Goal: Task Accomplishment & Management: Manage account settings

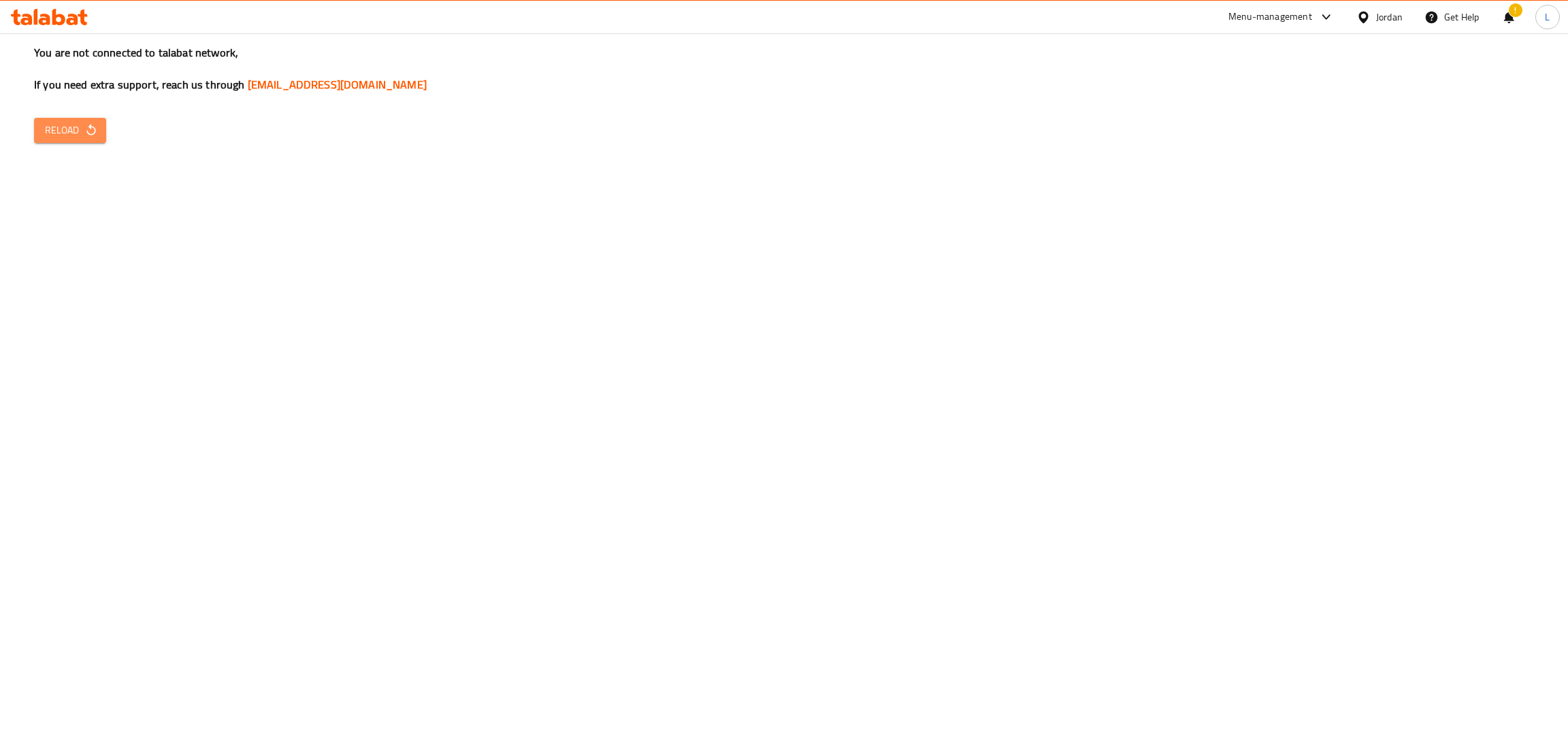
click at [70, 118] on button "Reload" at bounding box center [70, 130] width 72 height 25
click at [72, 126] on span "Reload" at bounding box center [71, 131] width 51 height 17
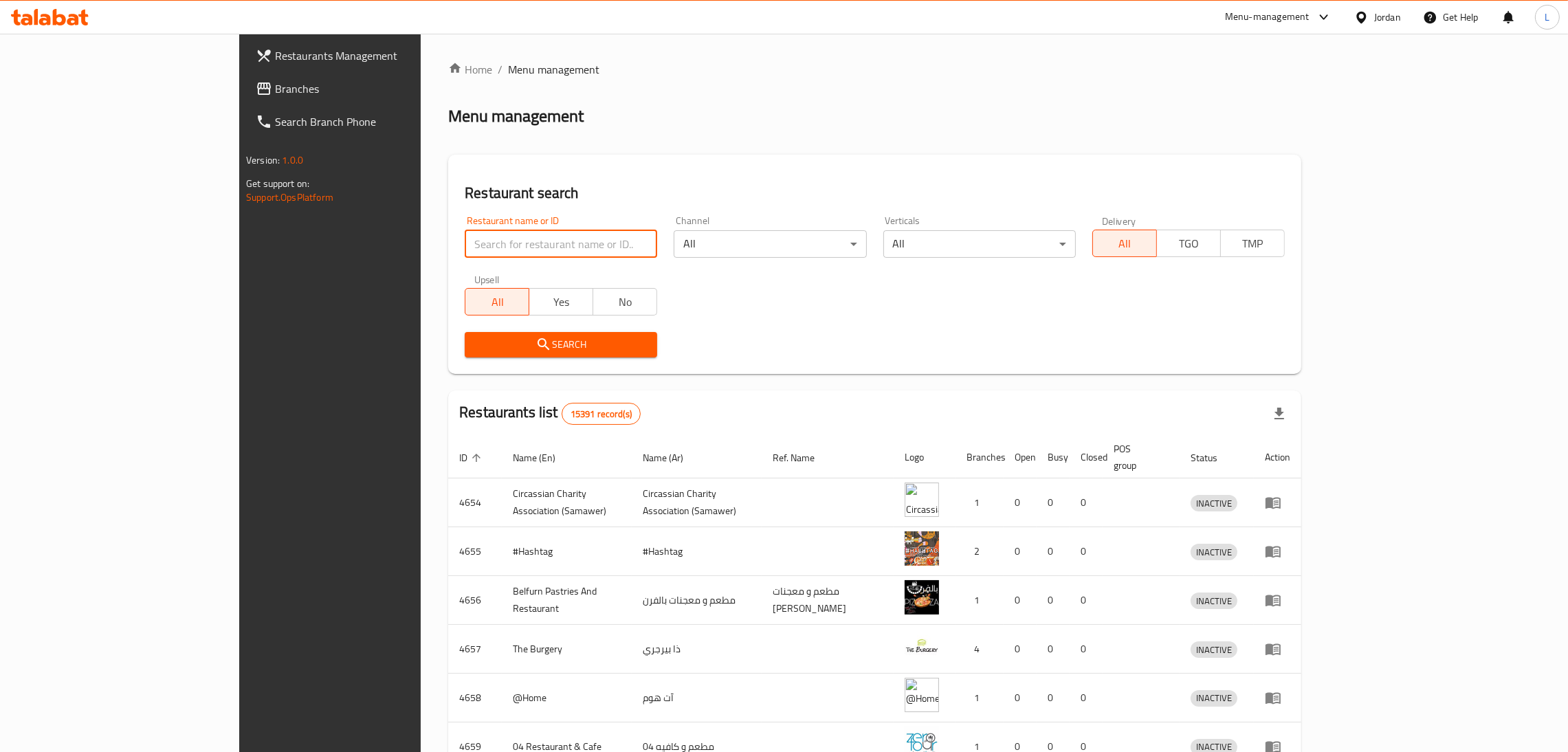
click at [465, 233] on input "search" at bounding box center [561, 244] width 193 height 27
paste input "Arabica"
type input "Arabica"
click button "Search" at bounding box center [561, 344] width 193 height 26
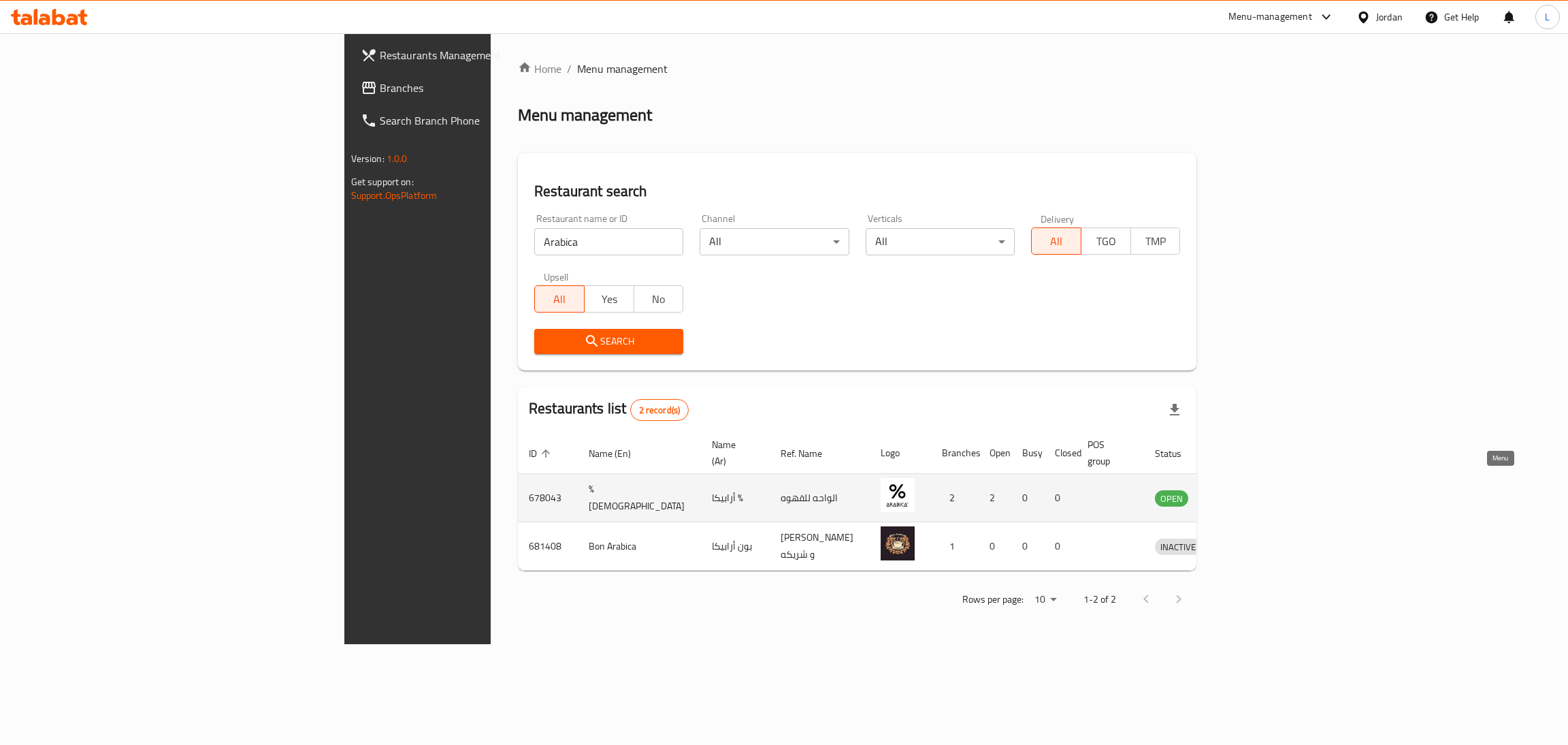
click at [1244, 493] on icon "enhanced table" at bounding box center [1236, 498] width 15 height 11
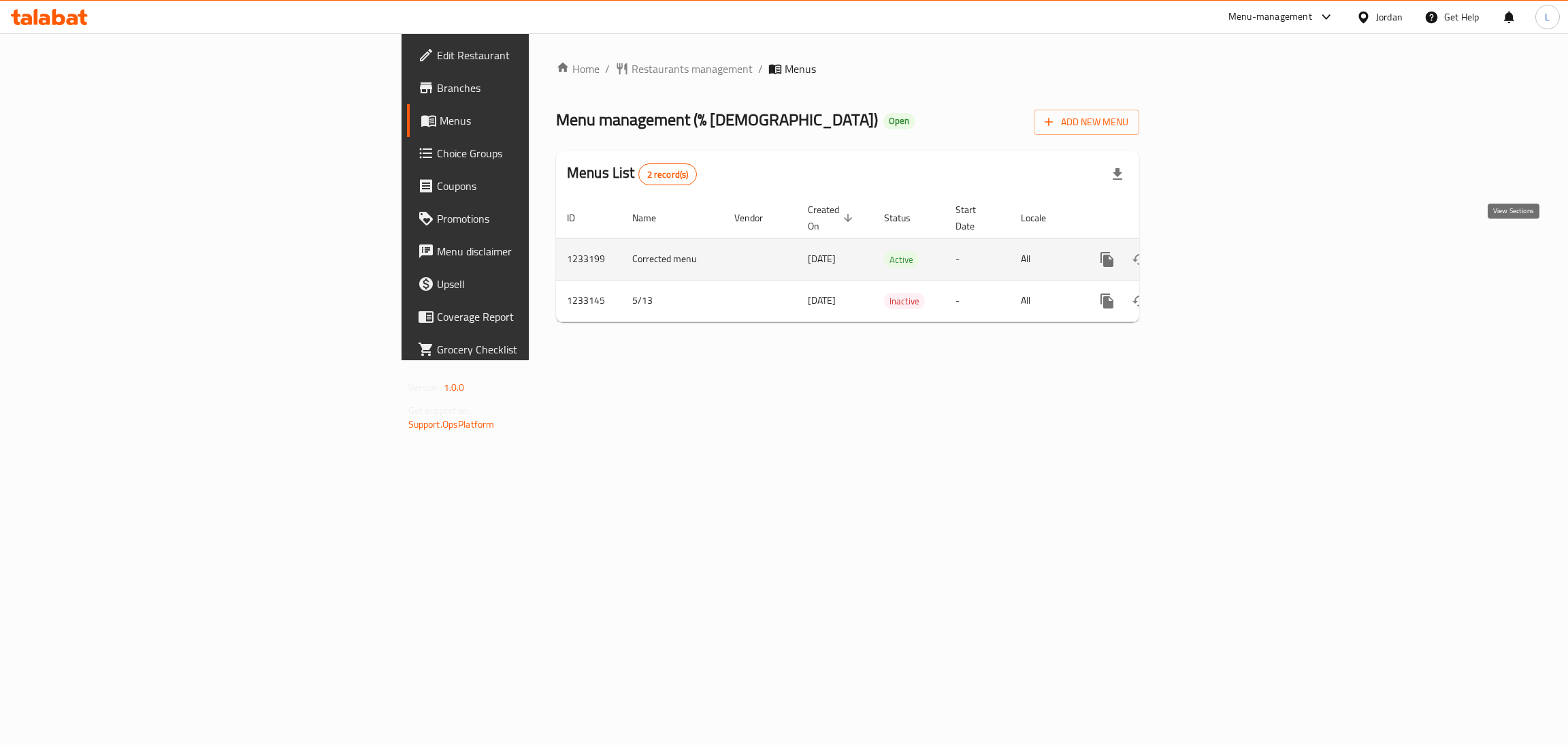
click at [1213, 251] on icon "enhanced table" at bounding box center [1205, 259] width 17 height 17
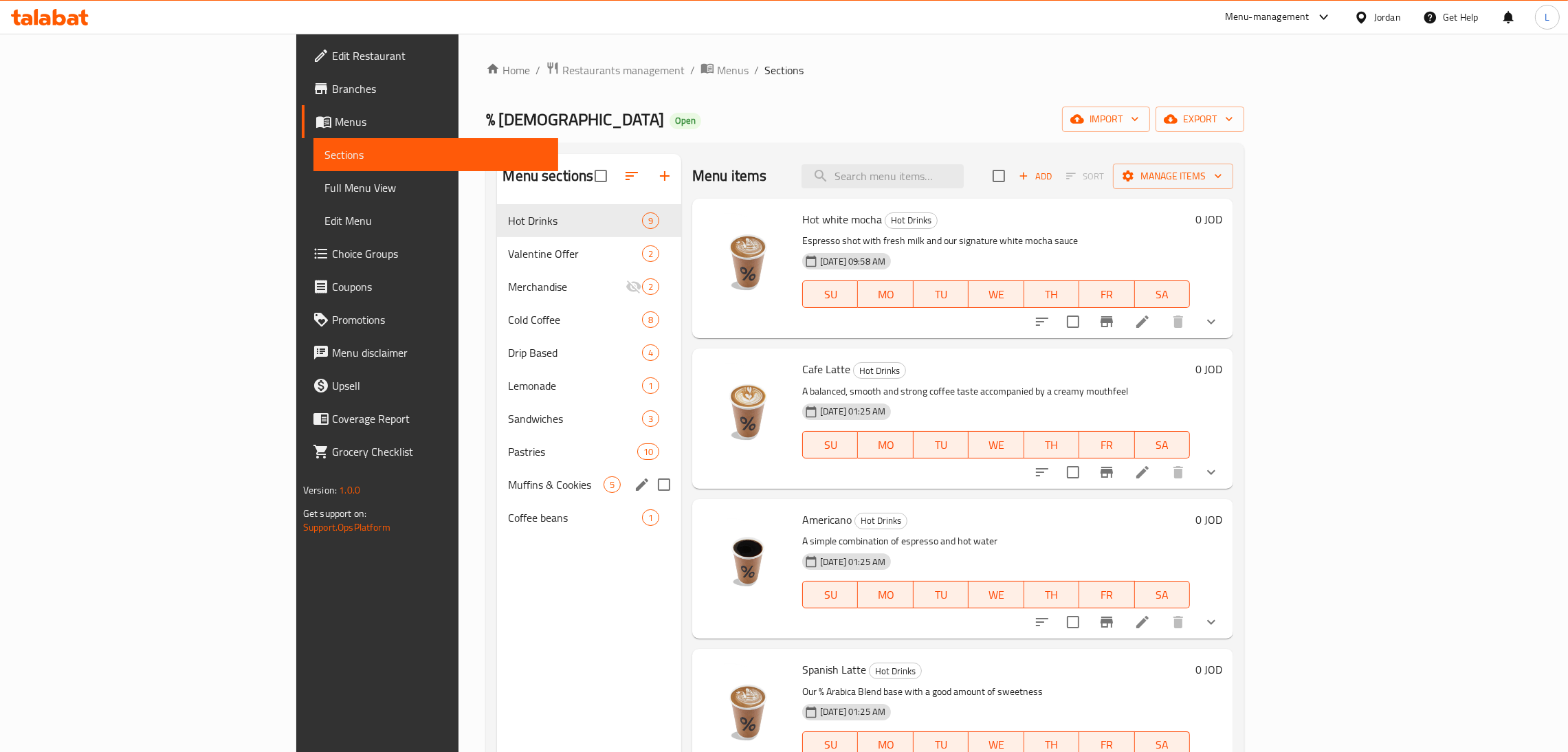
click at [497, 473] on div "Muffins & Cookies 5" at bounding box center [589, 484] width 184 height 33
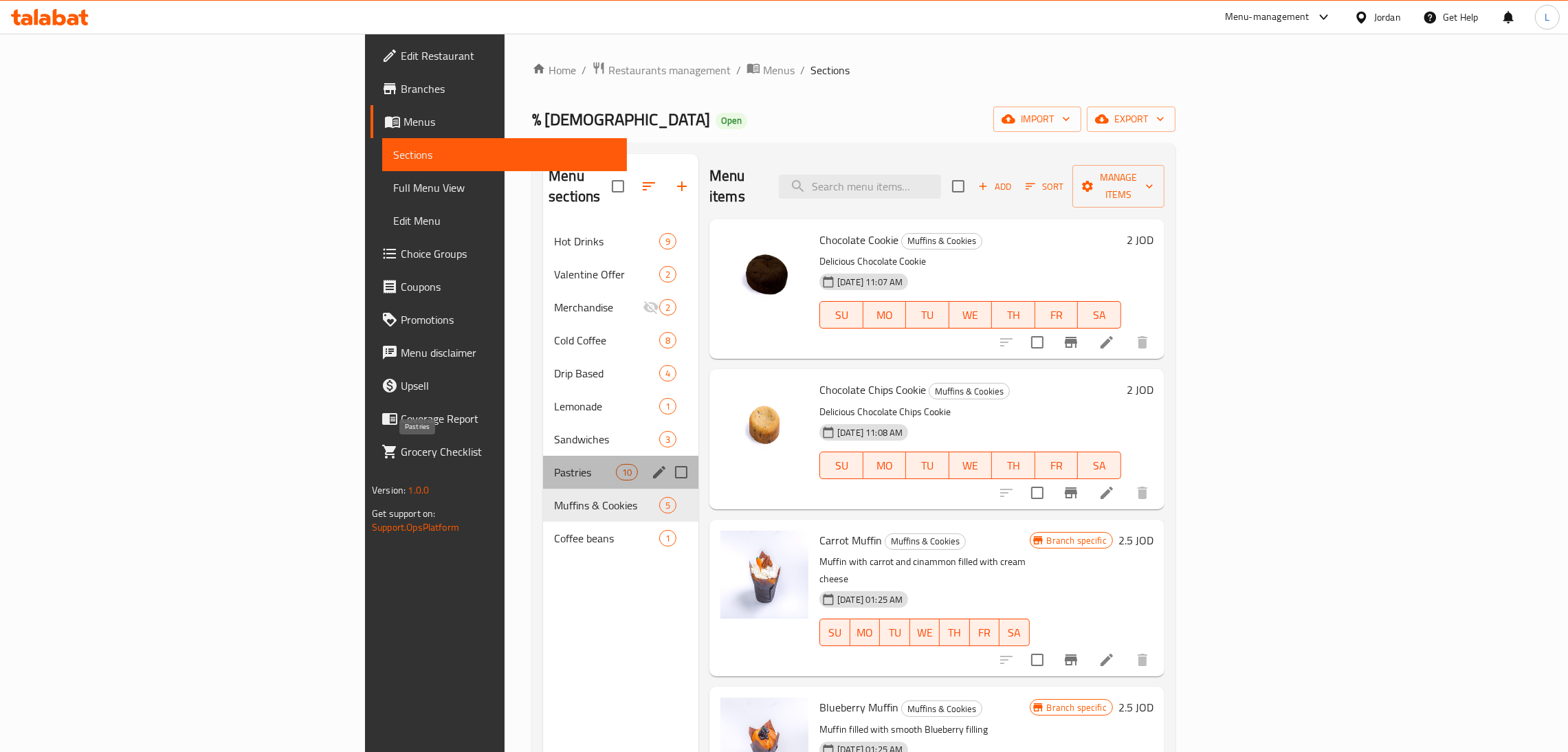
click at [554, 464] on span "Pastries" at bounding box center [585, 471] width 62 height 17
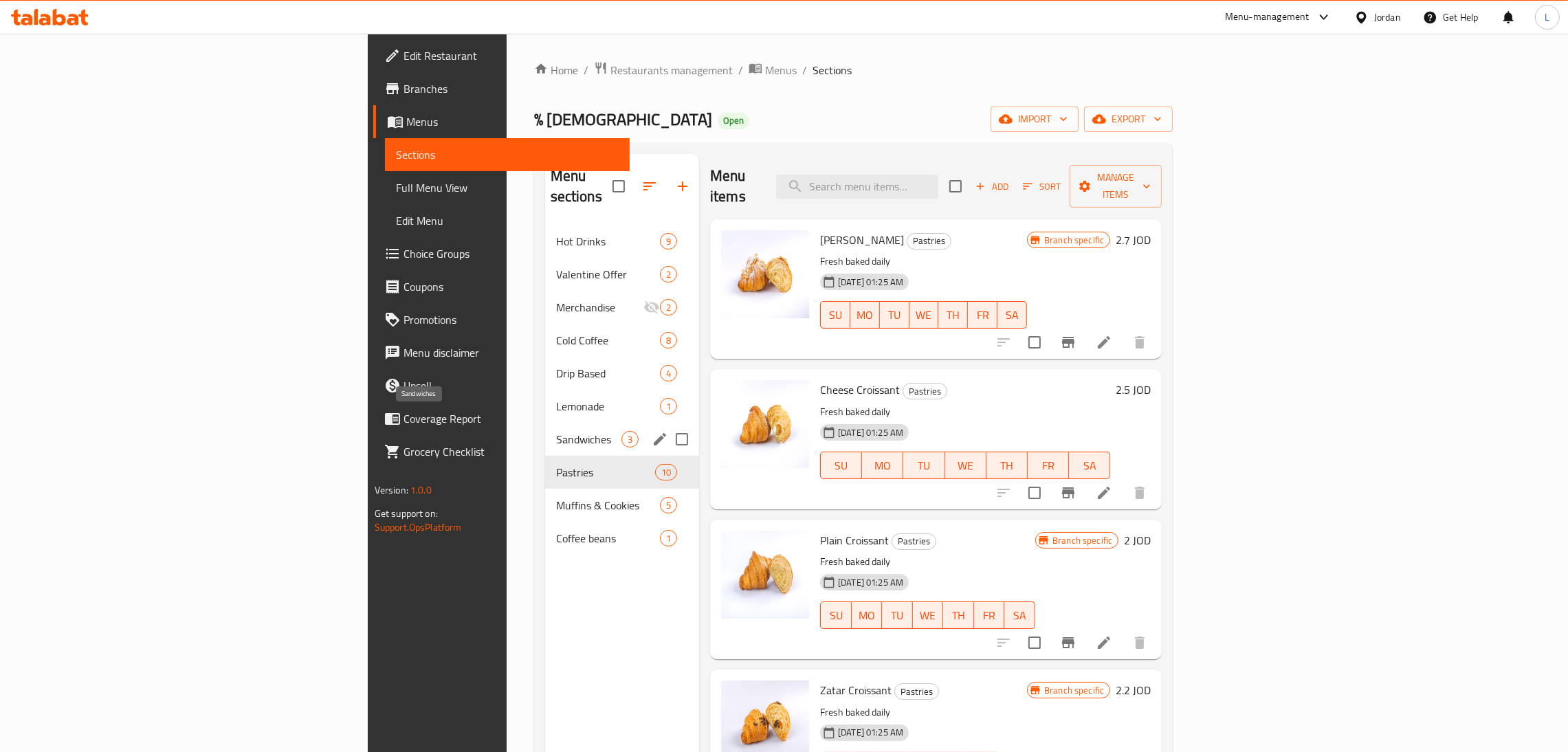
click at [556, 431] on span "Sandwiches" at bounding box center [589, 439] width 65 height 17
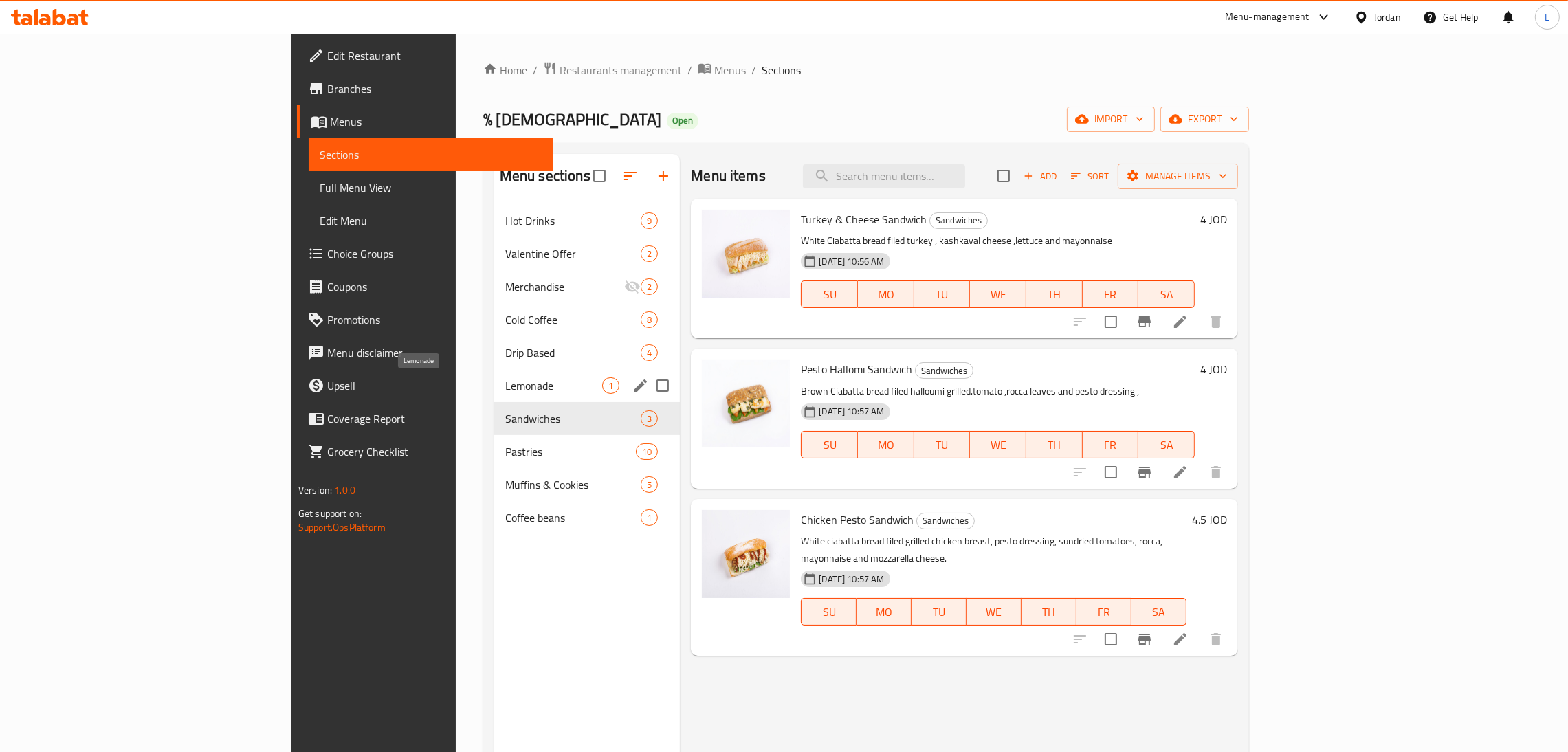
click at [505, 383] on span "Lemonade" at bounding box center [553, 385] width 97 height 17
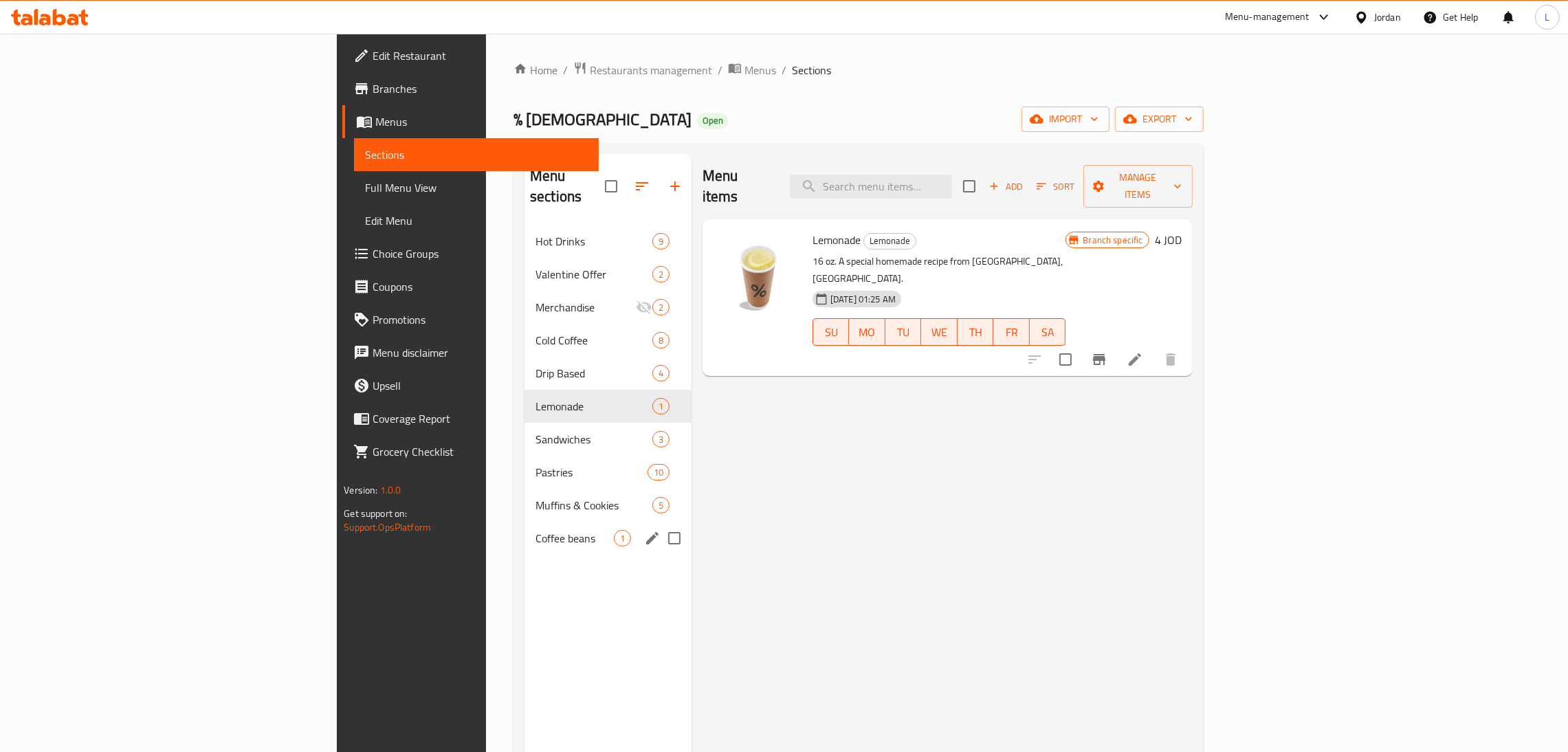
click at [524, 522] on div "Coffee beans 1" at bounding box center [608, 537] width 167 height 33
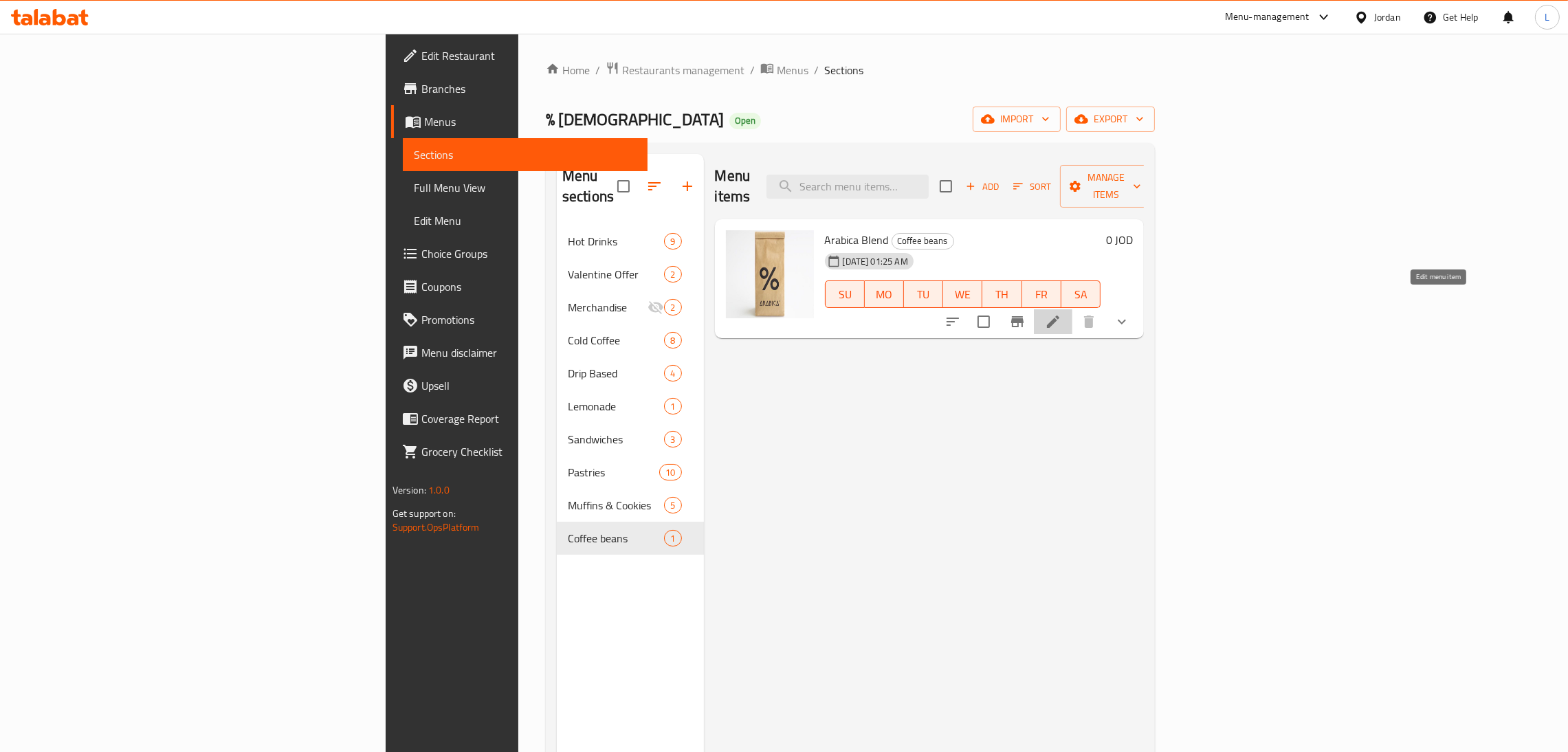
click at [1061, 313] on icon at bounding box center [1052, 321] width 17 height 17
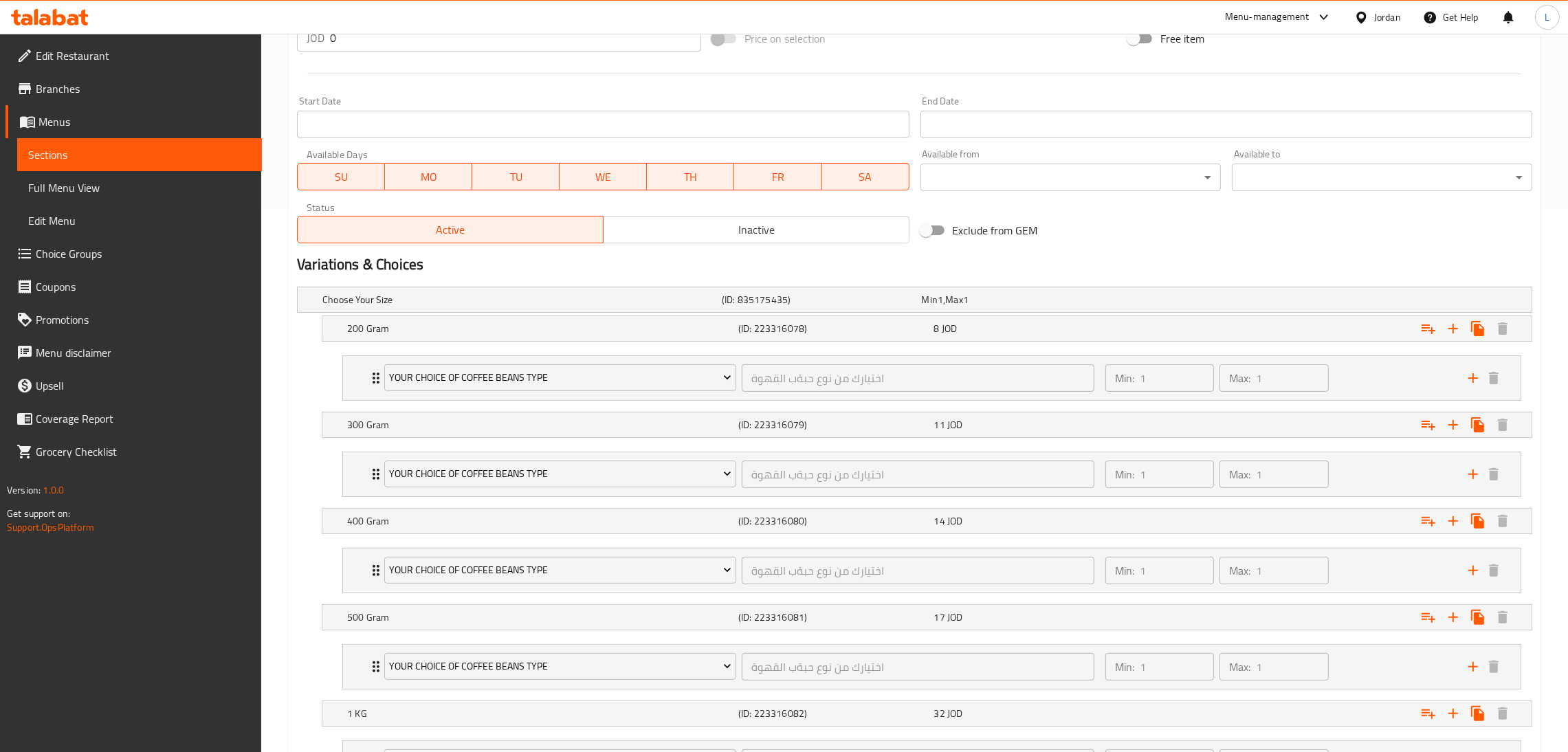
scroll to position [617, 0]
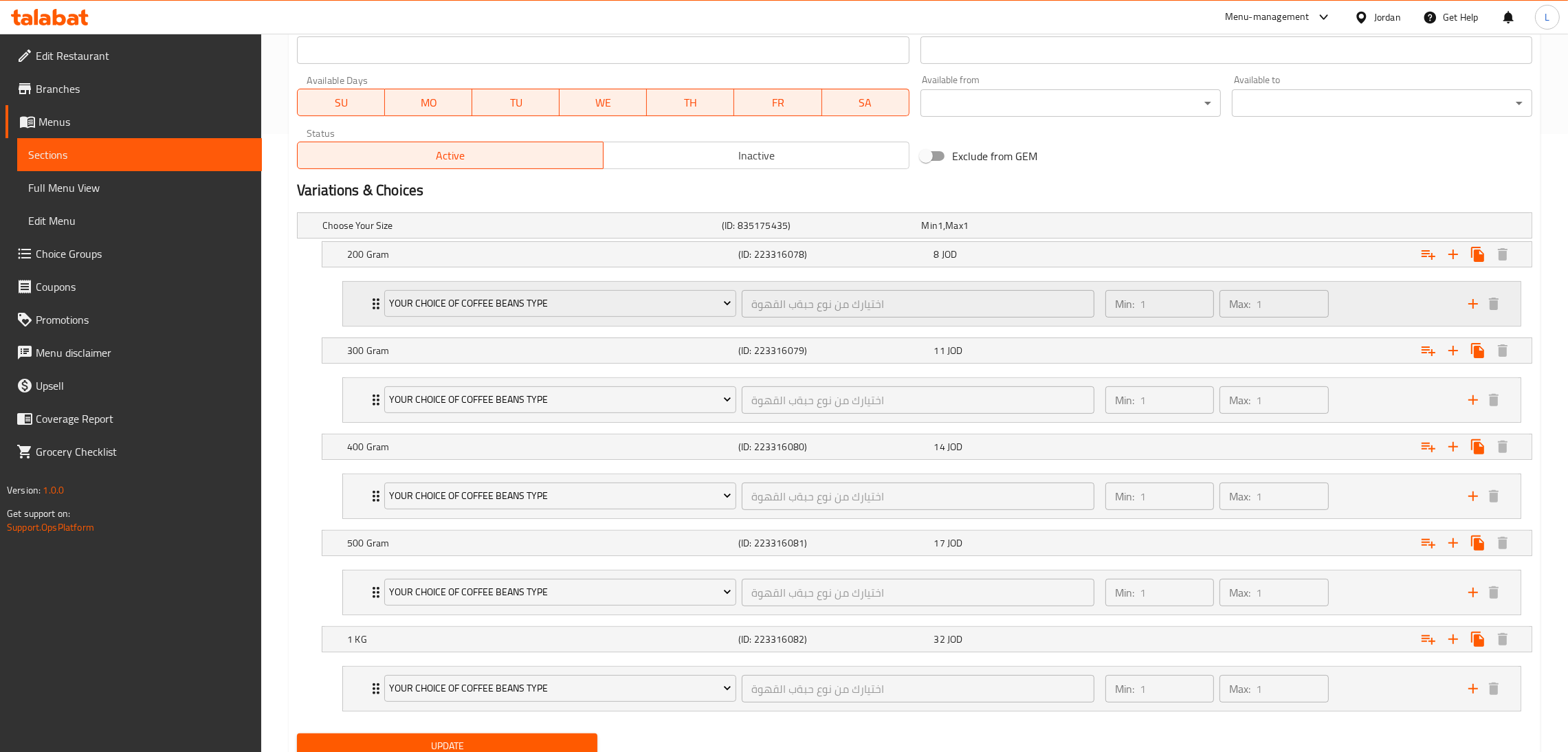
click at [366, 306] on div "Your Choice Of Coffee Beans Type اختيارك من نوع حبةب القهوة ​ Min: 1 ​ Max: 1 ​" at bounding box center [932, 303] width 1177 height 44
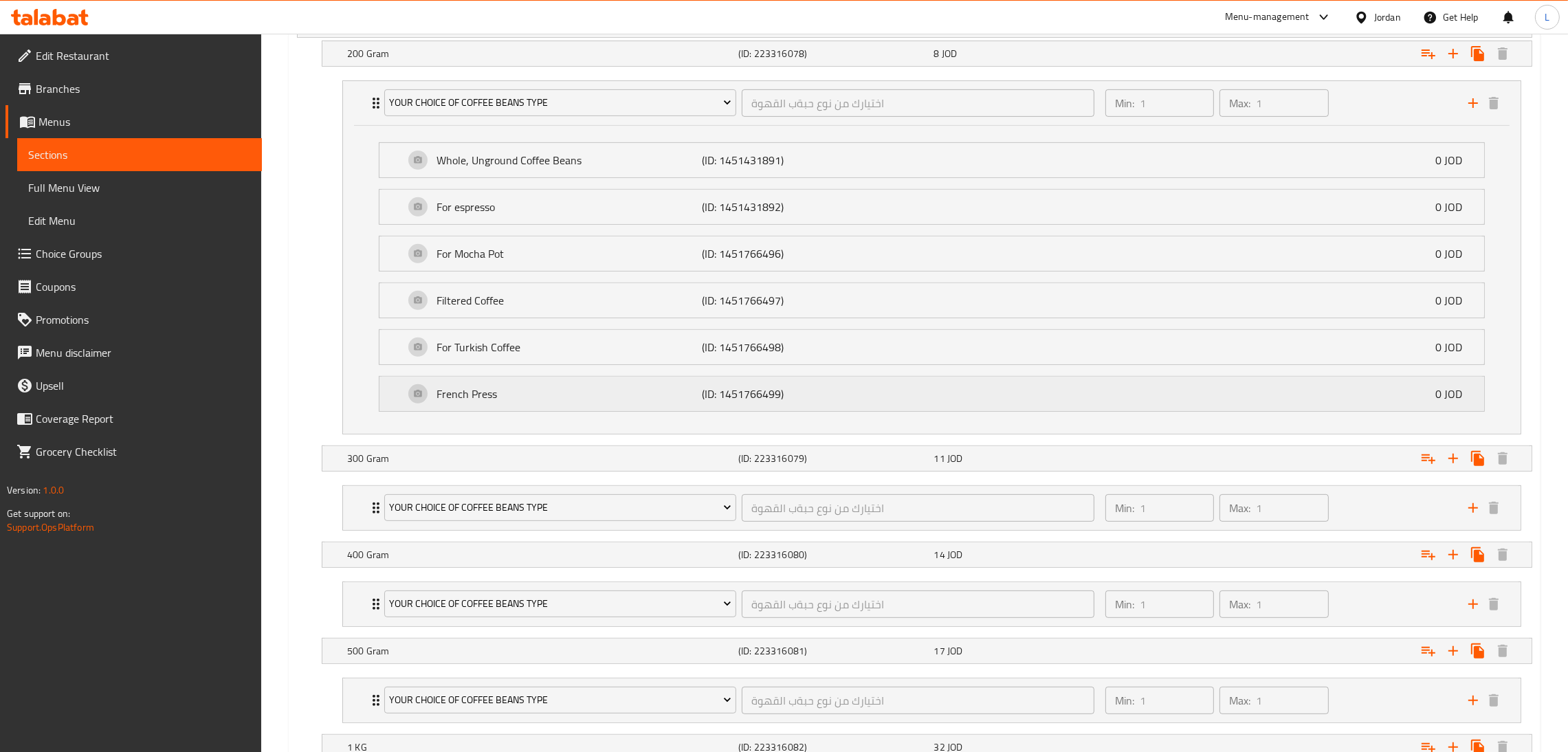
scroll to position [824, 0]
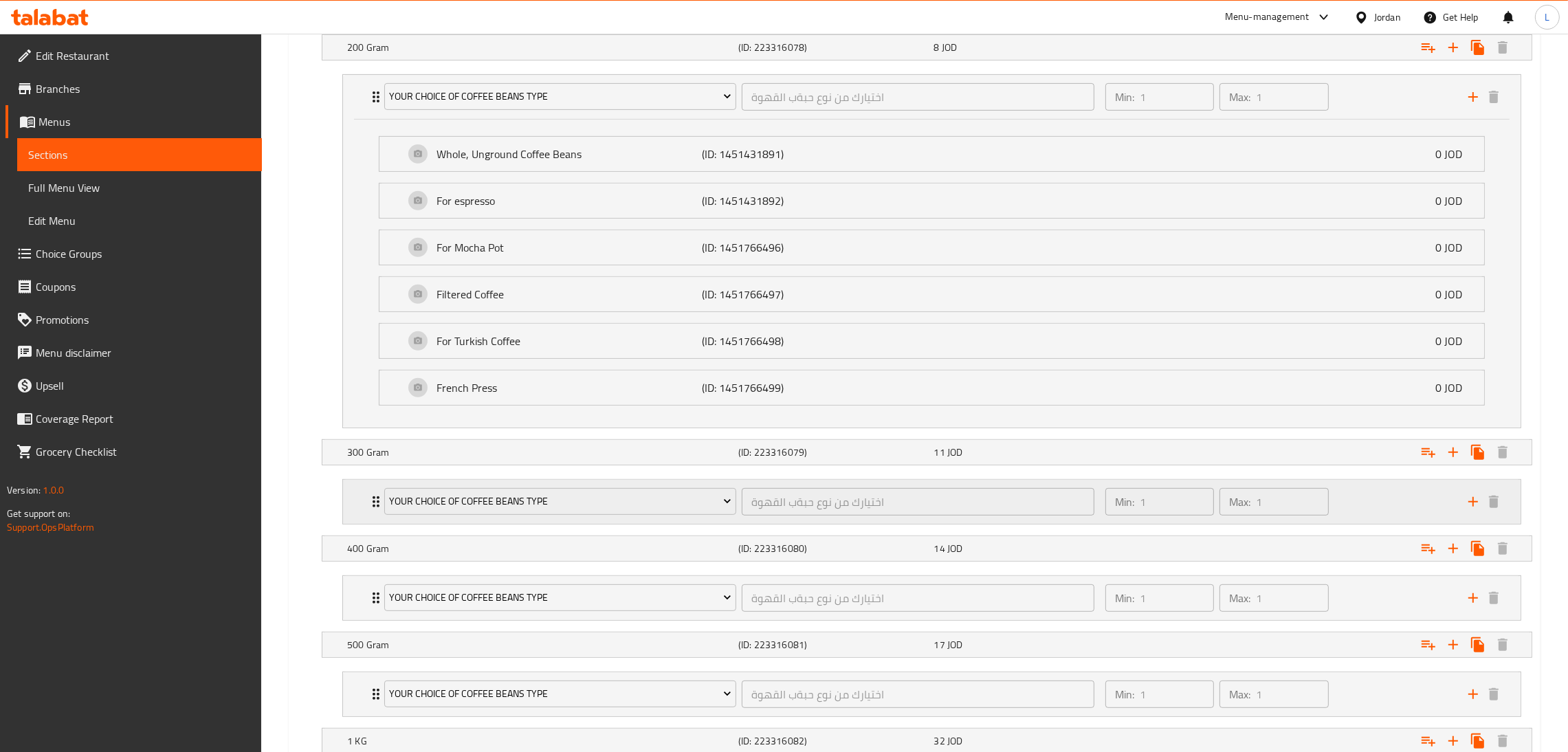
click at [356, 500] on div "Your Choice Of Coffee Beans Type اختيارك من نوع حبةب القهوة ​ Min: 1 ​ Max: 1 ​" at bounding box center [932, 501] width 1177 height 44
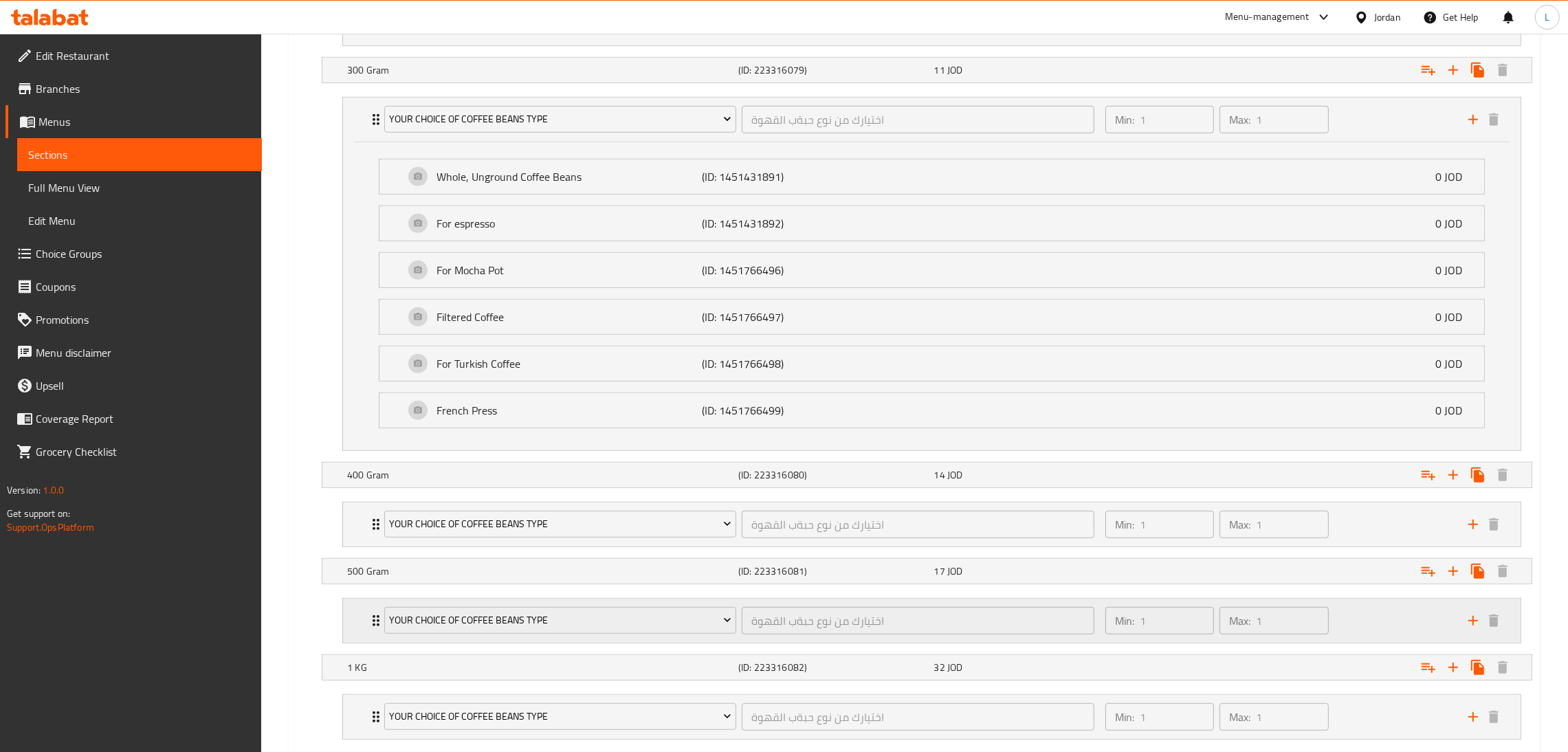
scroll to position [1236, 0]
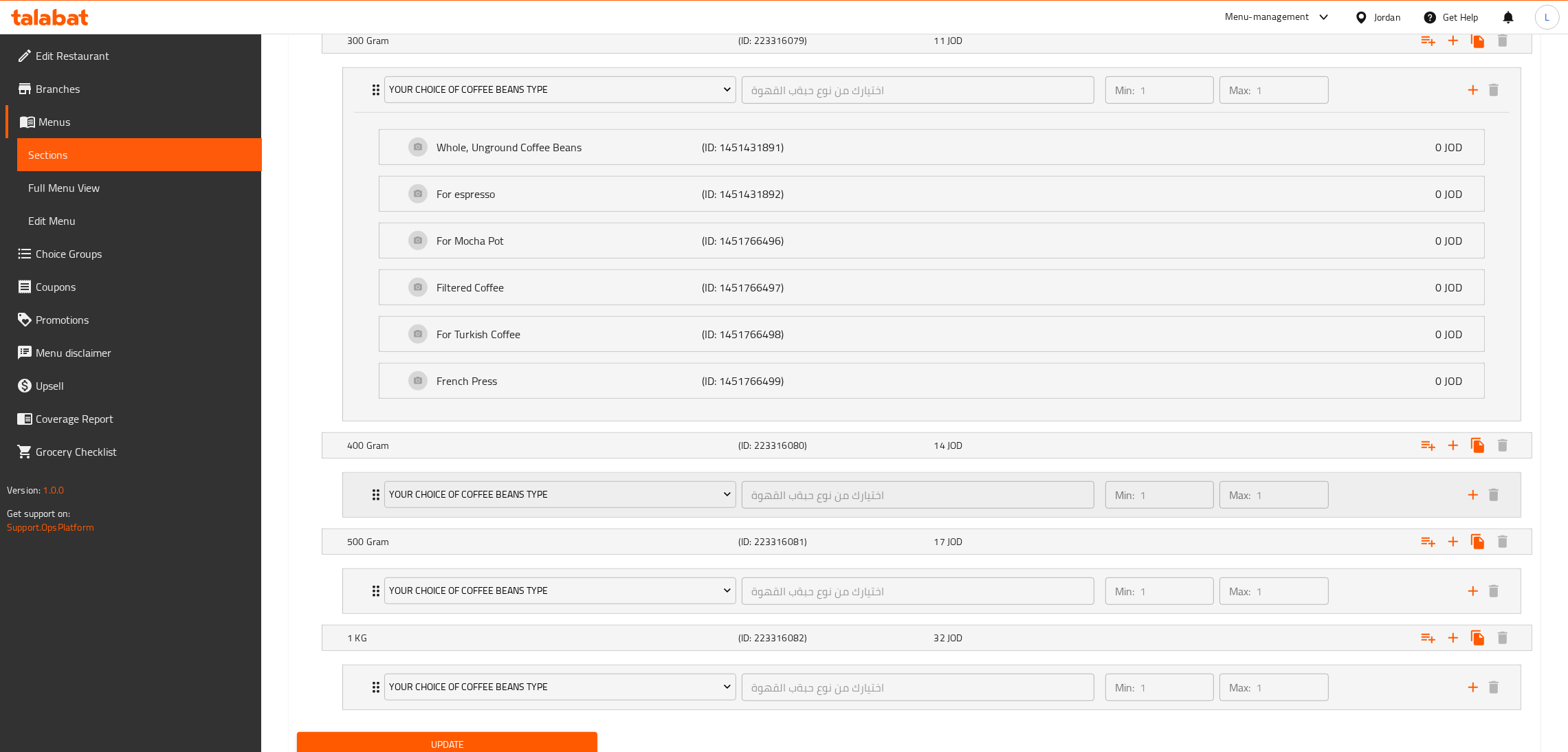
click at [358, 493] on div "Your Choice Of Coffee Beans Type اختيارك من نوع حبةب القهوة ​ Min: 1 ​ Max: 1 ​" at bounding box center [932, 494] width 1177 height 44
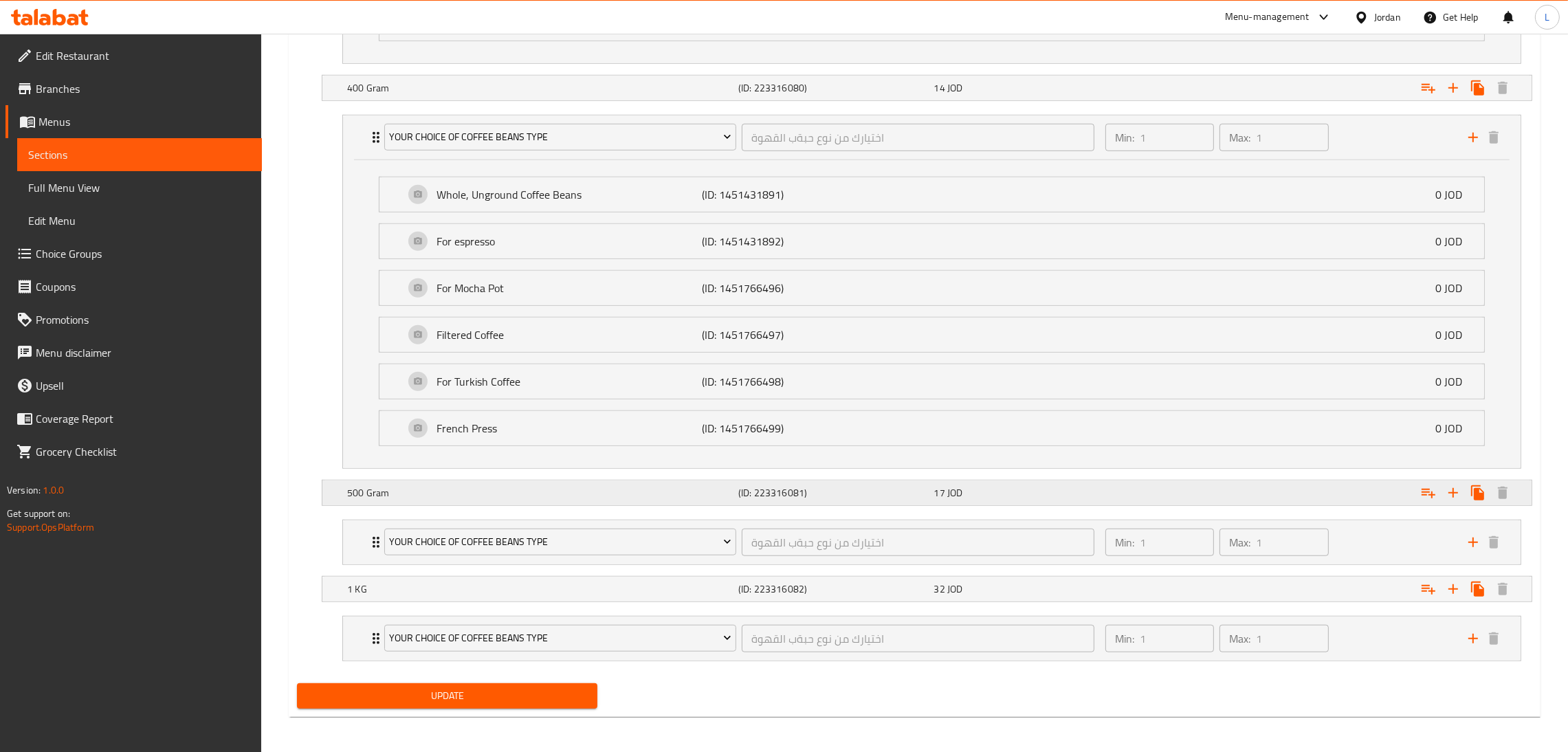
scroll to position [1604, 0]
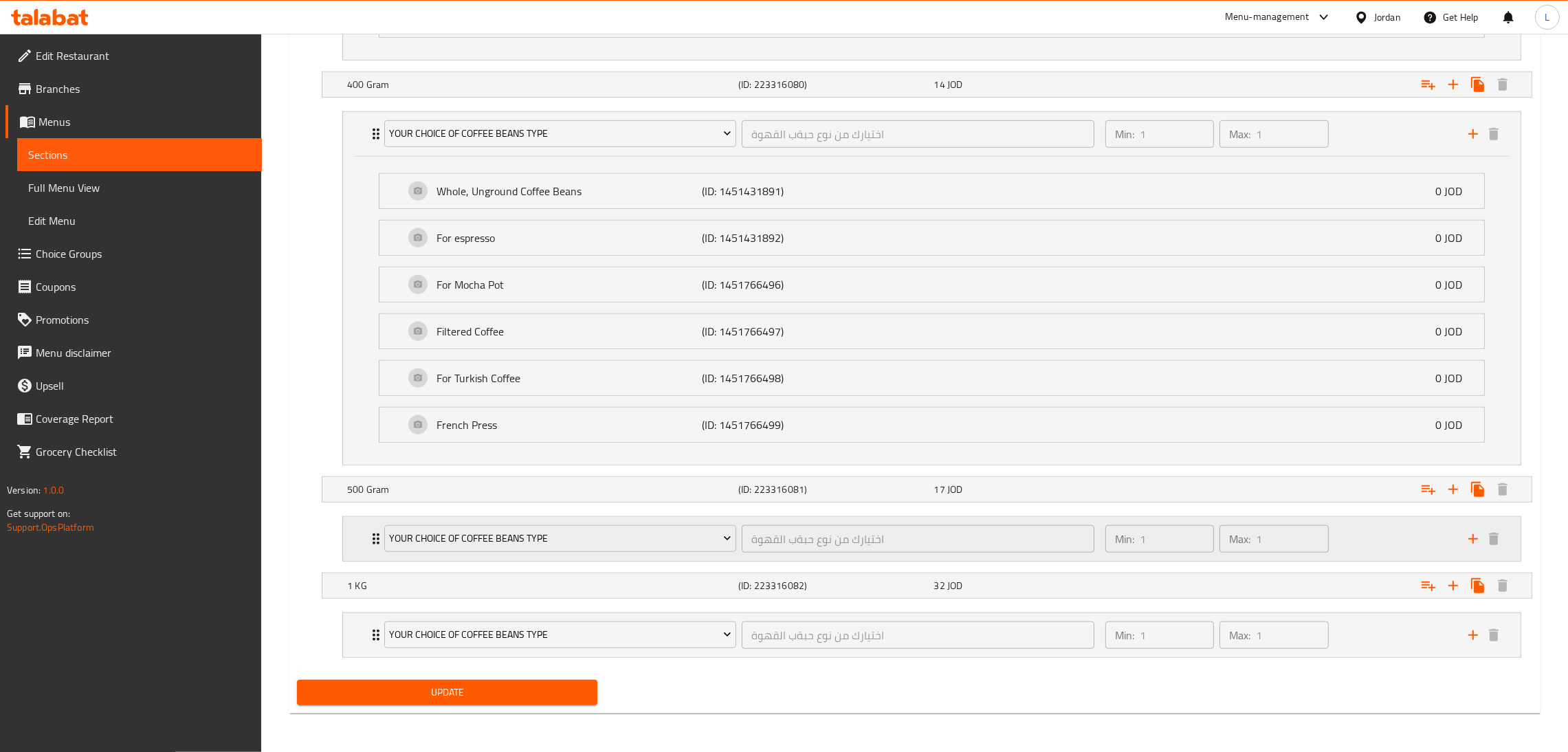
click at [356, 542] on div "Your Choice Of Coffee Beans Type اختيارك من نوع حبةب القهوة ​ Min: 1 ​ Max: 1 ​" at bounding box center [932, 538] width 1177 height 44
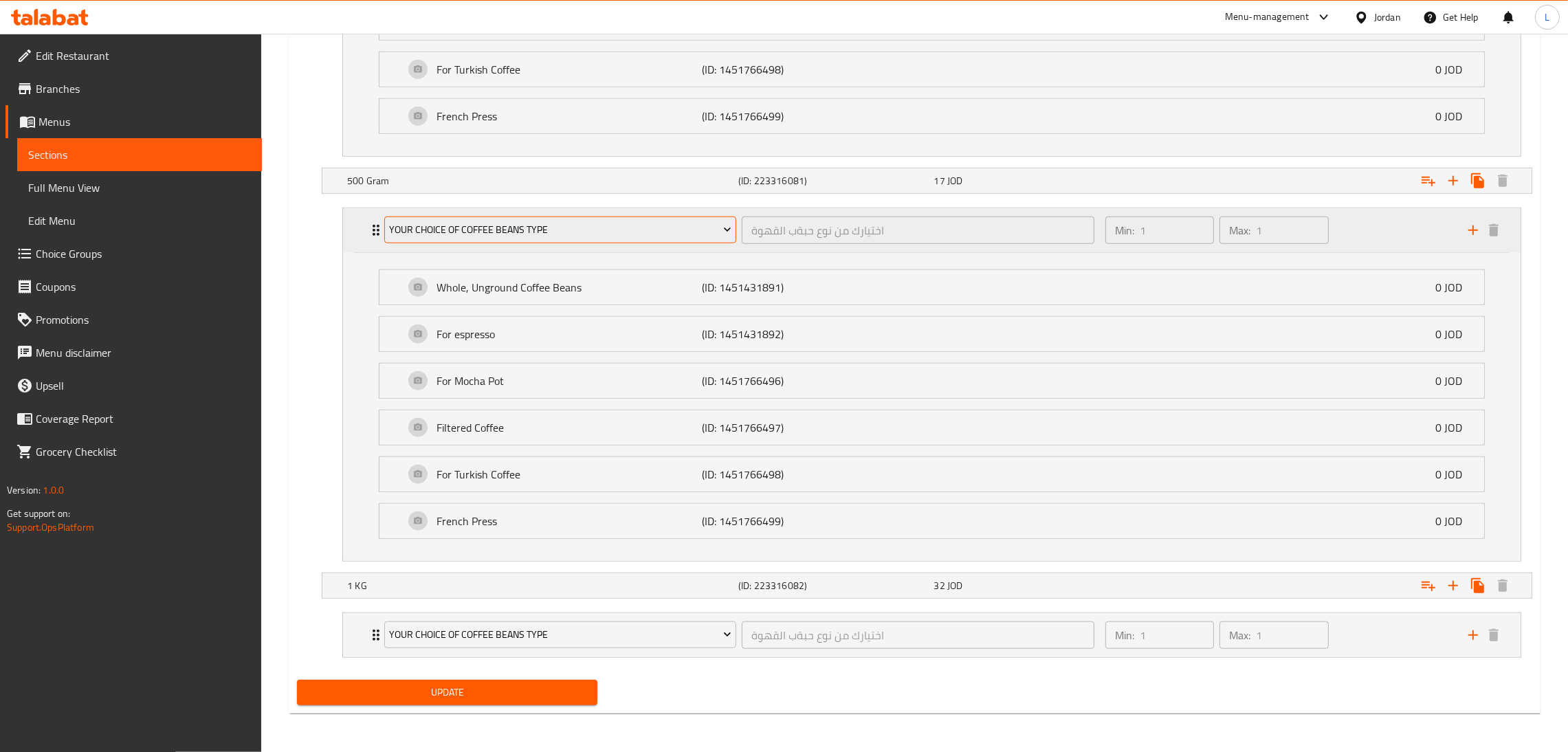
scroll to position [1913, 0]
click at [353, 636] on div "Your Choice Of Coffee Beans Type اختيارك من نوع حبةب القهوة ​ Min: 1 ​ Max: 1 ​" at bounding box center [932, 635] width 1177 height 44
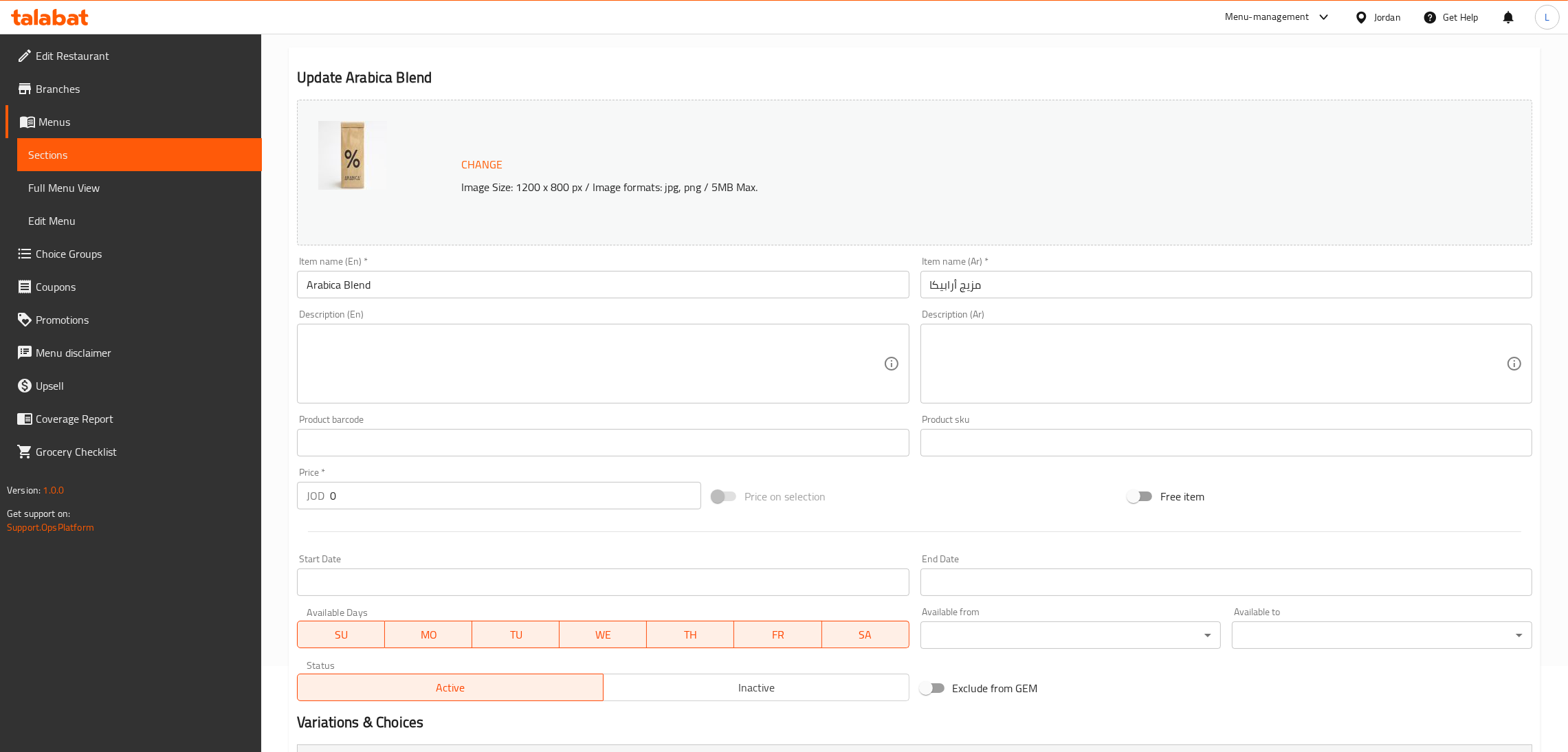
scroll to position [58, 0]
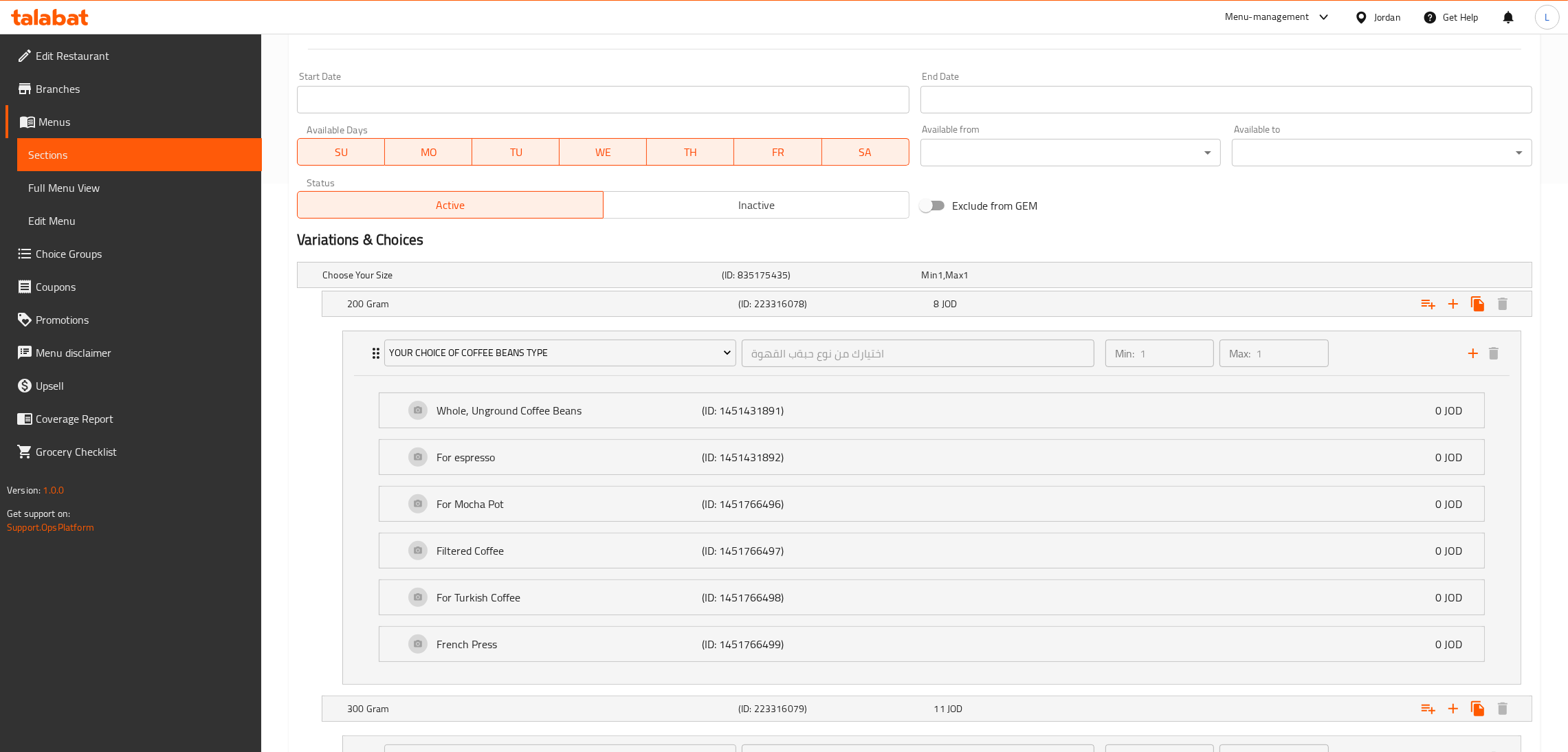
scroll to position [573, 0]
click at [806, 306] on div "(ID: 223316078)" at bounding box center [833, 298] width 195 height 19
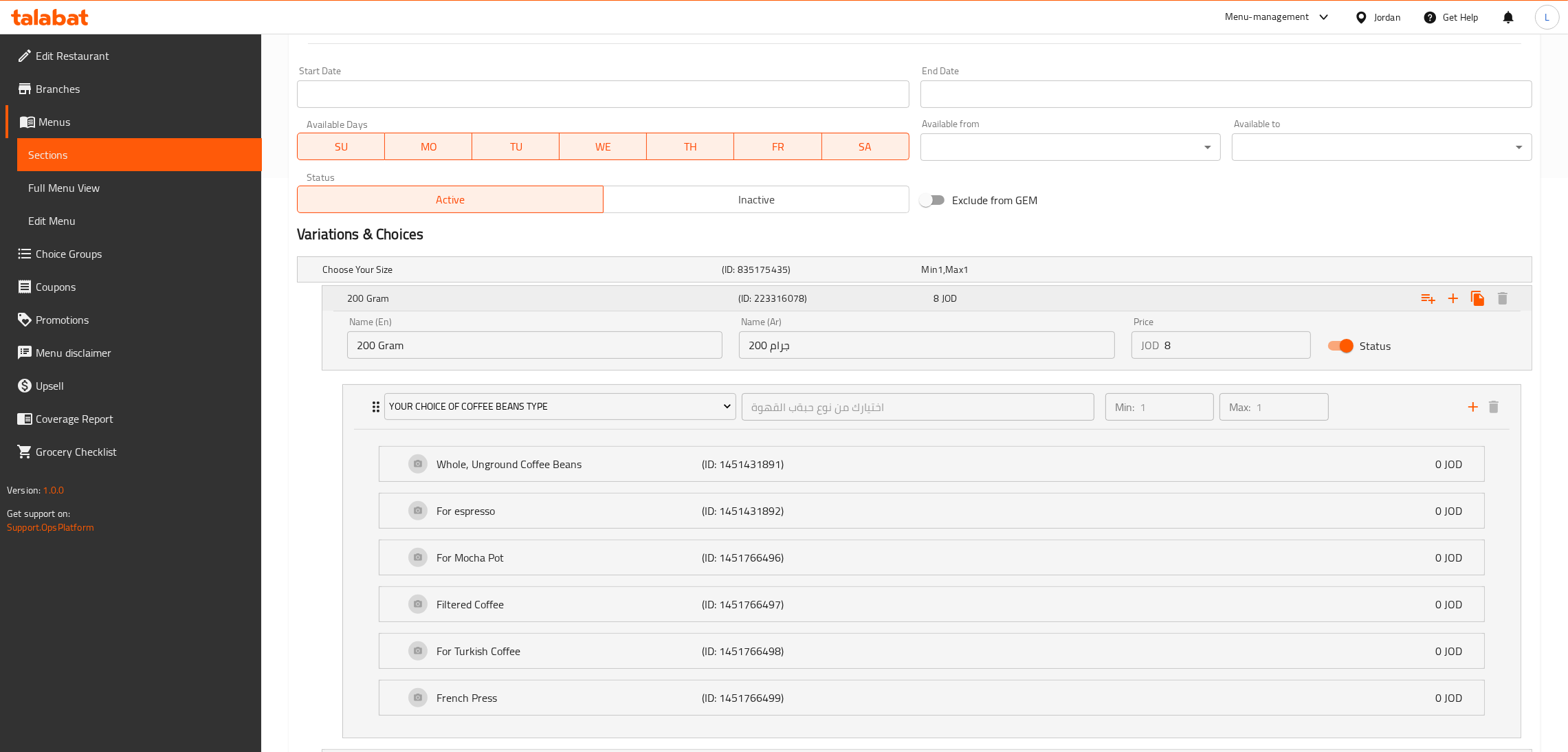
click at [806, 306] on div "(ID: 223316078)" at bounding box center [833, 298] width 195 height 19
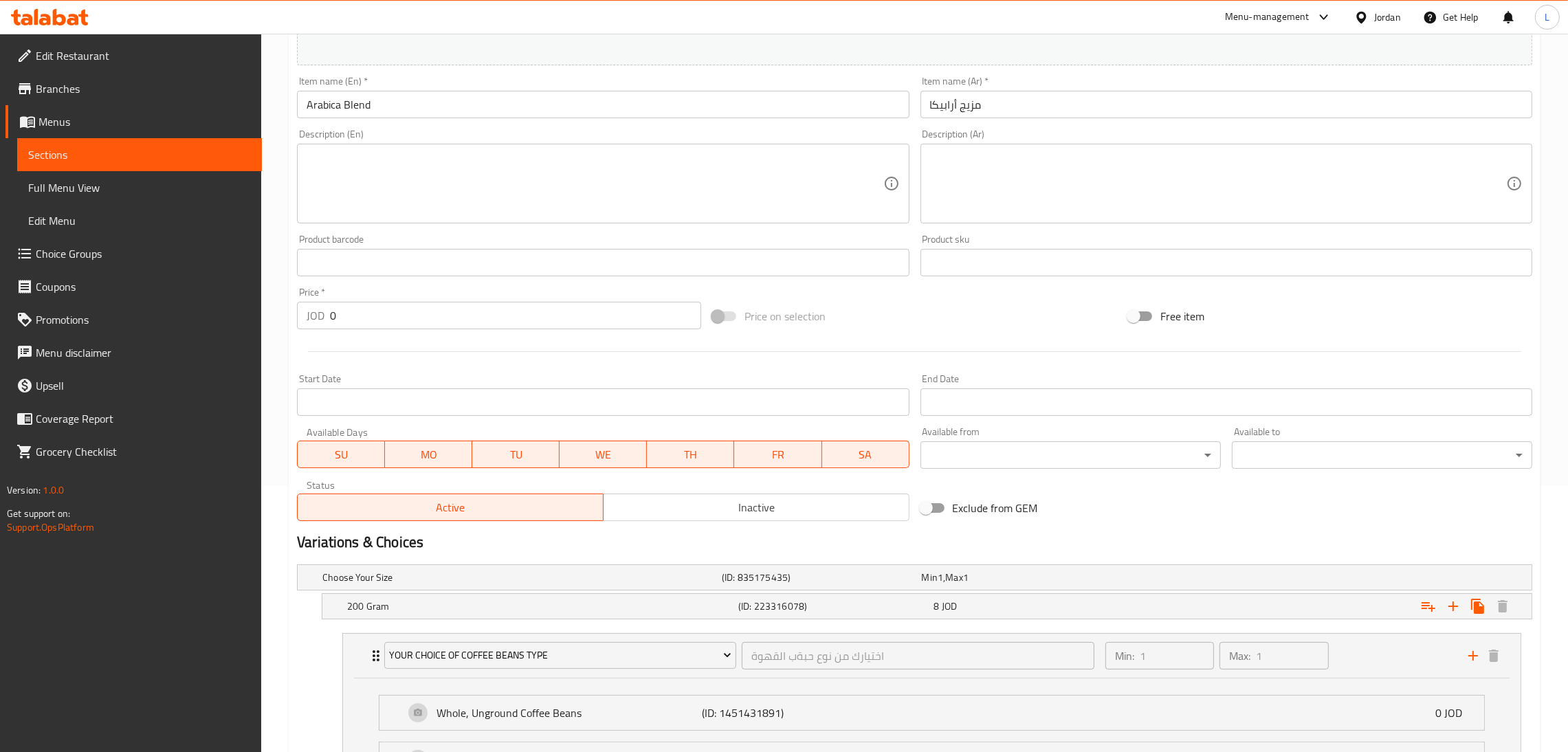
scroll to position [0, 0]
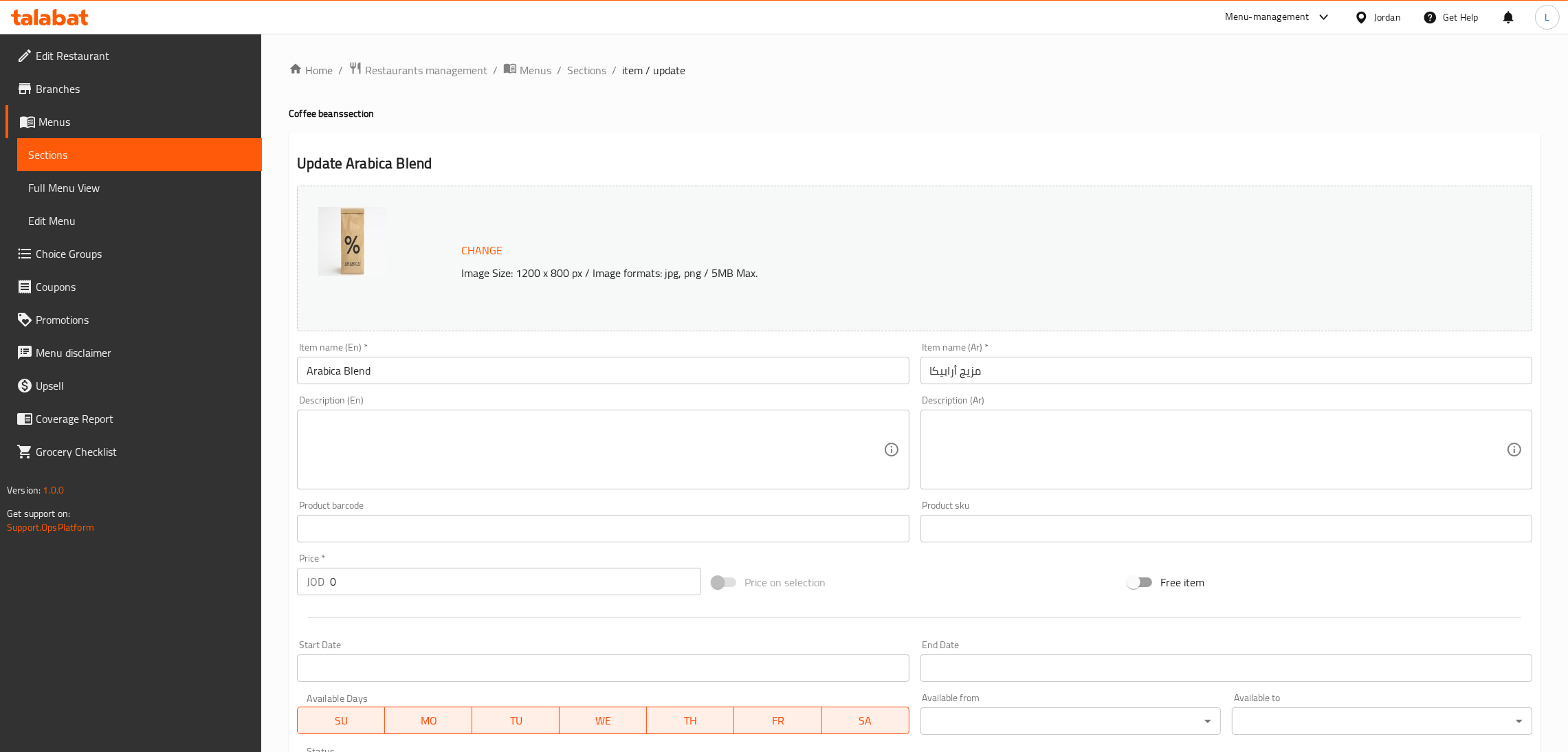
click at [579, 75] on span "Sections" at bounding box center [586, 69] width 40 height 17
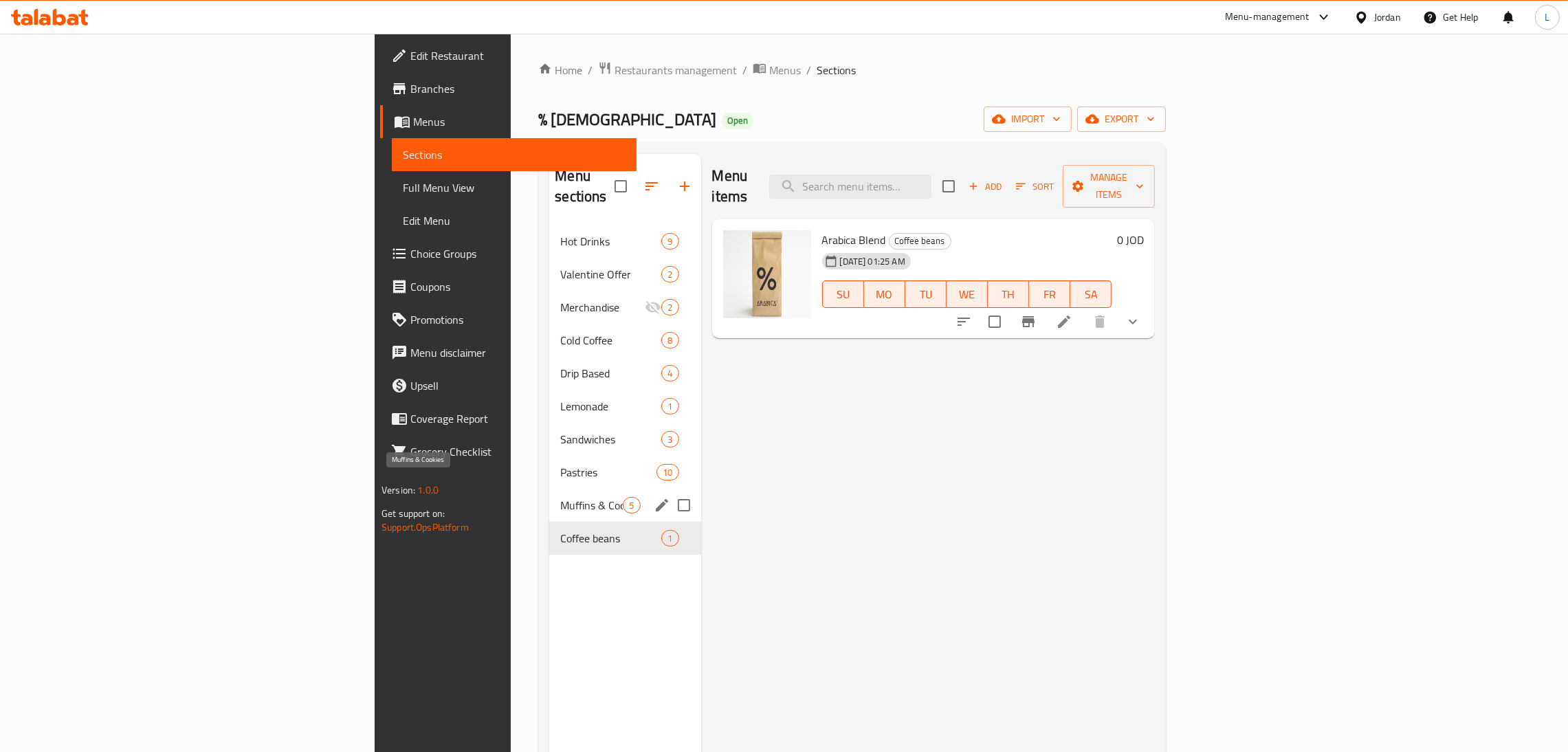
click at [561, 497] on span "Muffins & Cookies" at bounding box center [591, 505] width 62 height 17
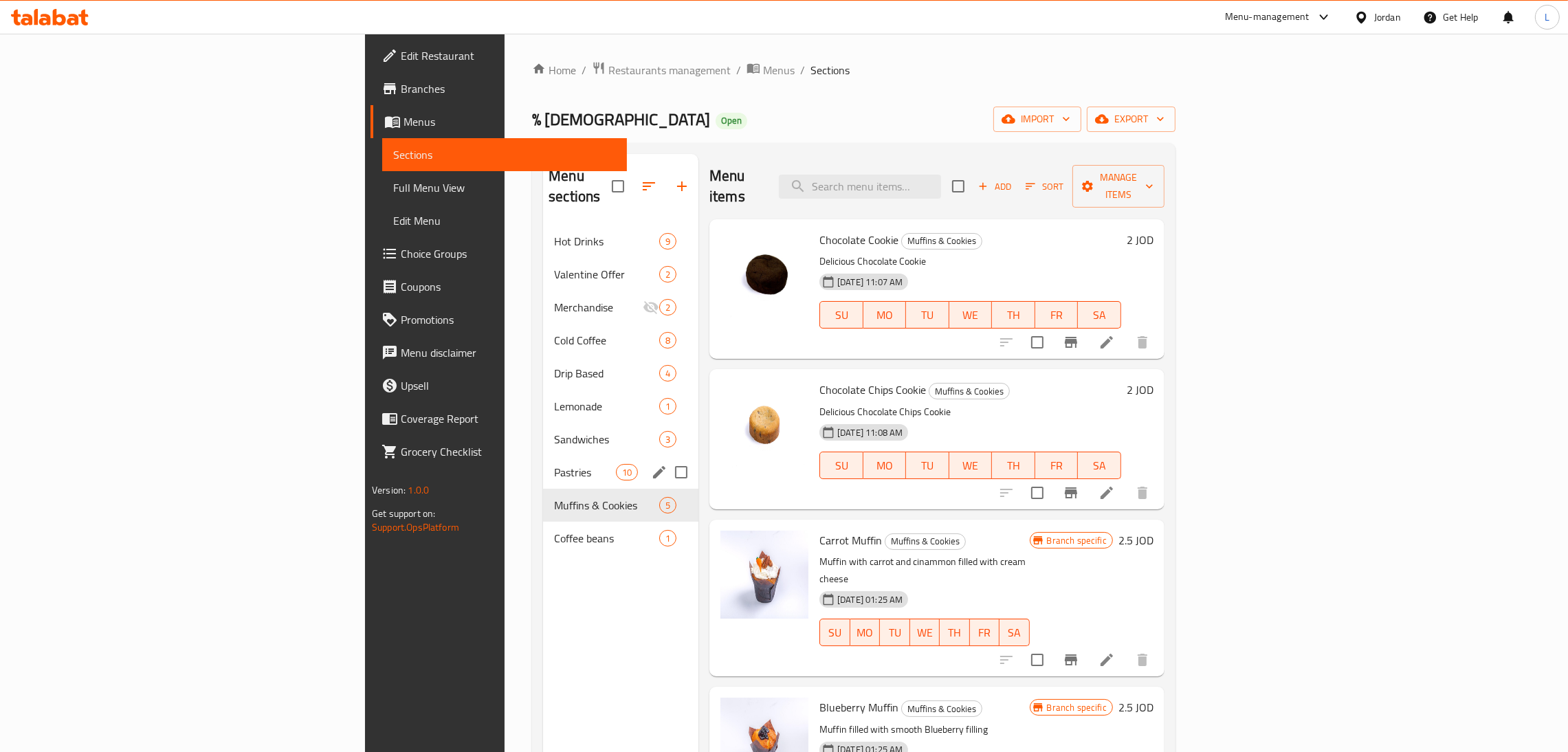
click at [543, 456] on div "Pastries 10" at bounding box center [620, 471] width 156 height 33
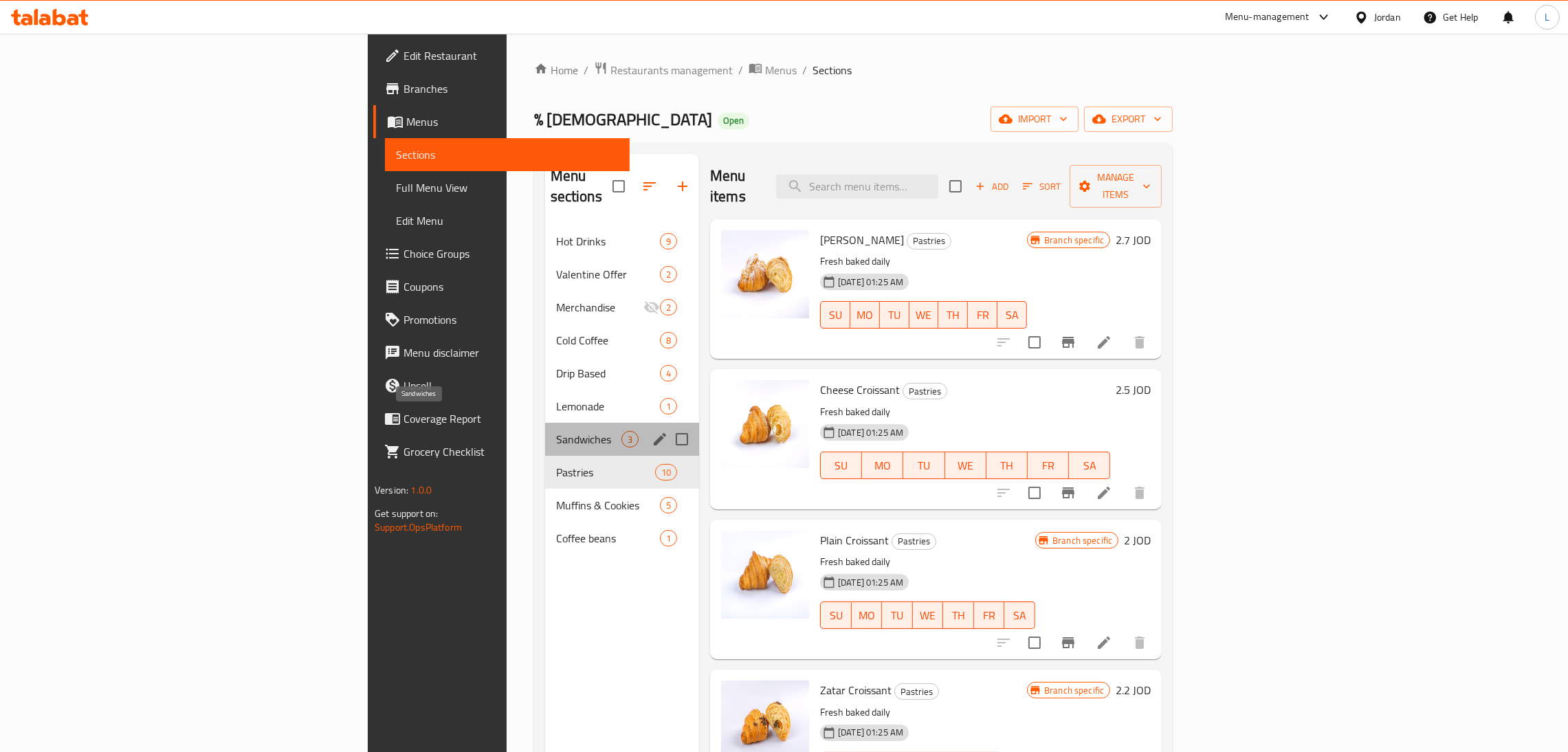
click at [556, 431] on span "Sandwiches" at bounding box center [589, 439] width 65 height 17
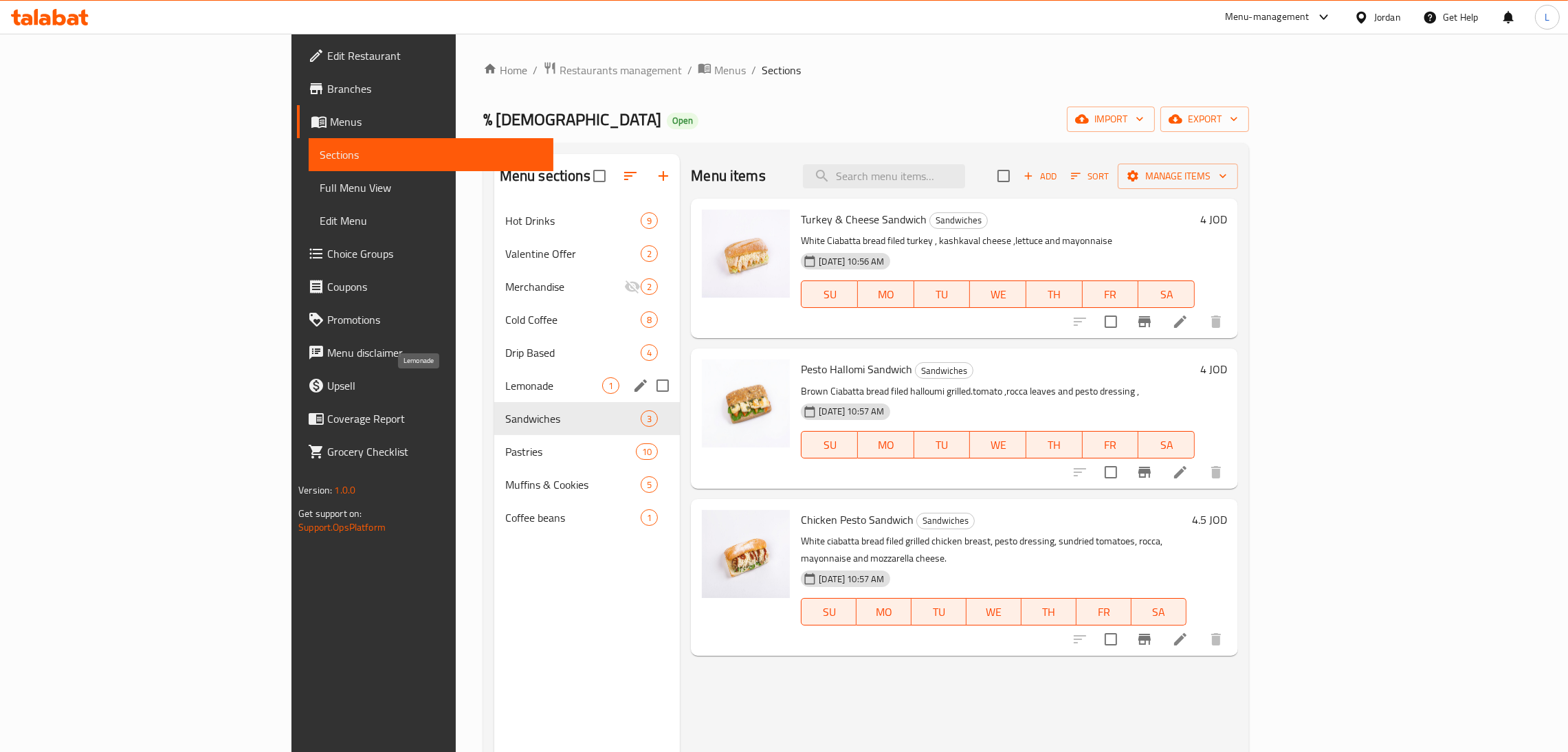
click at [505, 380] on span "Lemonade" at bounding box center [553, 385] width 97 height 17
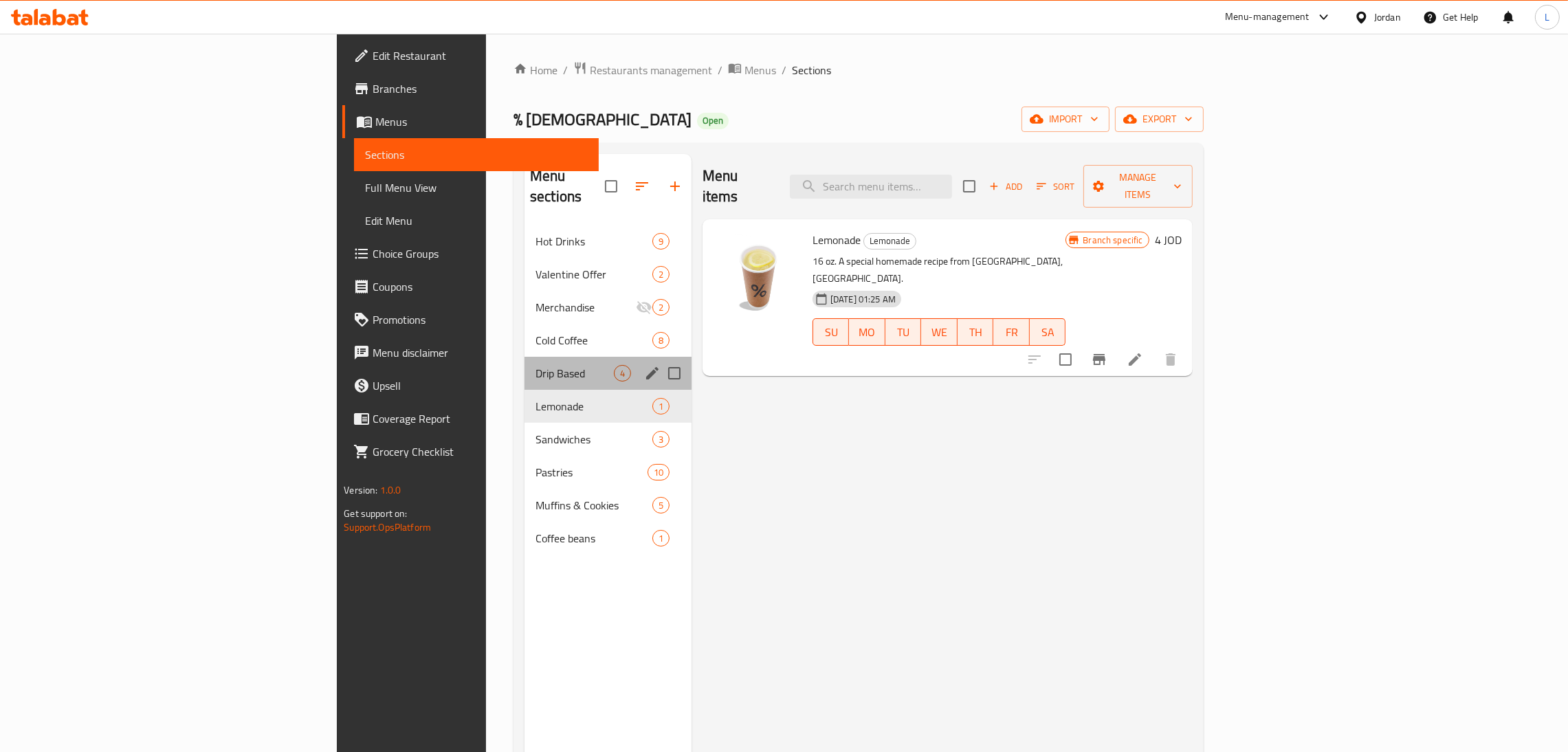
click at [524, 356] on div "Drip Based 4" at bounding box center [608, 372] width 167 height 33
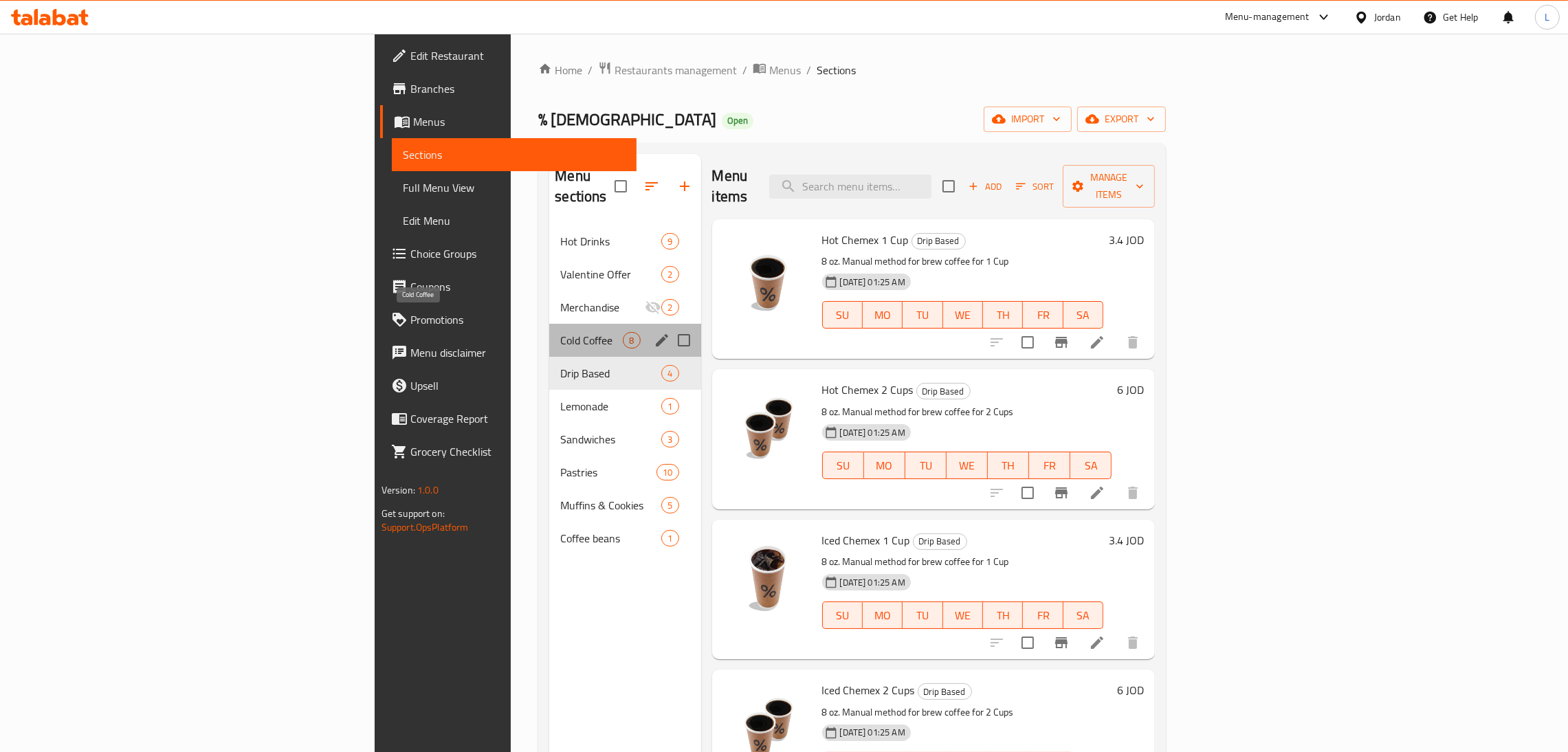
click at [561, 332] on span "Cold Coffee" at bounding box center [591, 339] width 62 height 17
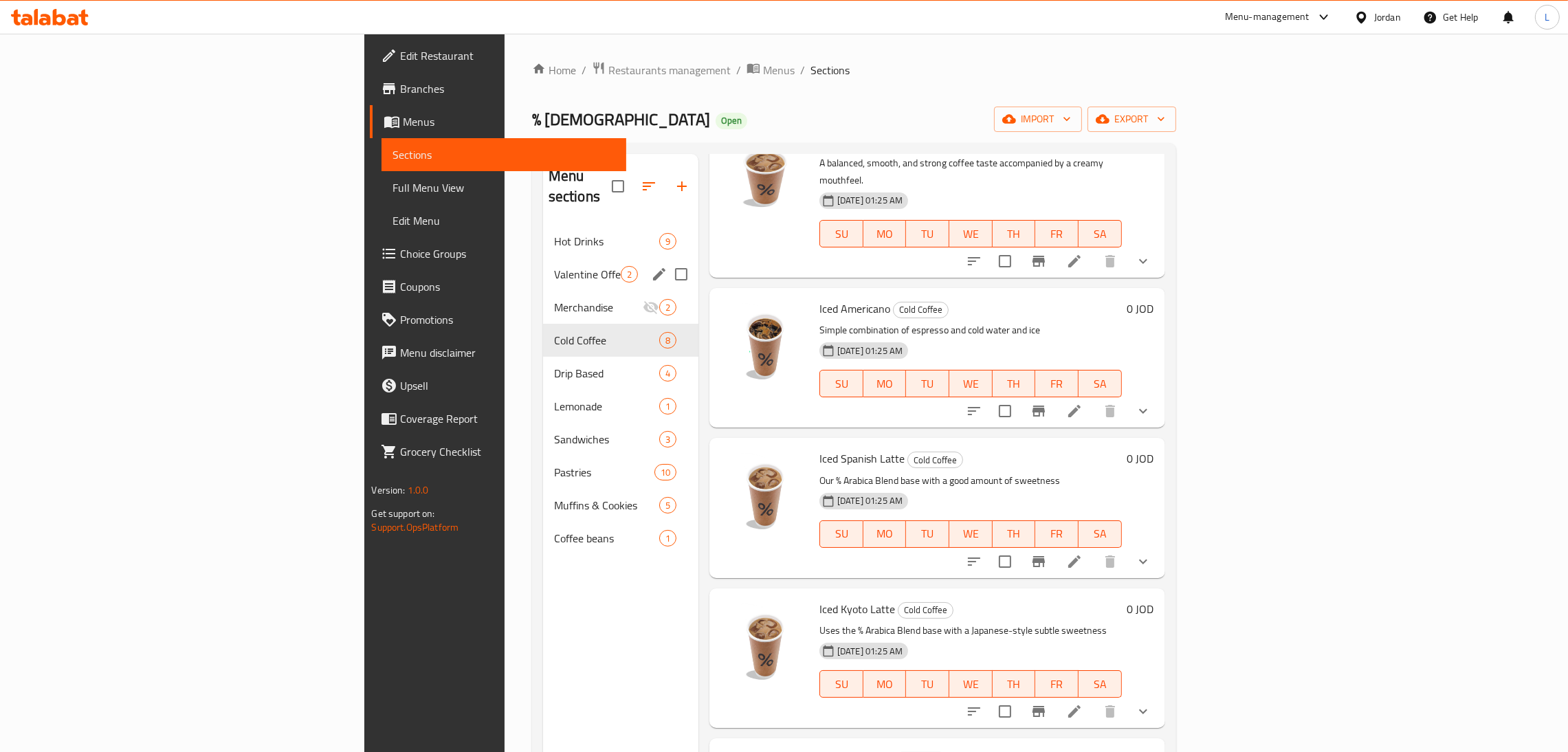
scroll to position [103, 0]
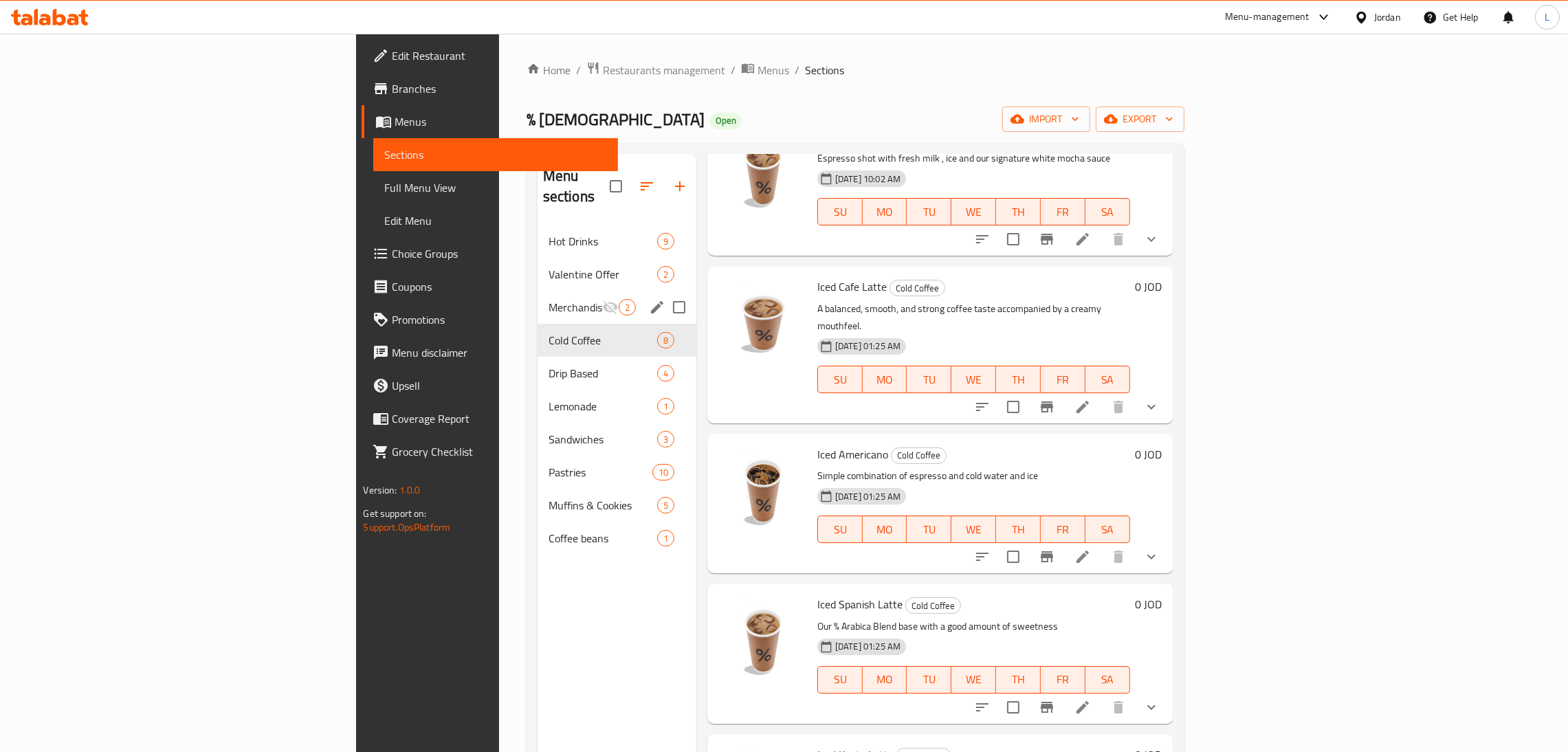
click at [538, 290] on div "Merchandise 2" at bounding box center [617, 306] width 158 height 33
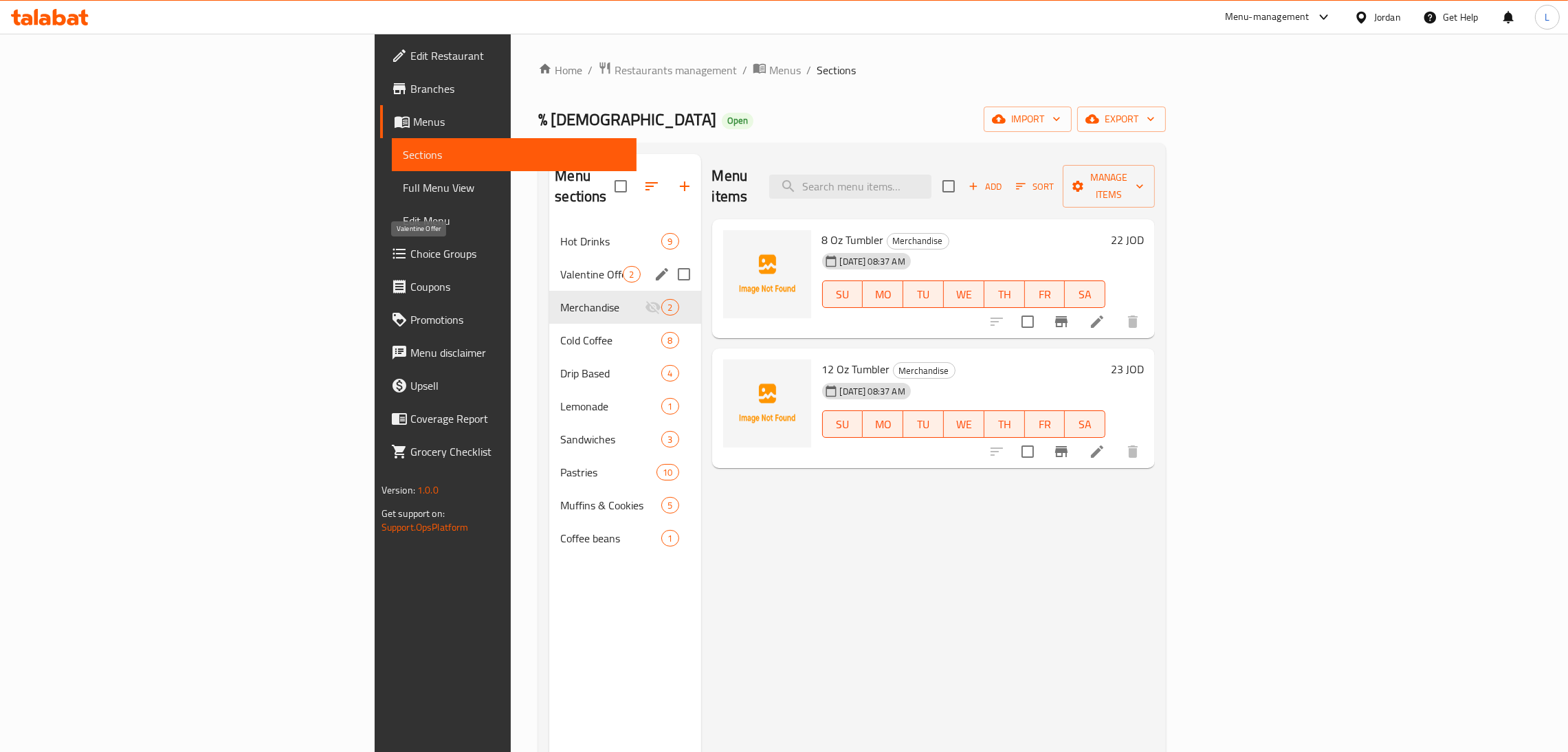
click at [561, 266] on span "Valentine Offer" at bounding box center [591, 274] width 62 height 17
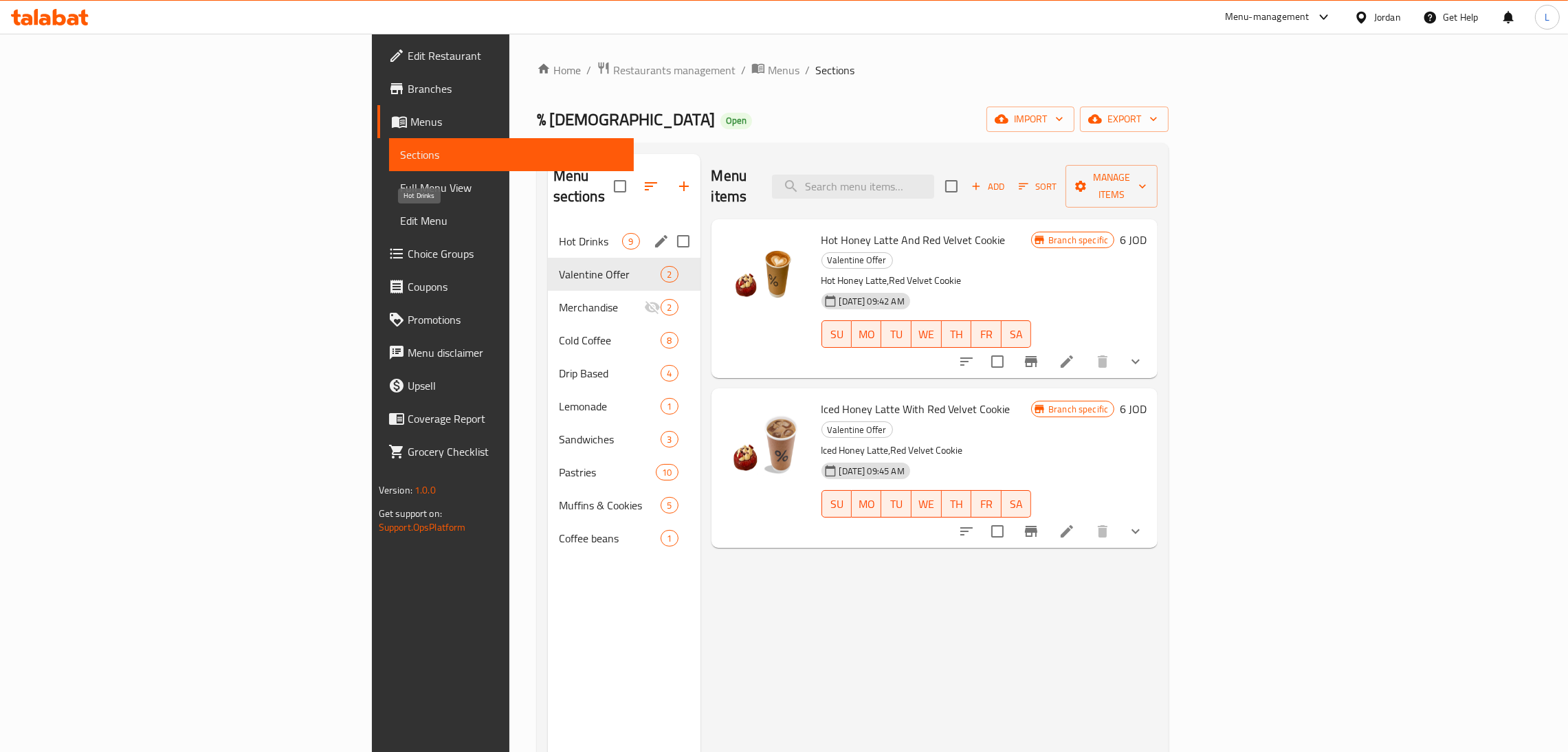
click at [559, 233] on span "Hot Drinks" at bounding box center [590, 241] width 64 height 17
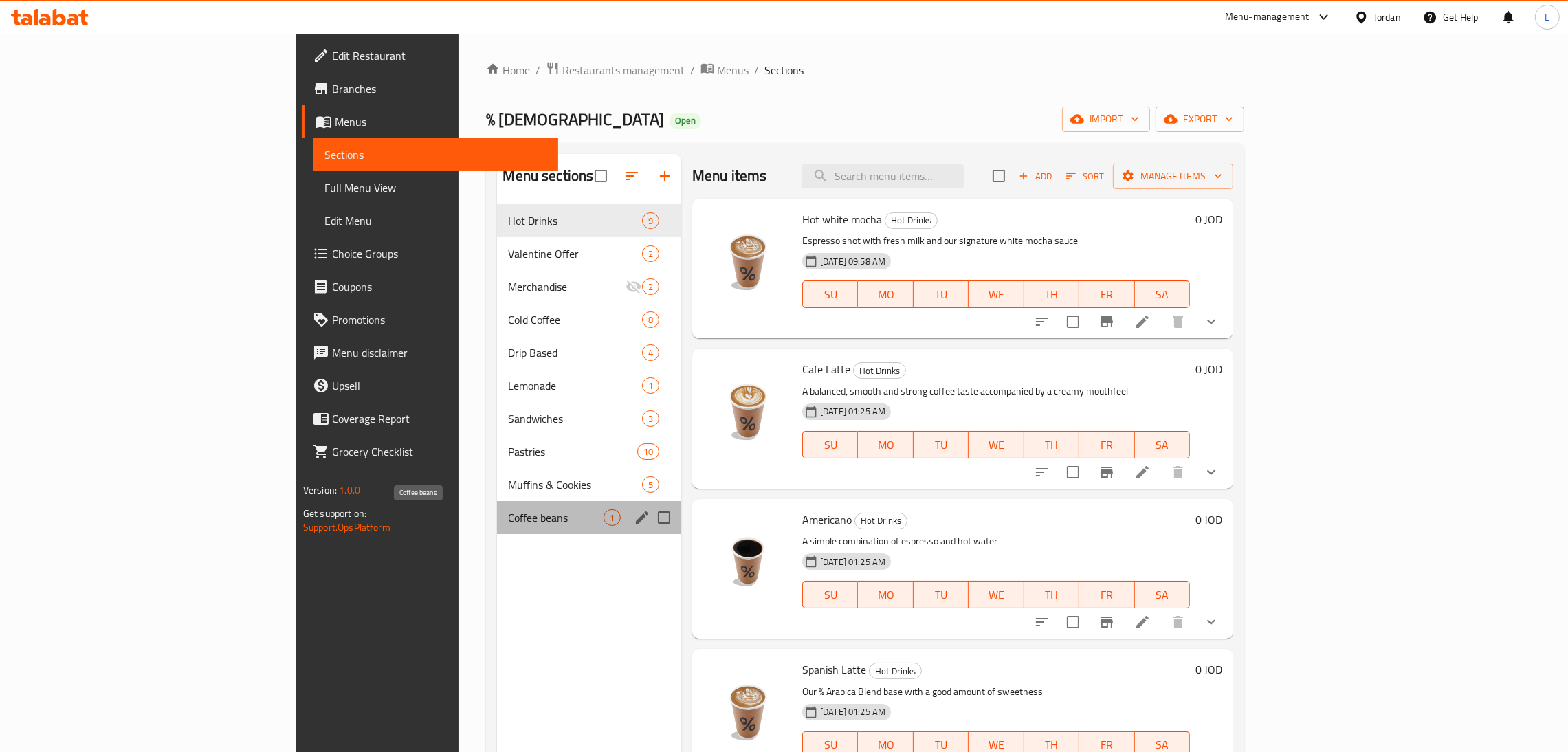
click at [508, 514] on span "Coffee beans" at bounding box center [555, 517] width 96 height 17
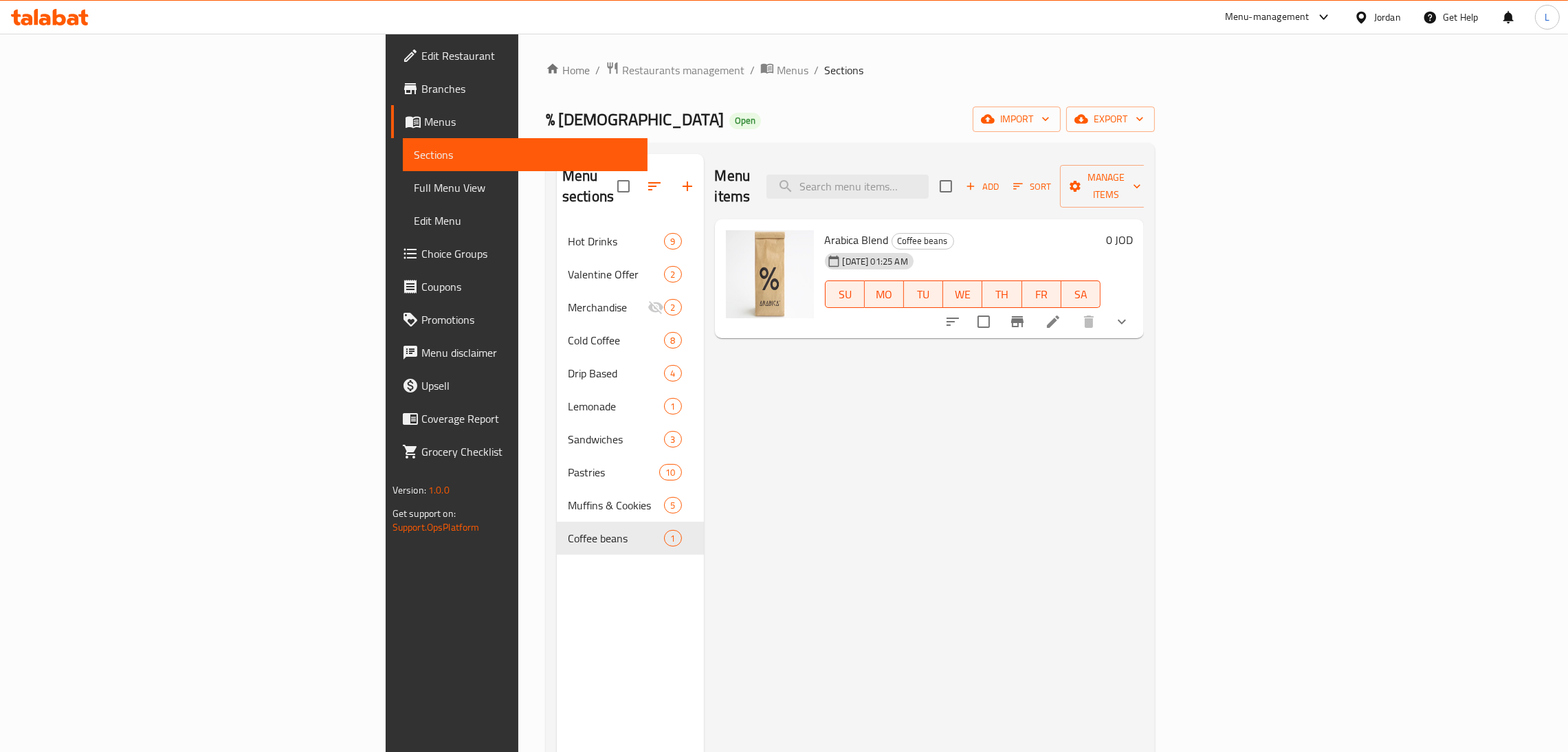
click at [1130, 313] on icon "show more" at bounding box center [1121, 321] width 17 height 17
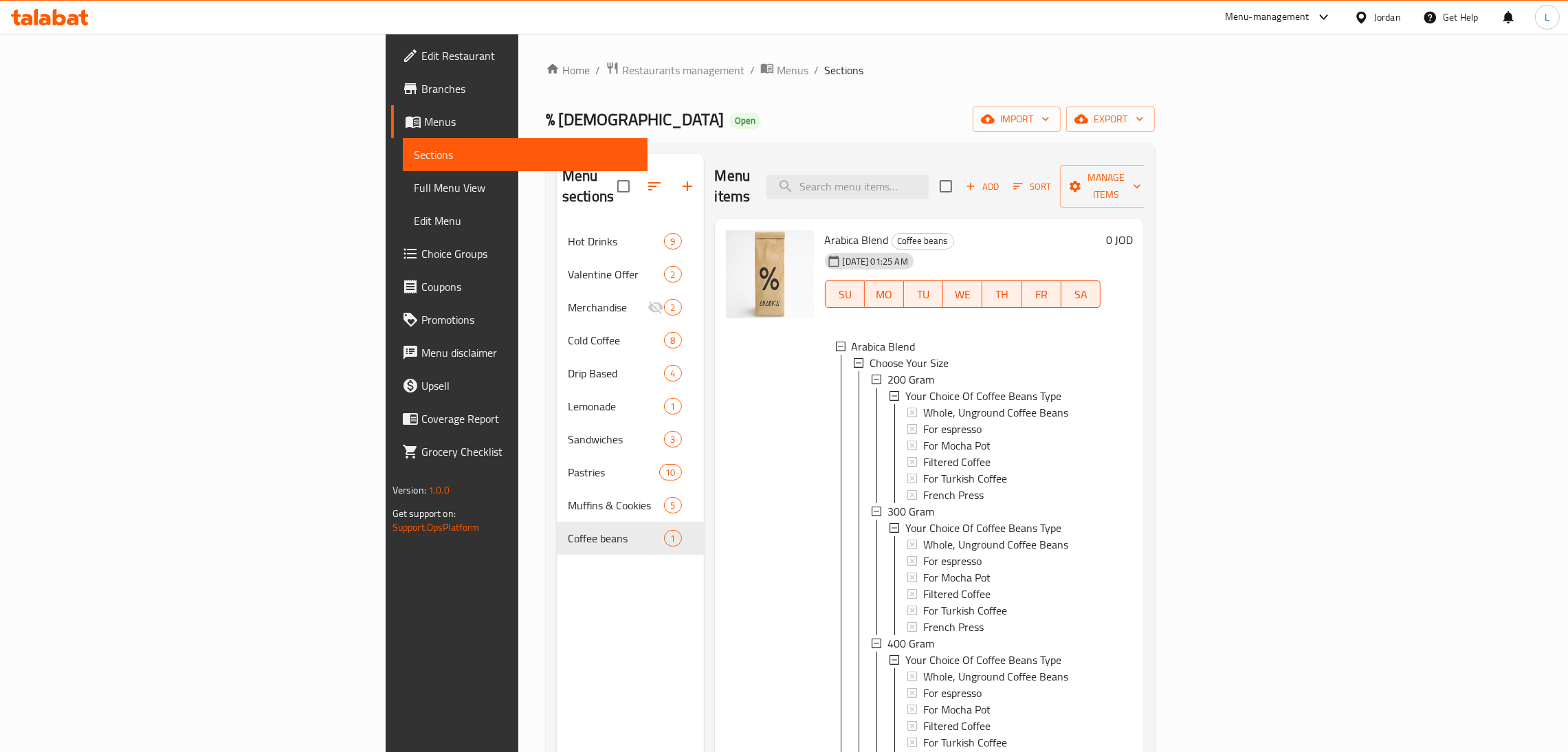
scroll to position [2, 0]
click at [424, 118] on span "Menus" at bounding box center [530, 121] width 212 height 17
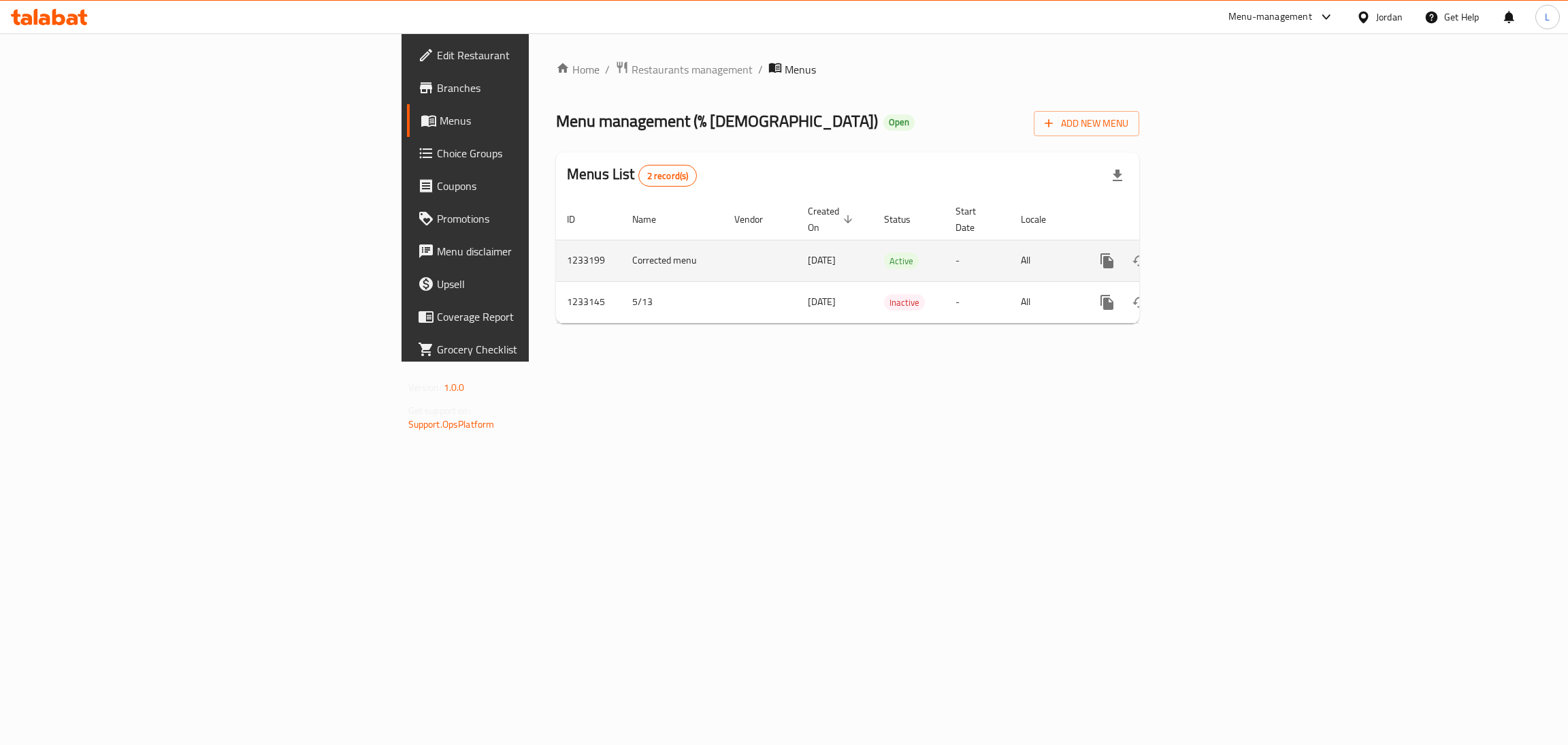
click at [1211, 254] on icon "enhanced table" at bounding box center [1205, 261] width 12 height 12
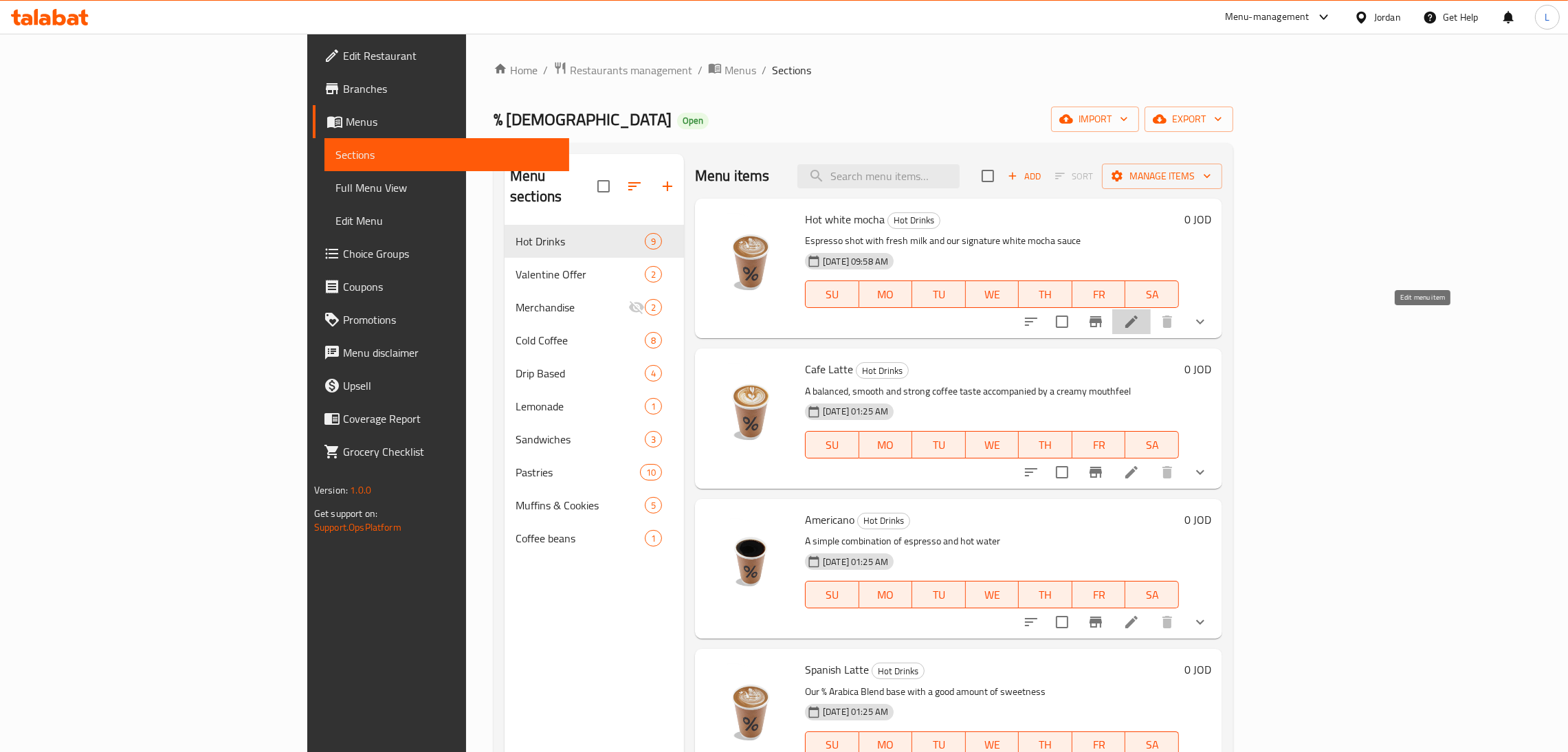
click at [1139, 322] on icon at bounding box center [1131, 321] width 17 height 17
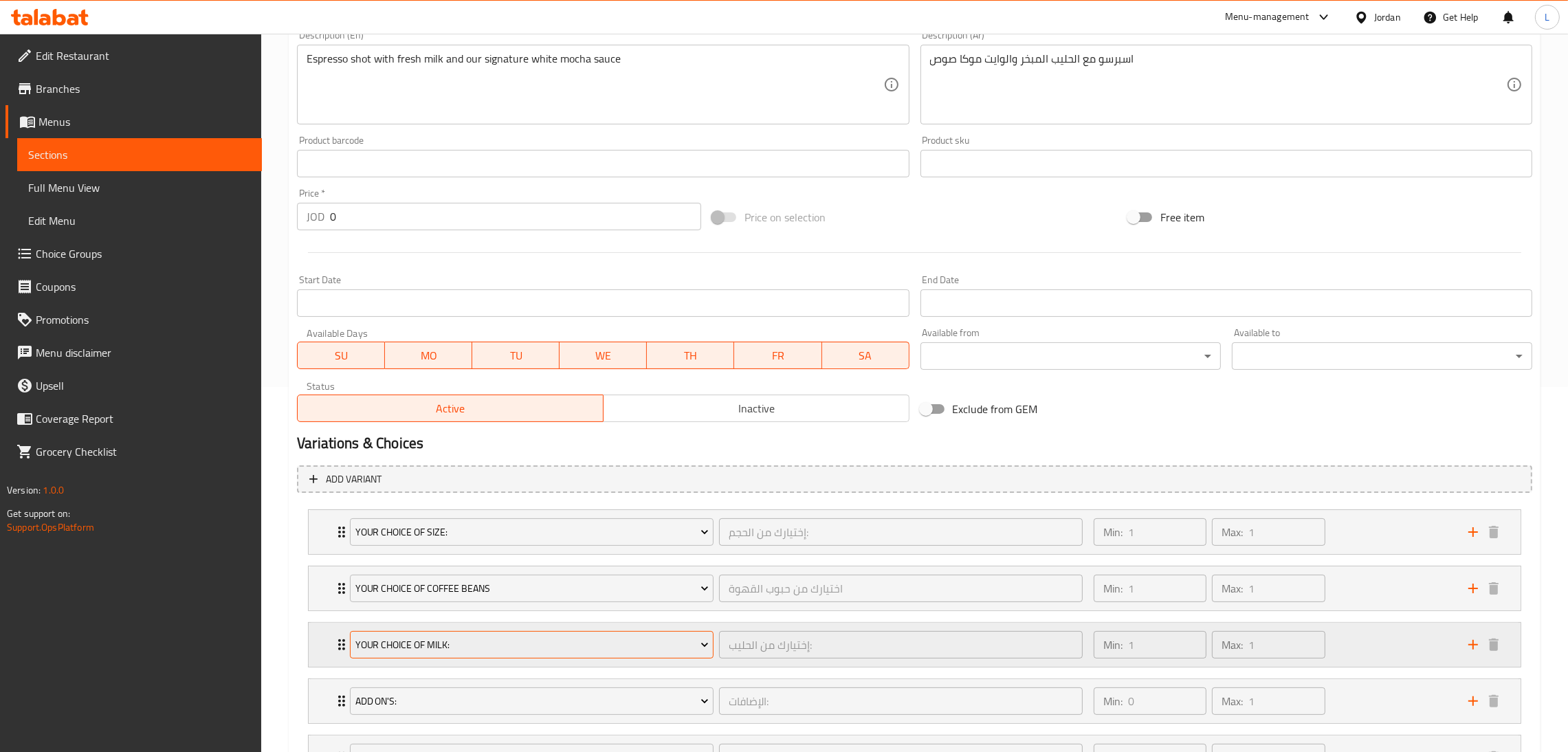
scroll to position [488, 0]
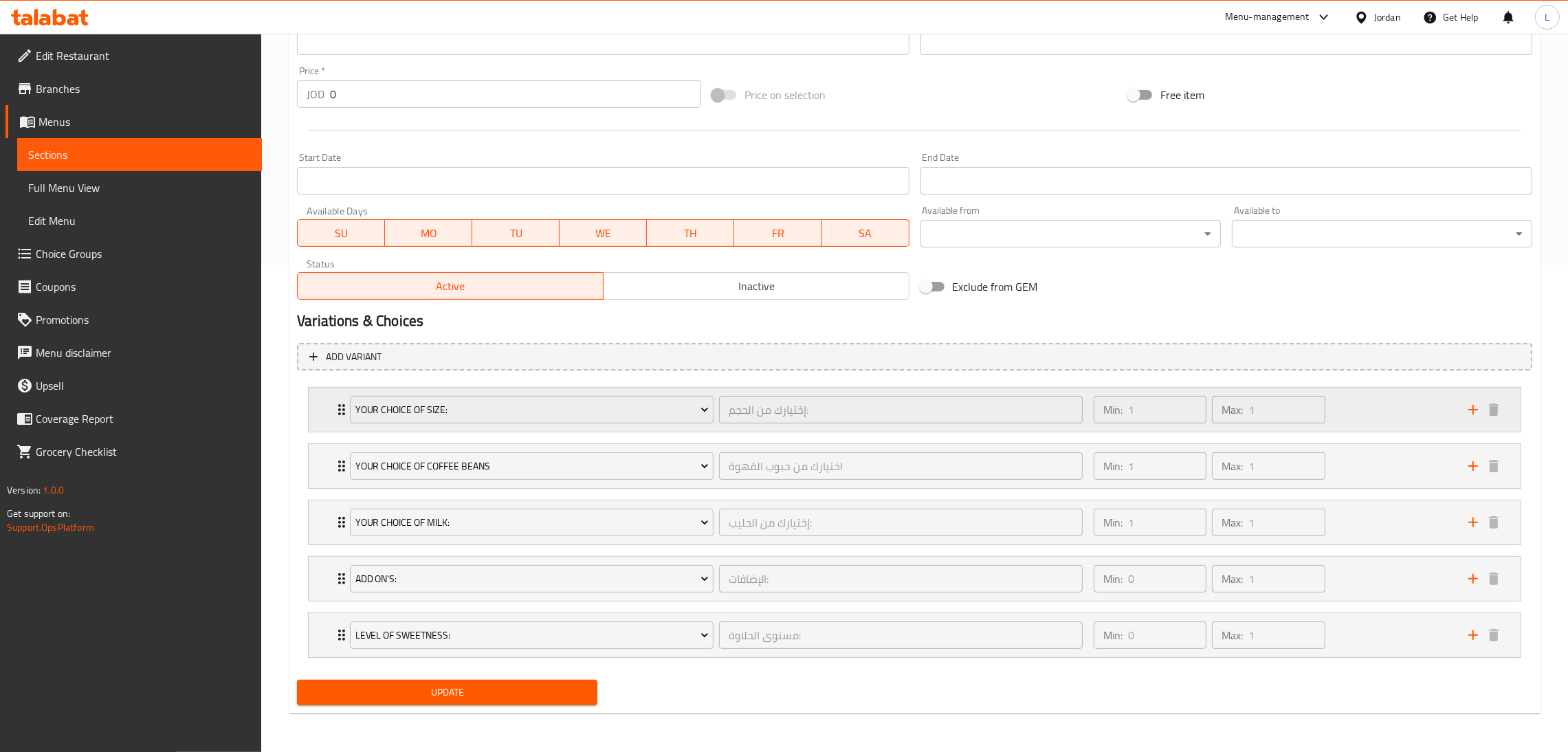
click at [324, 400] on div "Your Choice Of Size: إختيارك من الحجم: ​ Min: 1 ​ Max: 1 ​" at bounding box center [914, 410] width 1212 height 44
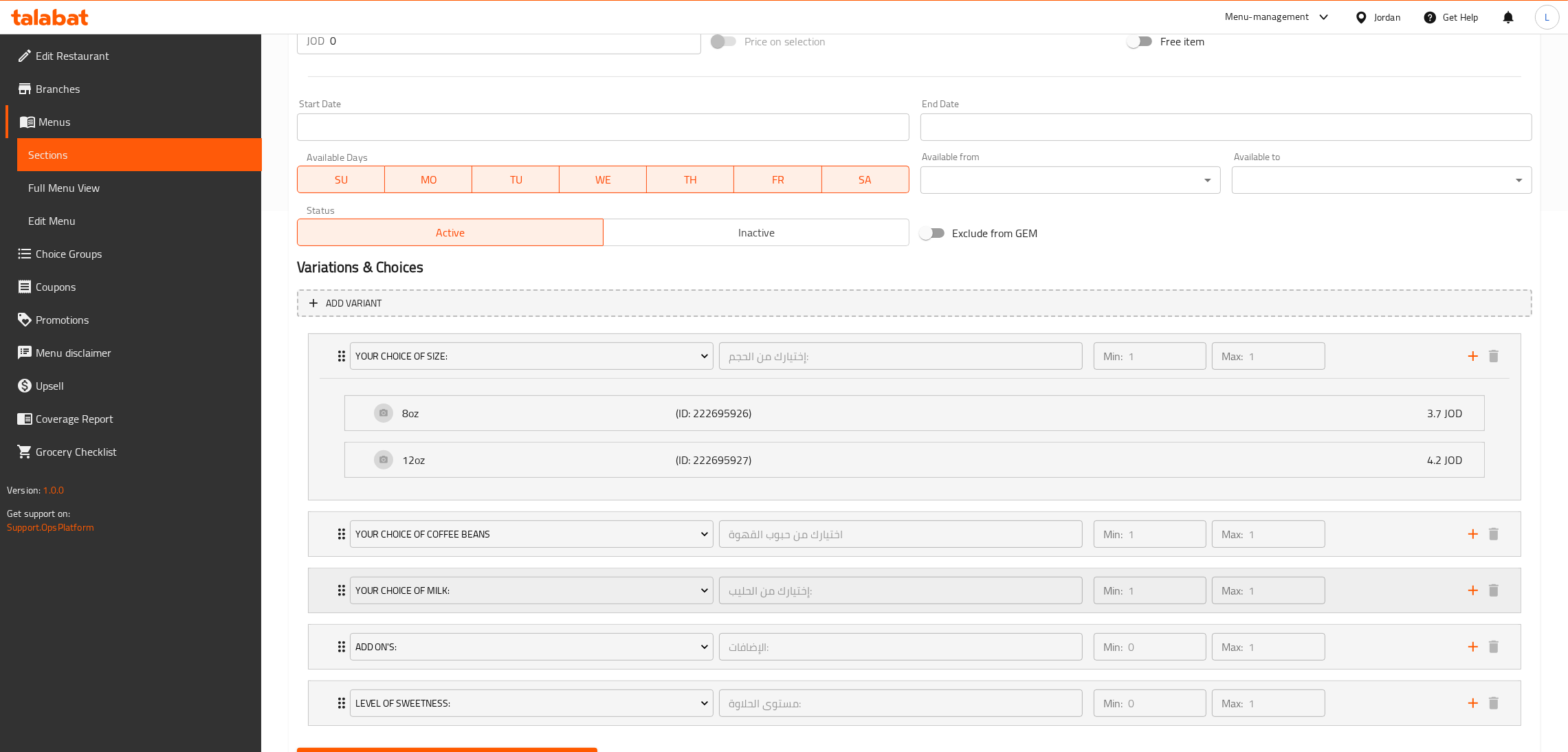
scroll to position [592, 0]
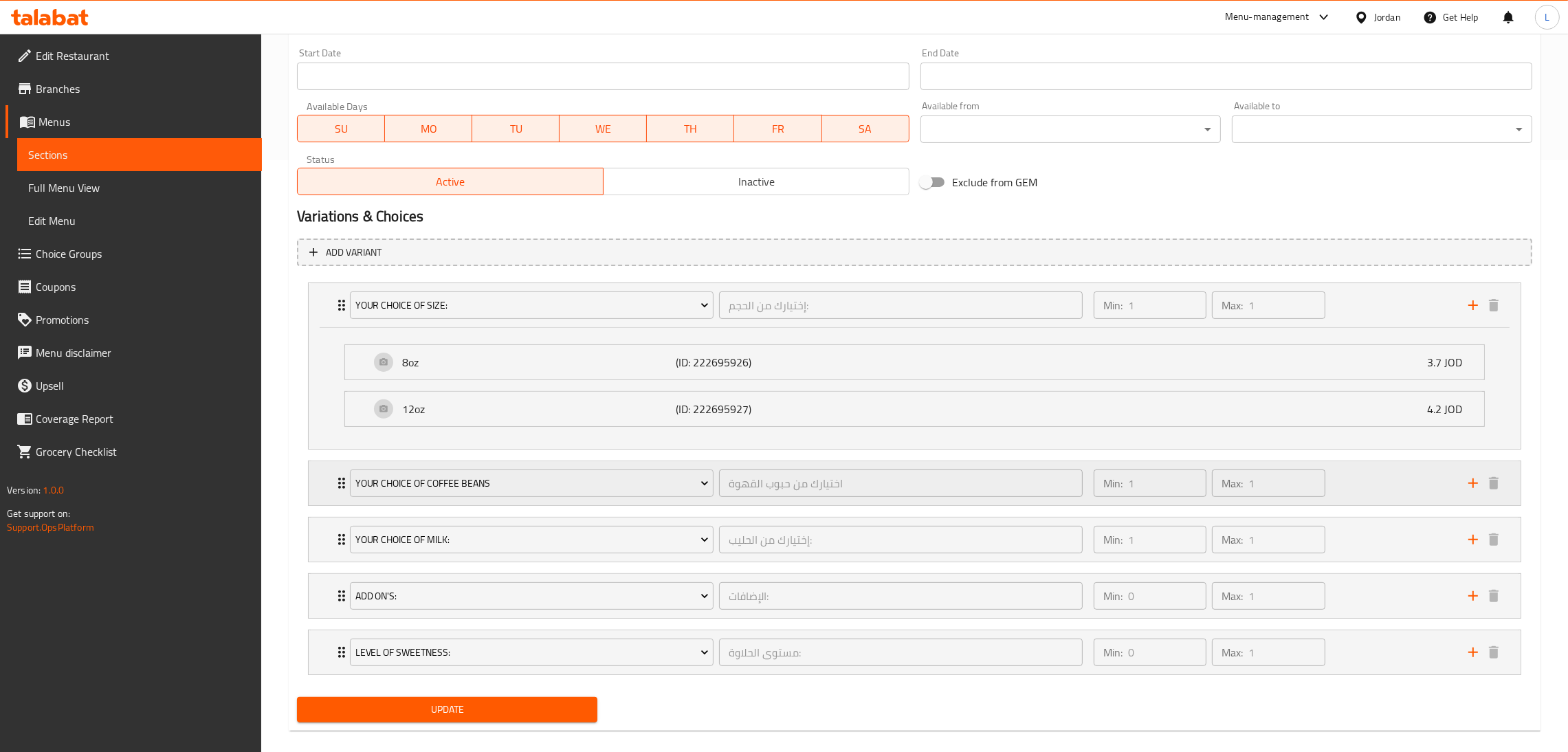
click at [333, 490] on icon "Expand" at bounding box center [341, 483] width 17 height 17
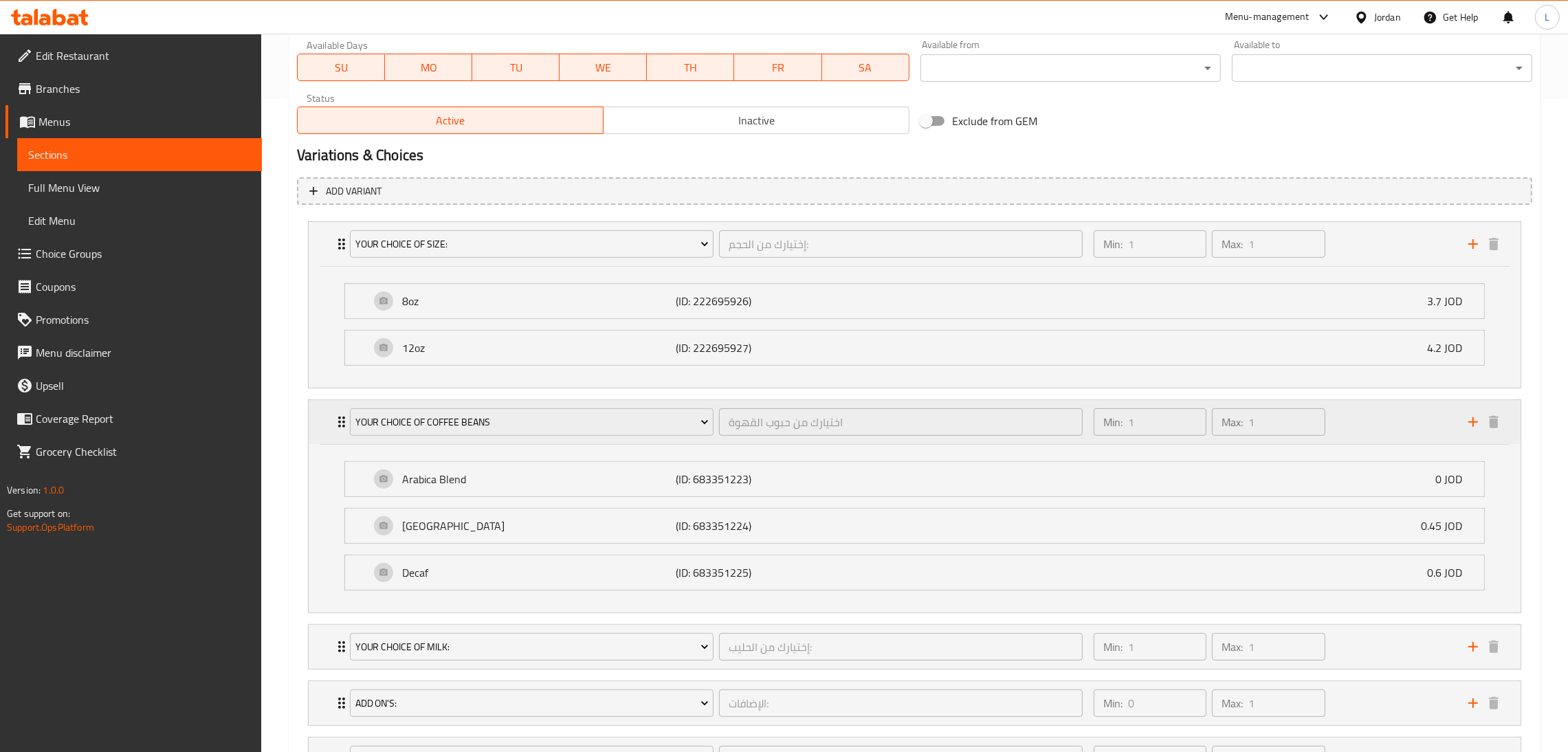
scroll to position [695, 0]
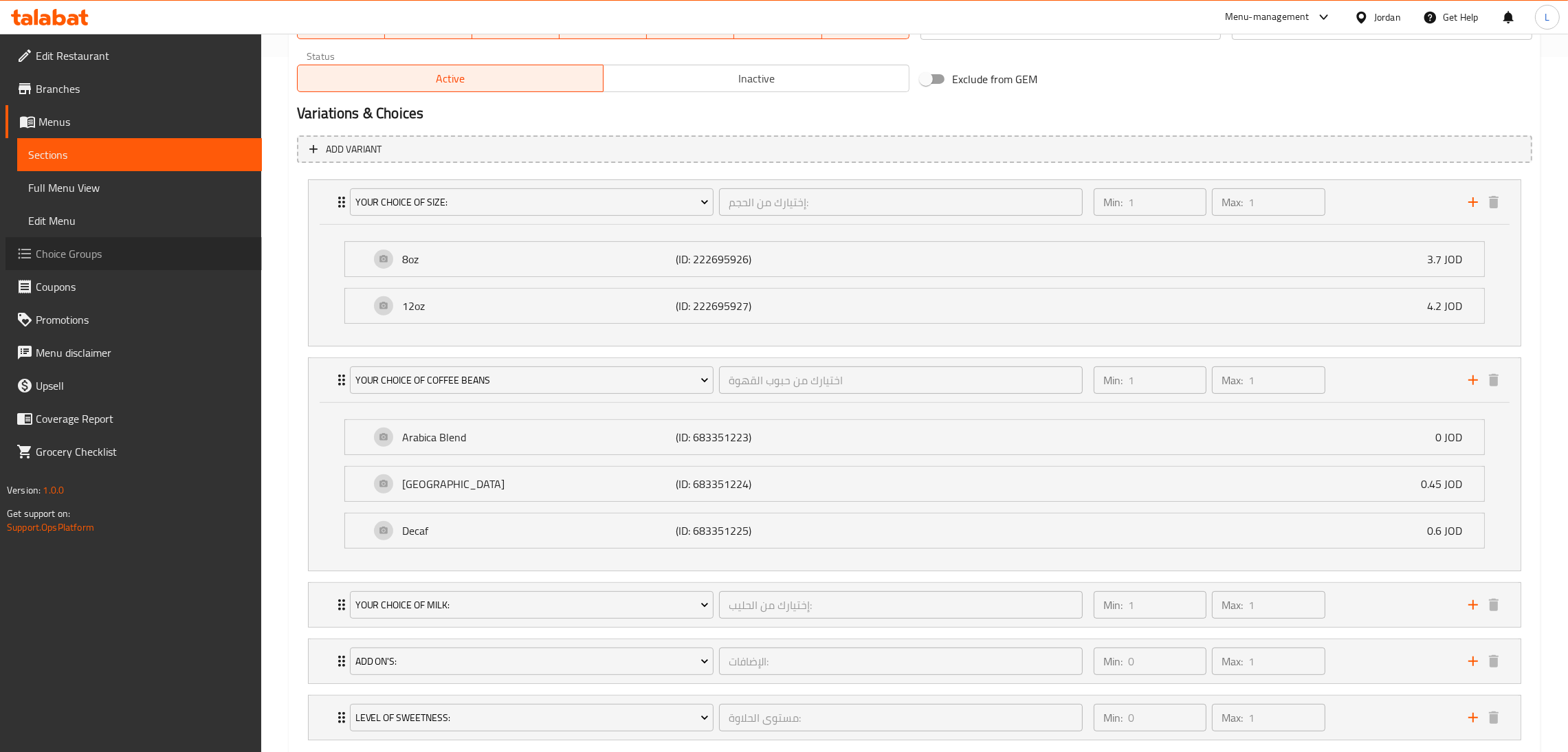
click at [125, 252] on span "Choice Groups" at bounding box center [143, 253] width 215 height 17
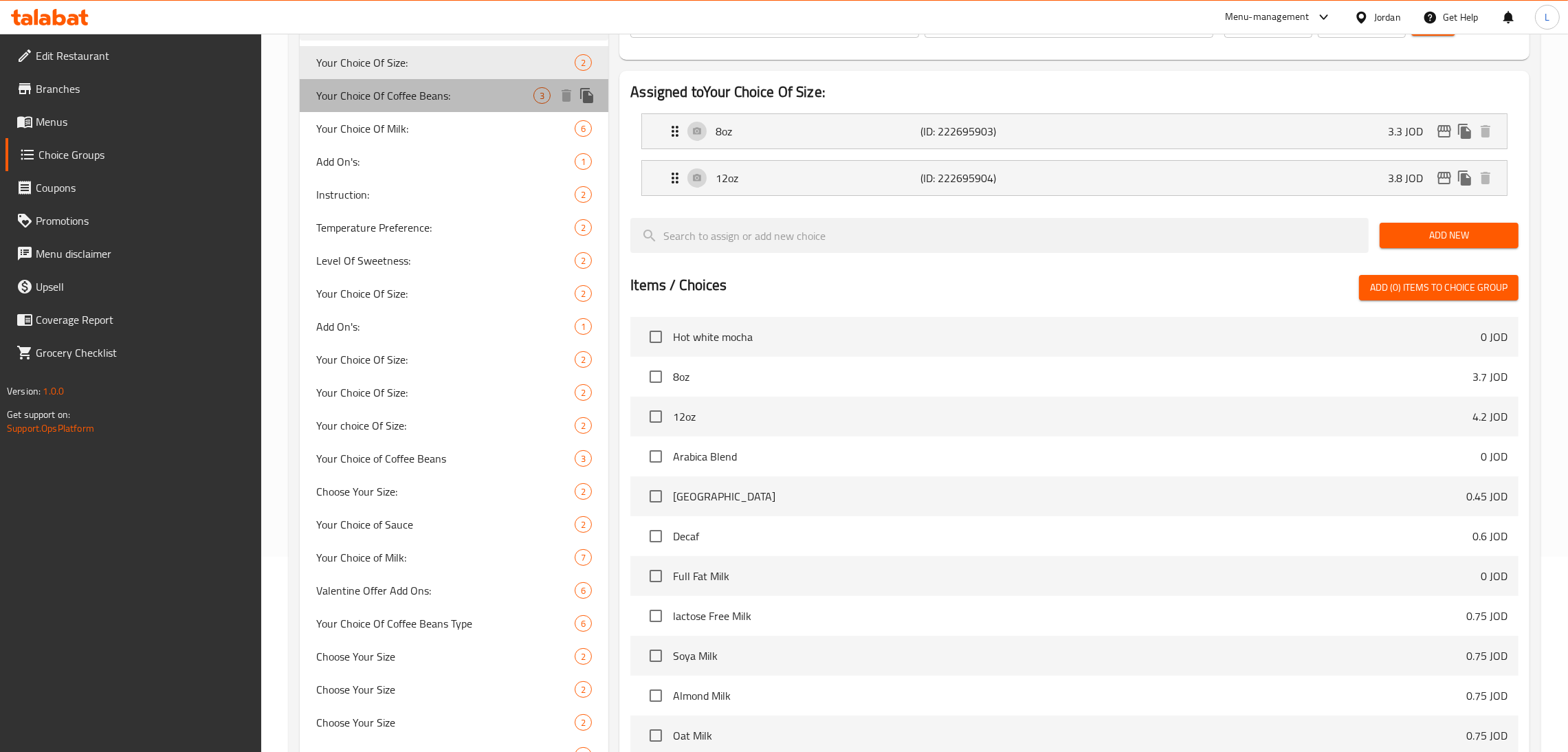
click at [389, 94] on span "Your Choice Of Coffee Beans:" at bounding box center [424, 95] width 217 height 17
type input "Your Choice Of Coffee Beans:"
type input "إختيارك من حبوب القهوة:"
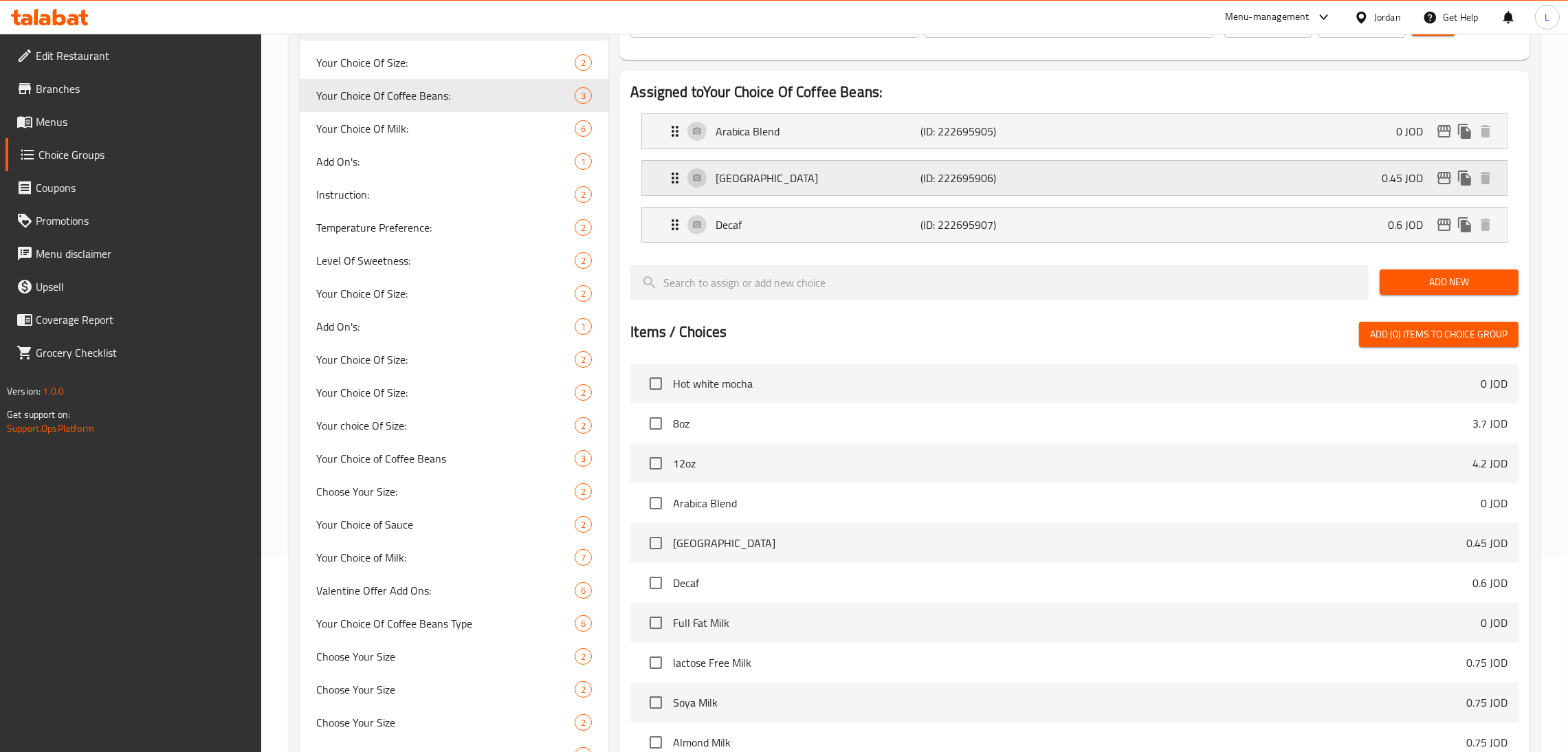
click at [1058, 174] on div "Colombia (ID: 222695906) 0.45 JOD" at bounding box center [1079, 178] width 824 height 34
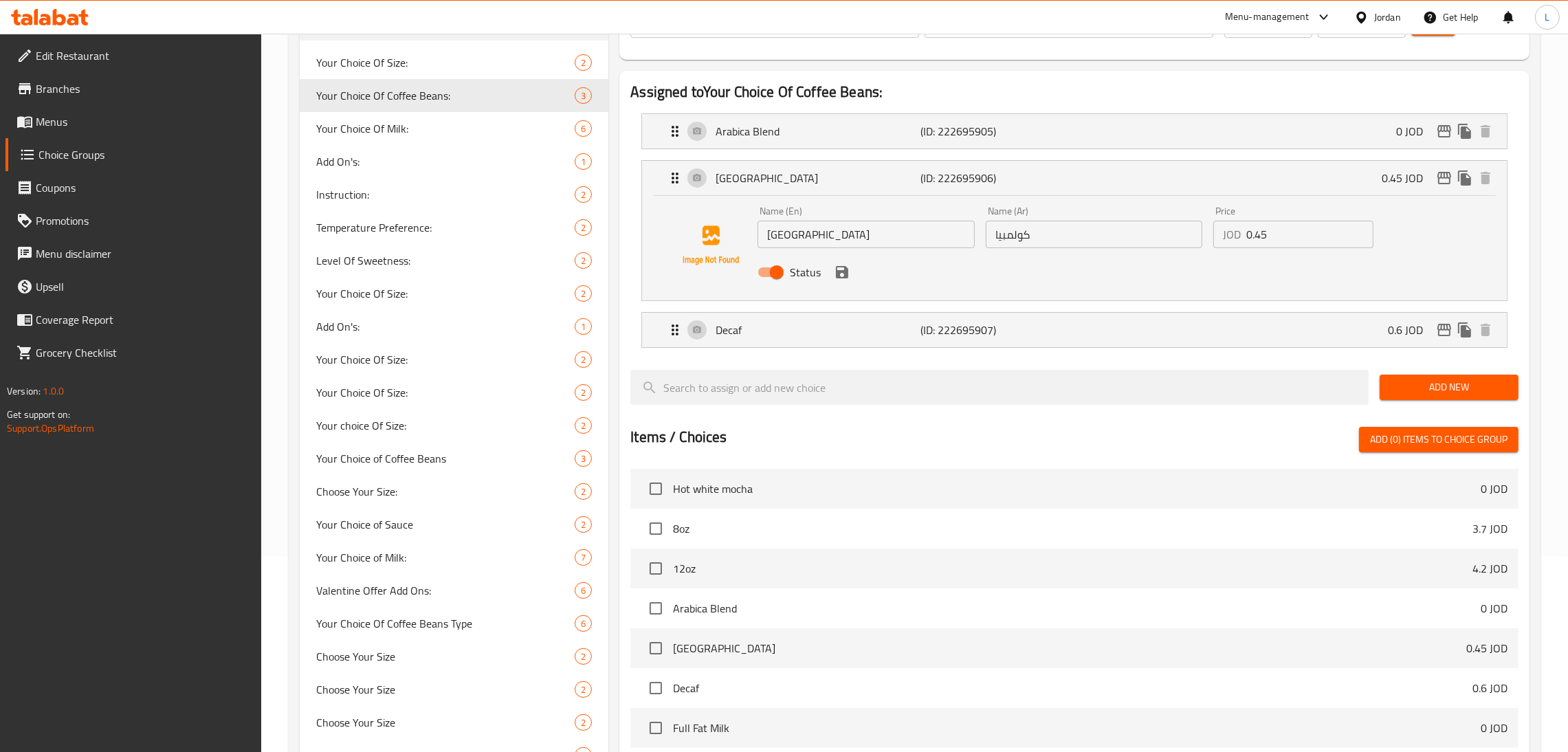
click at [859, 244] on input "Colombia" at bounding box center [866, 234] width 217 height 27
click at [928, 240] on input "Indonisia" at bounding box center [866, 234] width 217 height 27
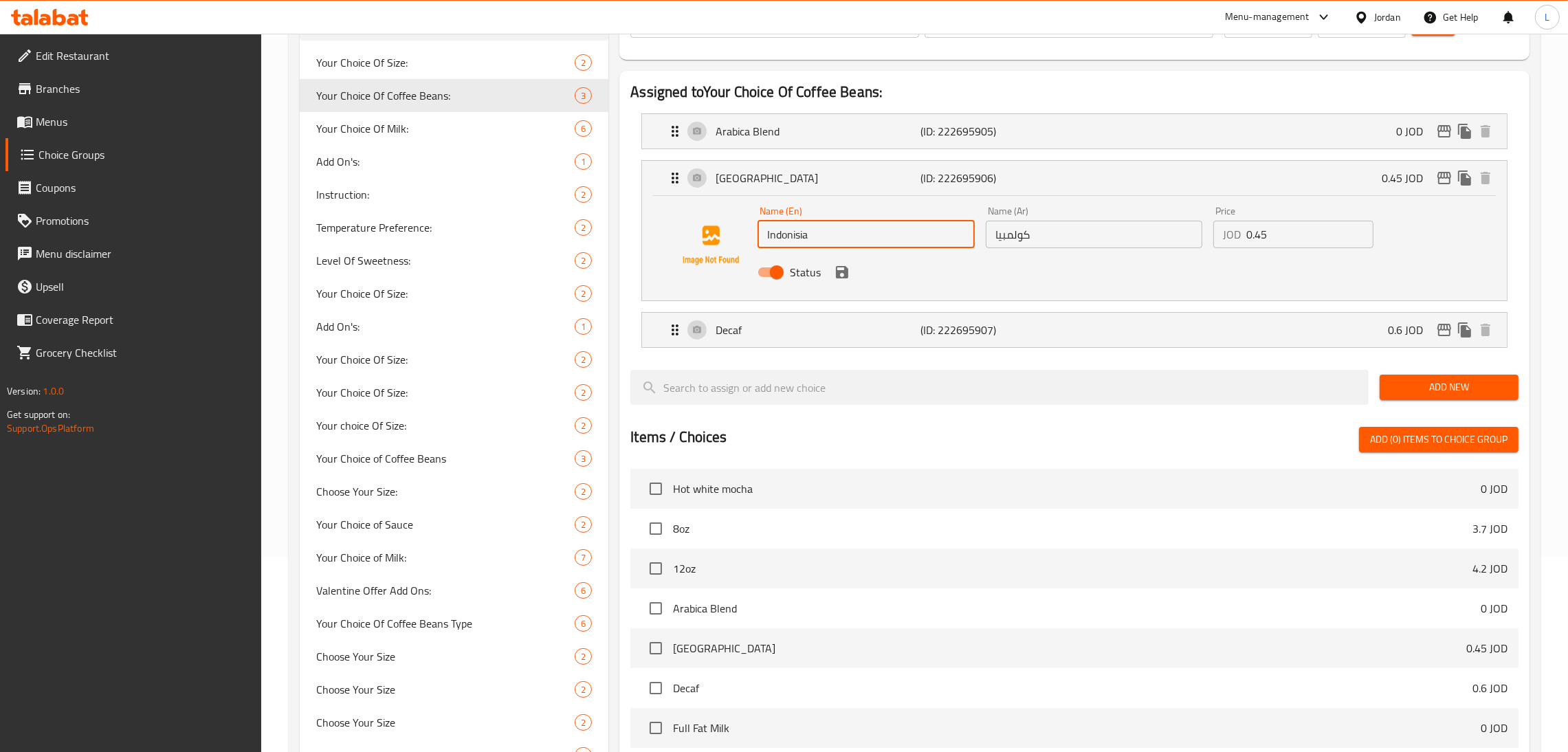
click at [928, 240] on input "Indonisia" at bounding box center [866, 234] width 217 height 27
type input "Indonisia"
click at [1103, 240] on input "كولمبيا" at bounding box center [1094, 234] width 217 height 27
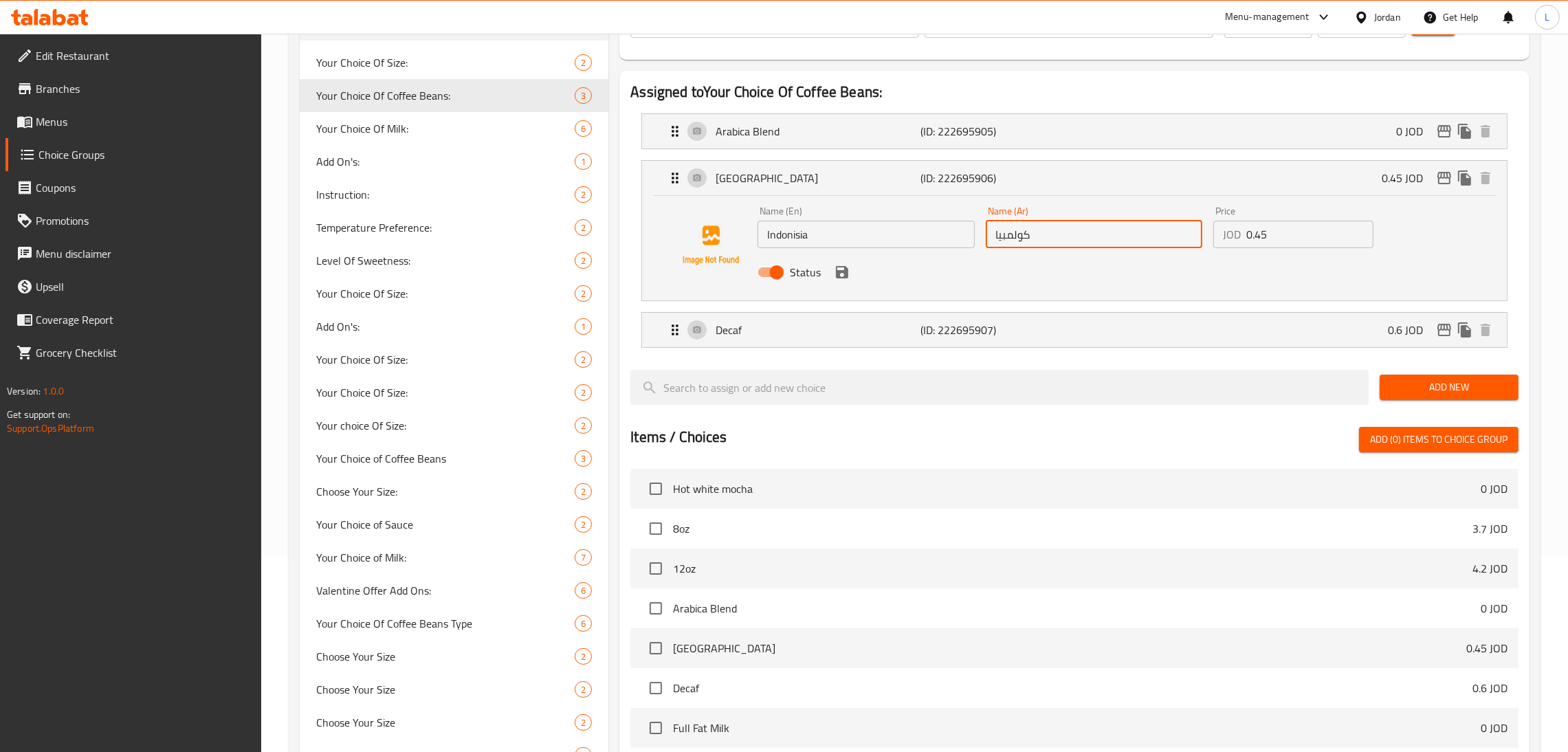
click at [1103, 240] on input "كولمبيا" at bounding box center [1094, 234] width 217 height 27
click at [1103, 239] on input "كولمبيا" at bounding box center [1094, 234] width 217 height 27
paste input "اندونيس"
drag, startPoint x: 842, startPoint y: 272, endPoint x: 890, endPoint y: 268, distance: 48.2
click at [840, 272] on icon "save" at bounding box center [842, 272] width 12 height 12
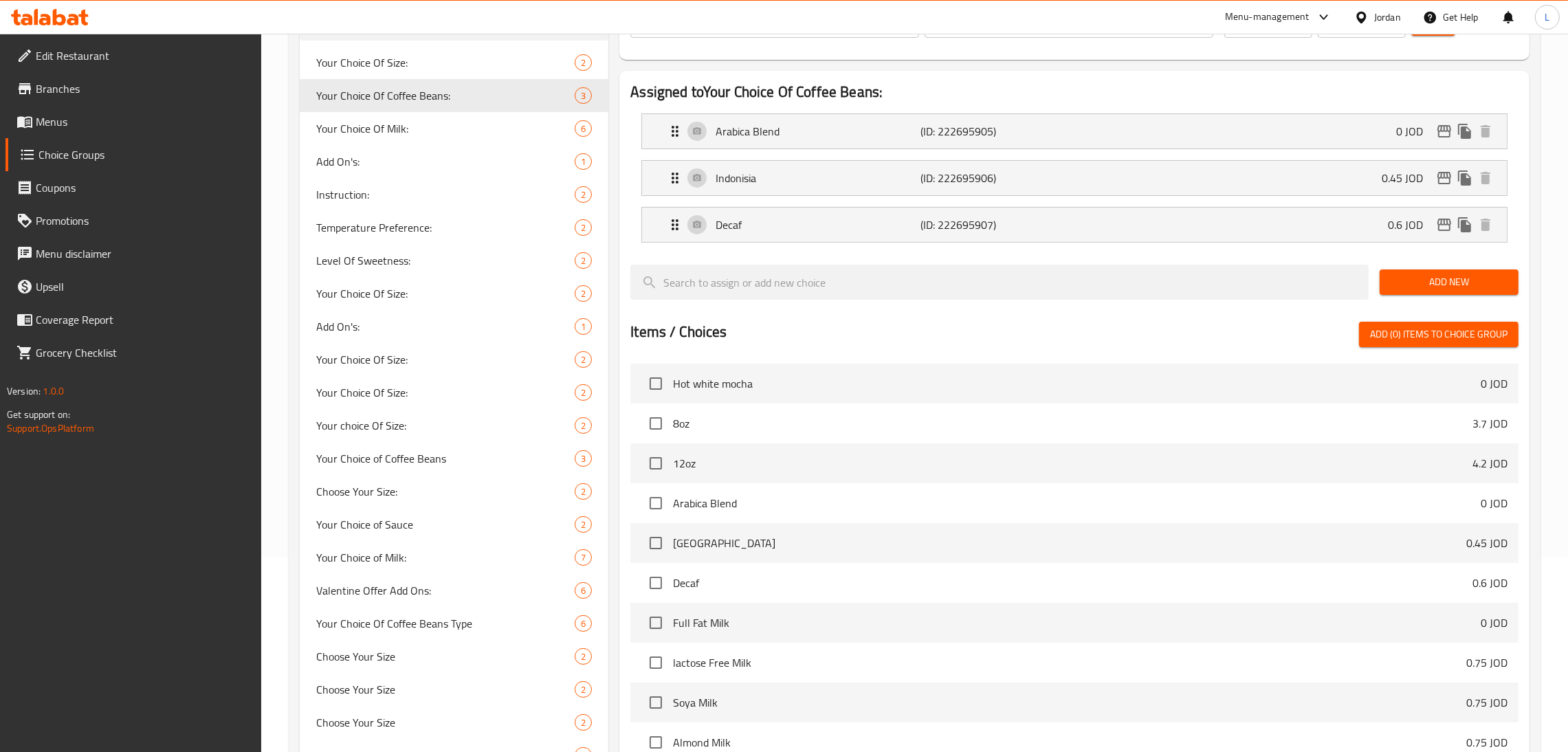
type input "اندونيسيا"
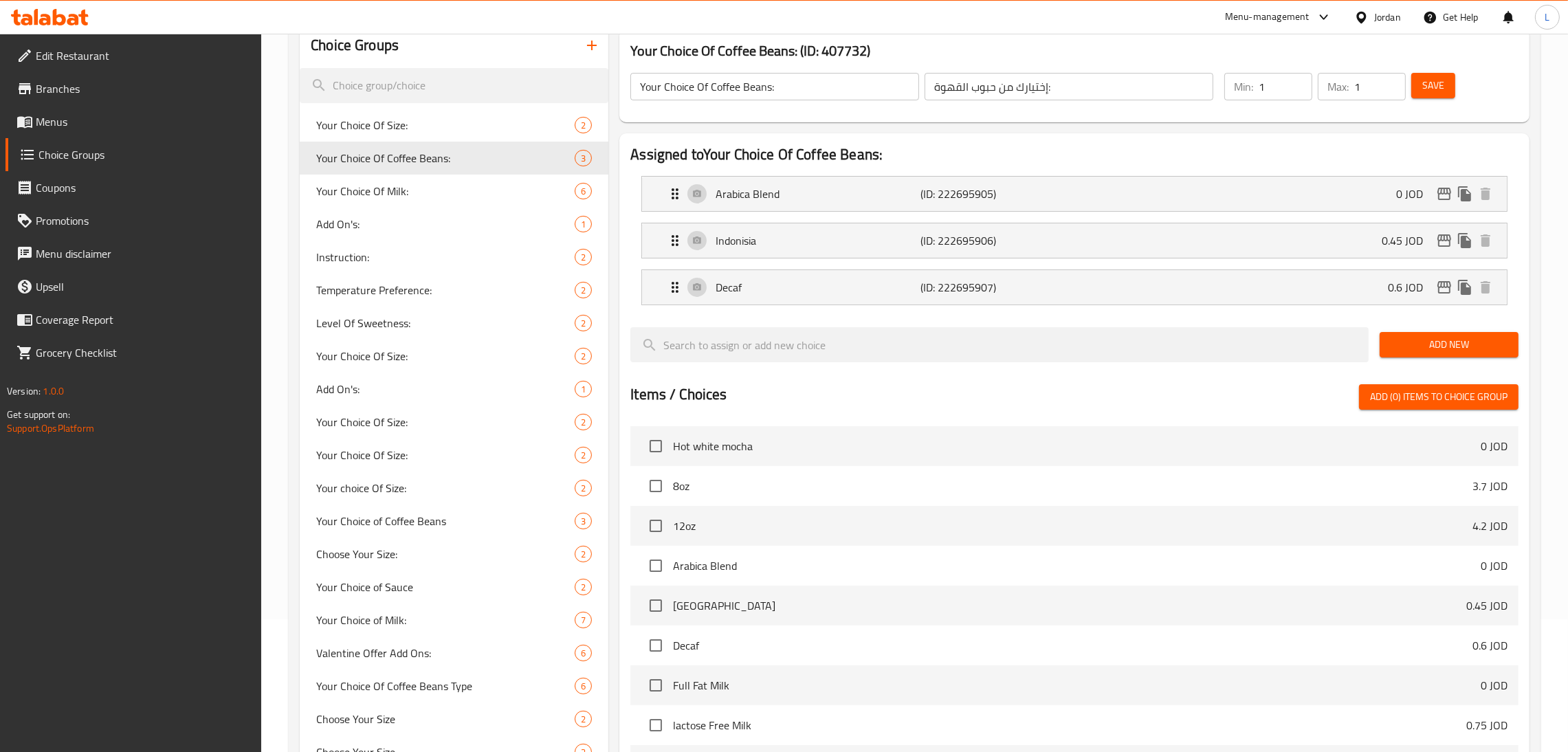
scroll to position [92, 0]
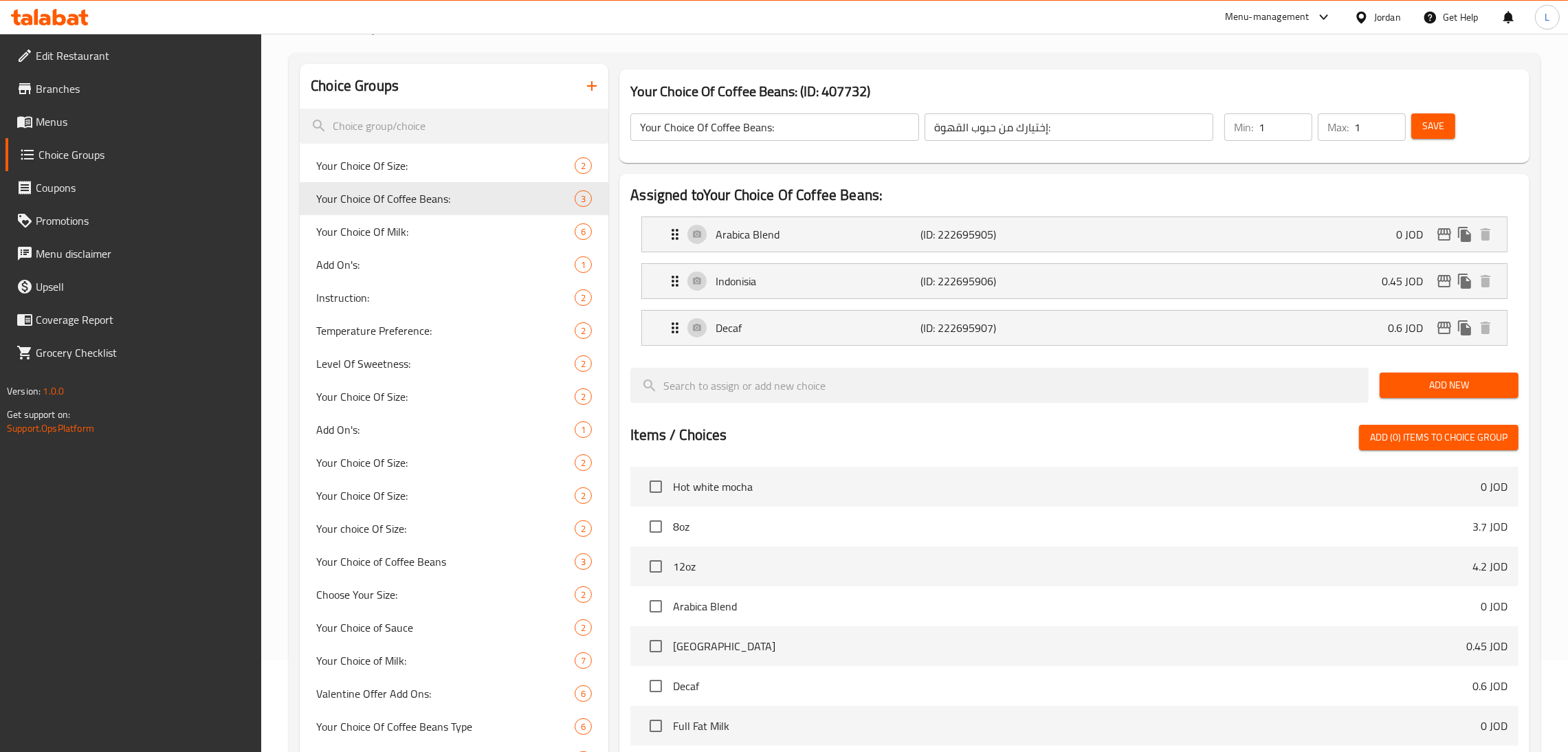
click at [1426, 123] on span "Save" at bounding box center [1432, 127] width 22 height 18
click at [438, 570] on span "Your Choice of Coffee Beans" at bounding box center [424, 561] width 217 height 17
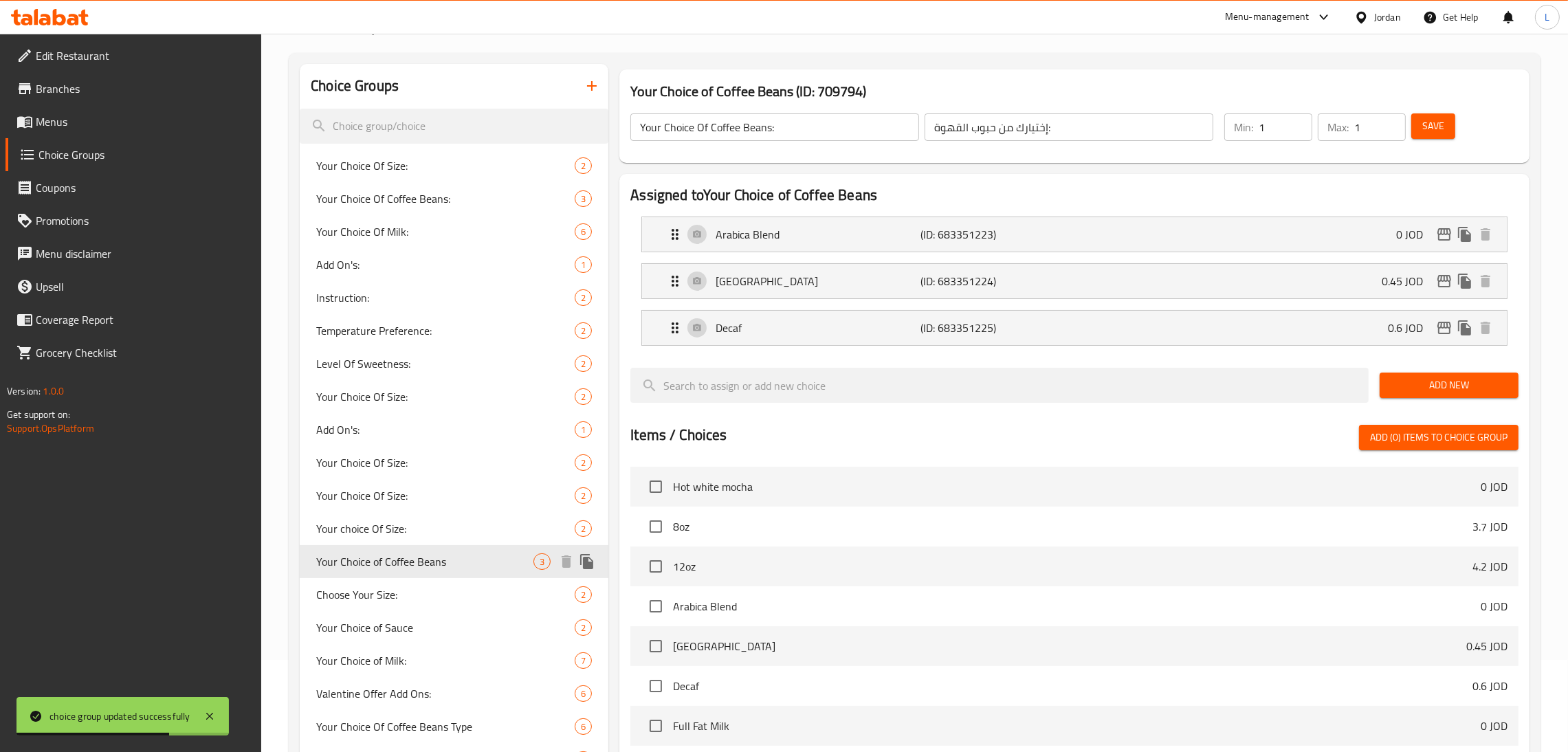
type input "Your Choice of Coffee Beans"
type input "اختيارك من حبوب القهوة"
click at [958, 289] on p "(ID: 683351224)" at bounding box center [989, 281] width 136 height 17
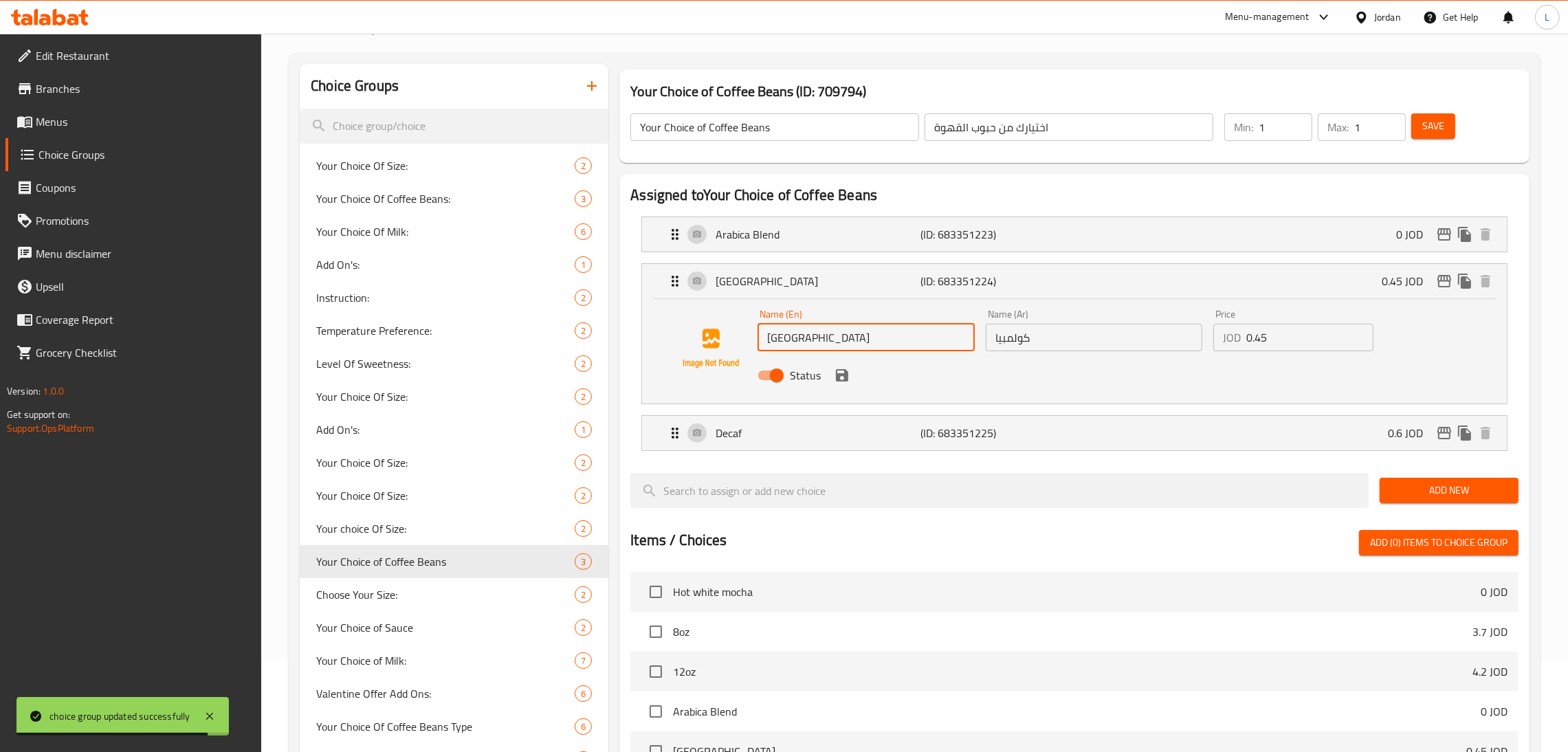
click at [802, 343] on input "Colombia" at bounding box center [866, 337] width 217 height 27
paste input "Indonis"
type input "Indonisia"
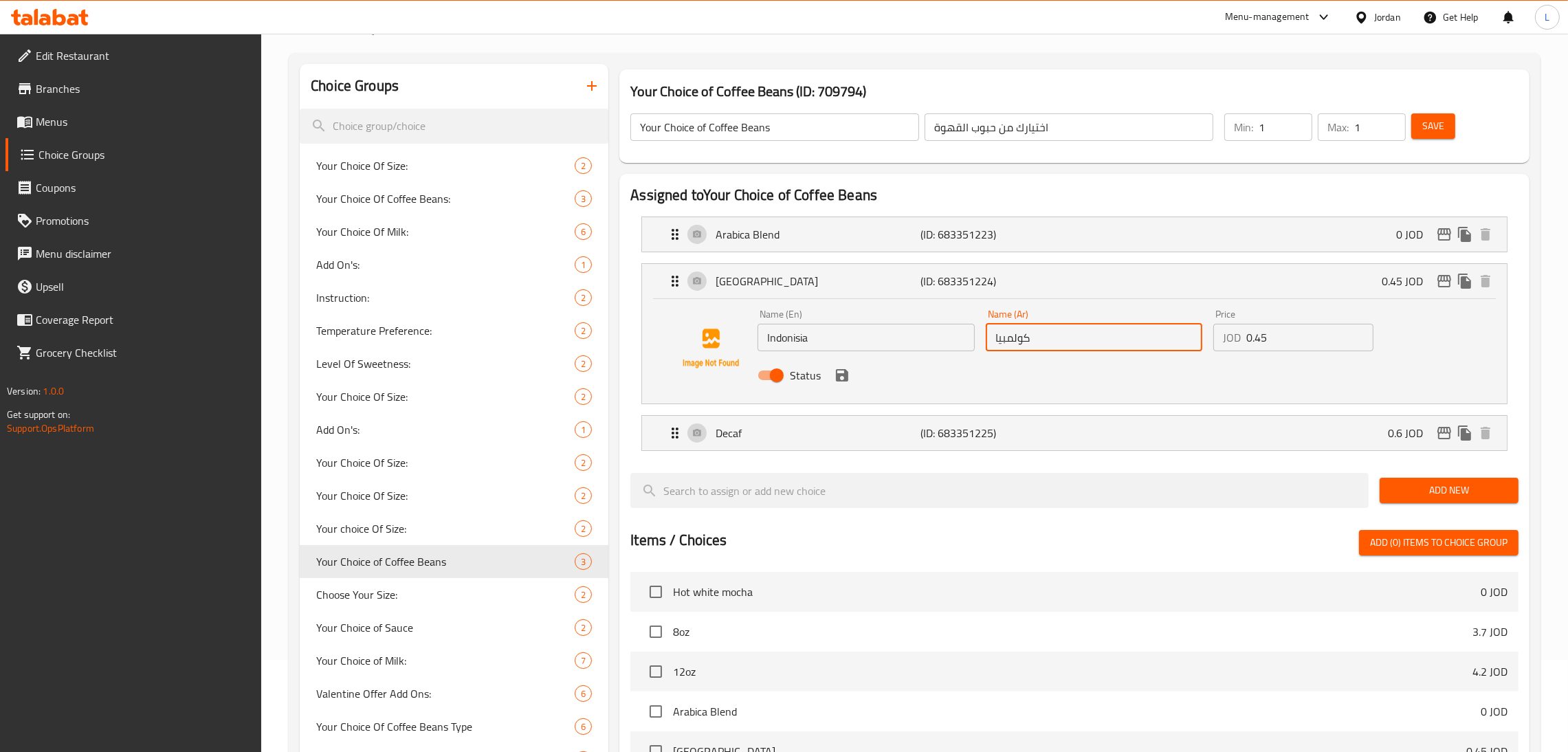
click at [1022, 341] on input "كولمبيا" at bounding box center [1094, 337] width 217 height 27
click at [840, 372] on icon "save" at bounding box center [842, 375] width 17 height 17
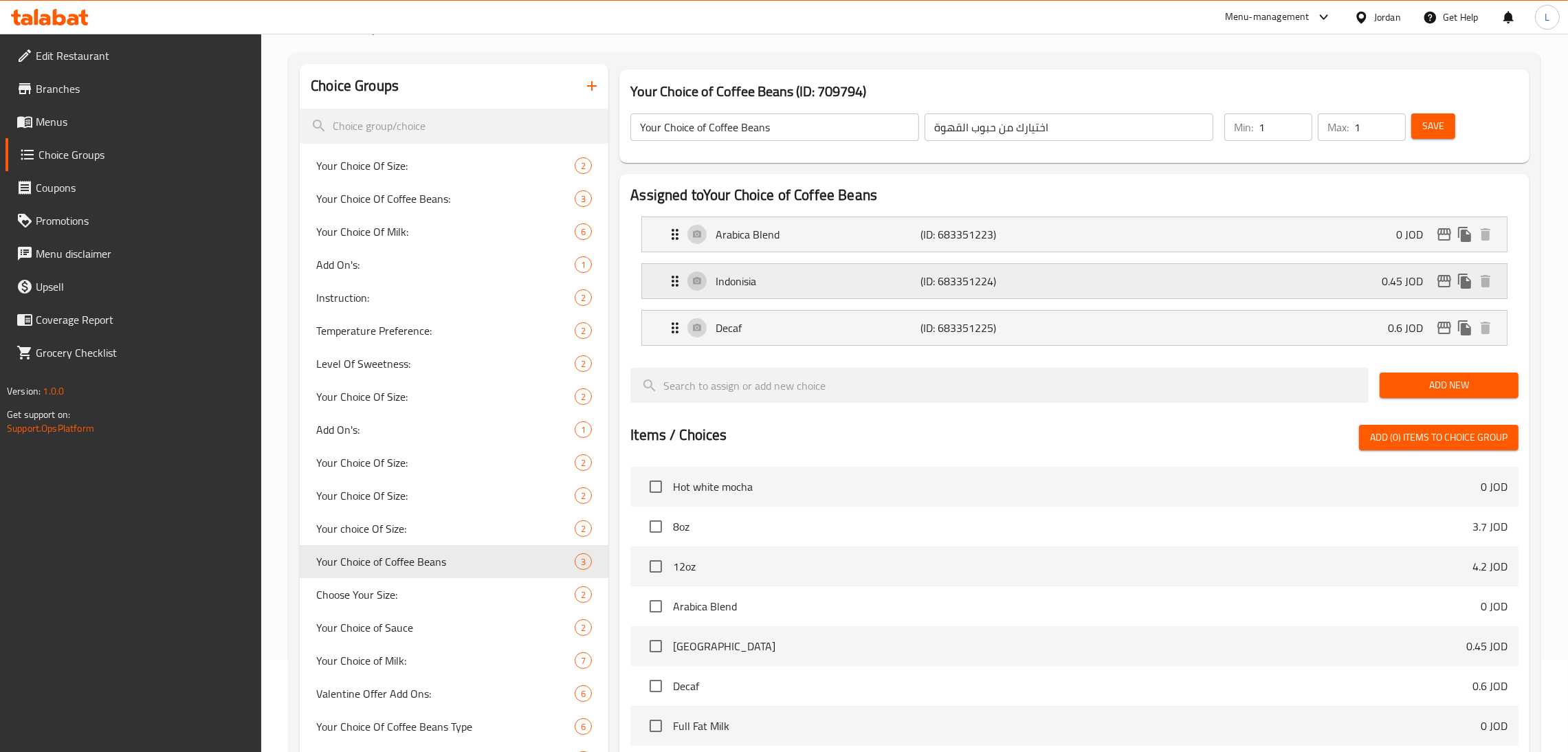
click at [981, 278] on p "(ID: 683351224)" at bounding box center [989, 281] width 136 height 17
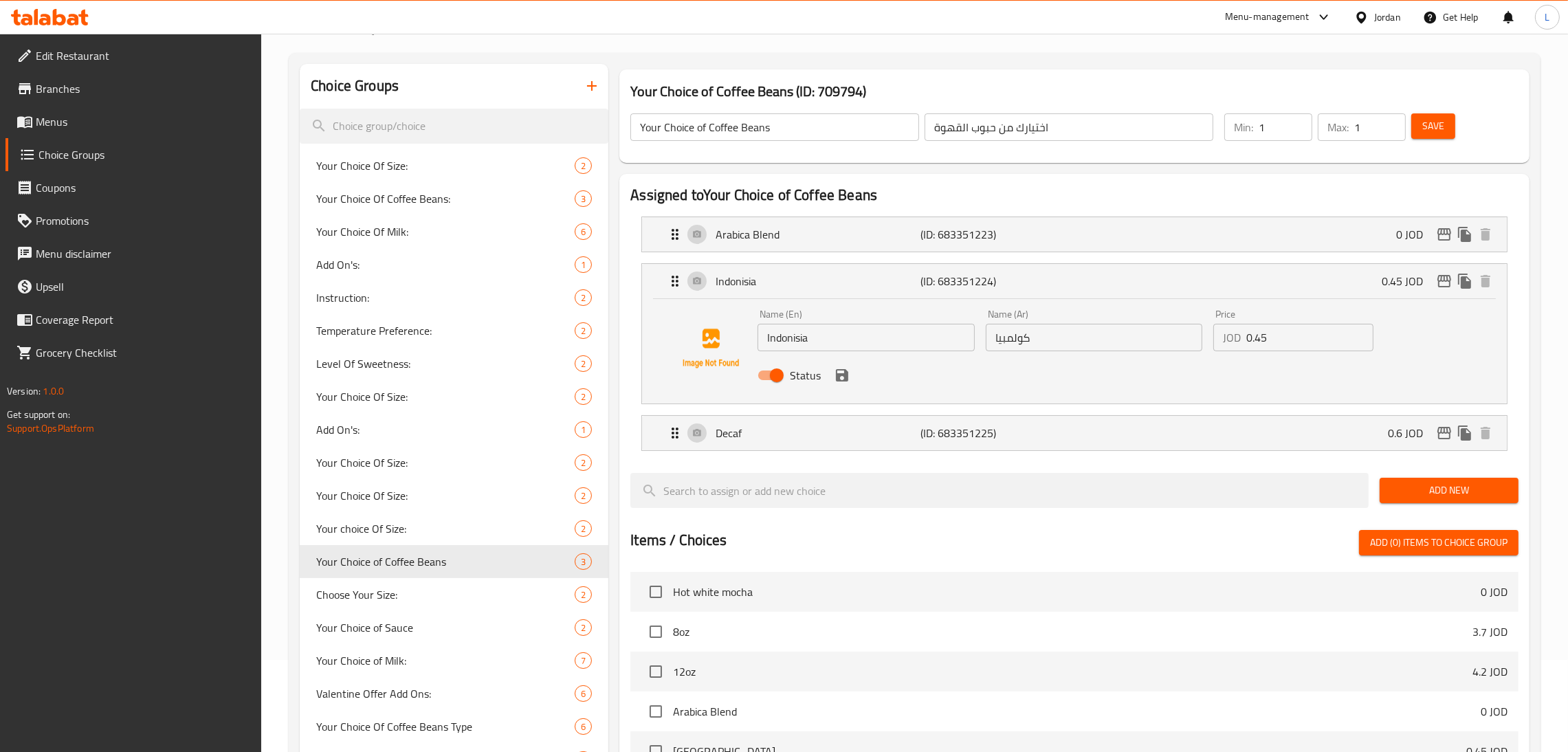
click at [1000, 334] on input "كولمبيا" at bounding box center [1094, 337] width 217 height 27
paste input "اندونيس"
click at [840, 383] on icon "save" at bounding box center [842, 375] width 17 height 17
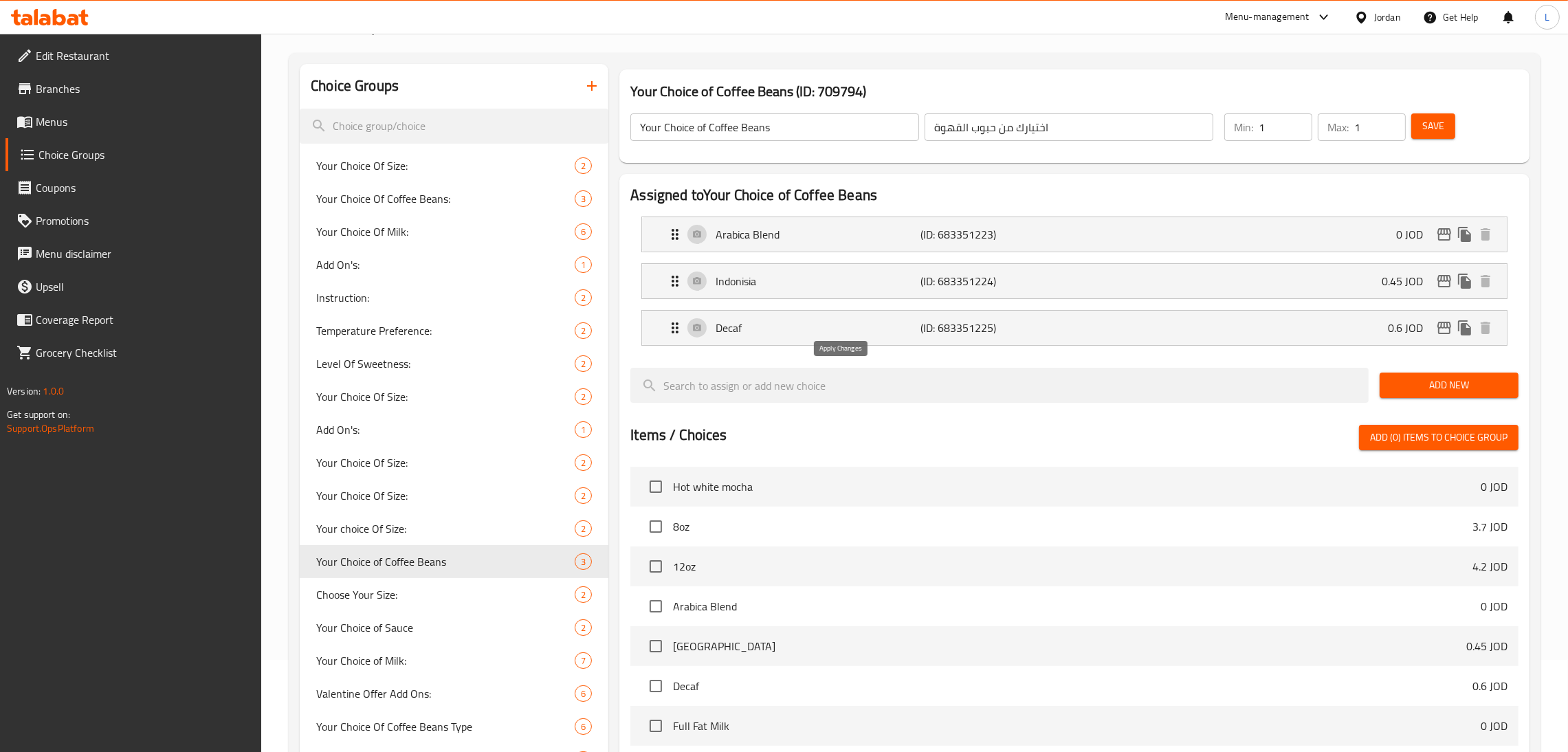
type input "اندونيسيا"
click at [1441, 129] on span "Save" at bounding box center [1432, 127] width 22 height 18
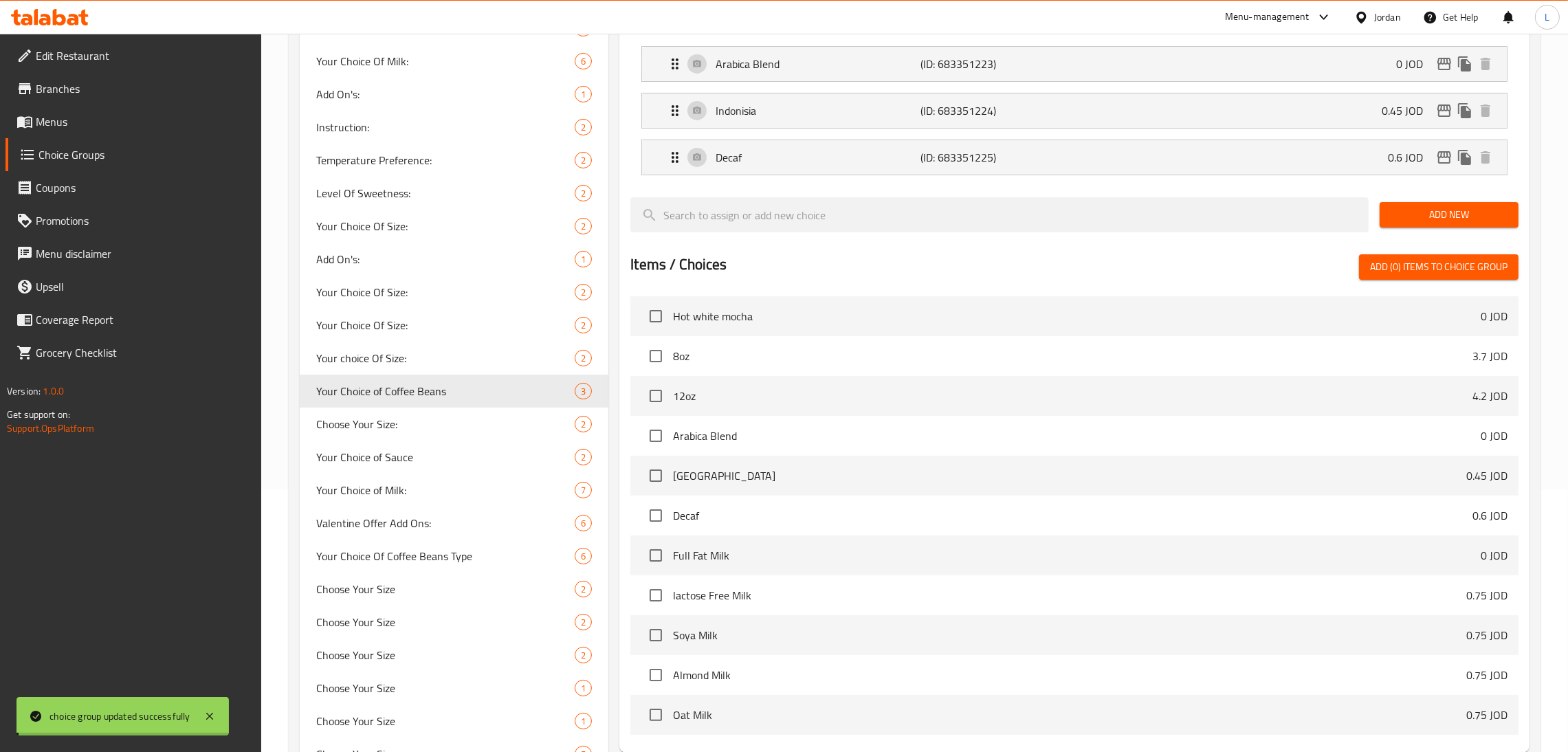
scroll to position [298, 0]
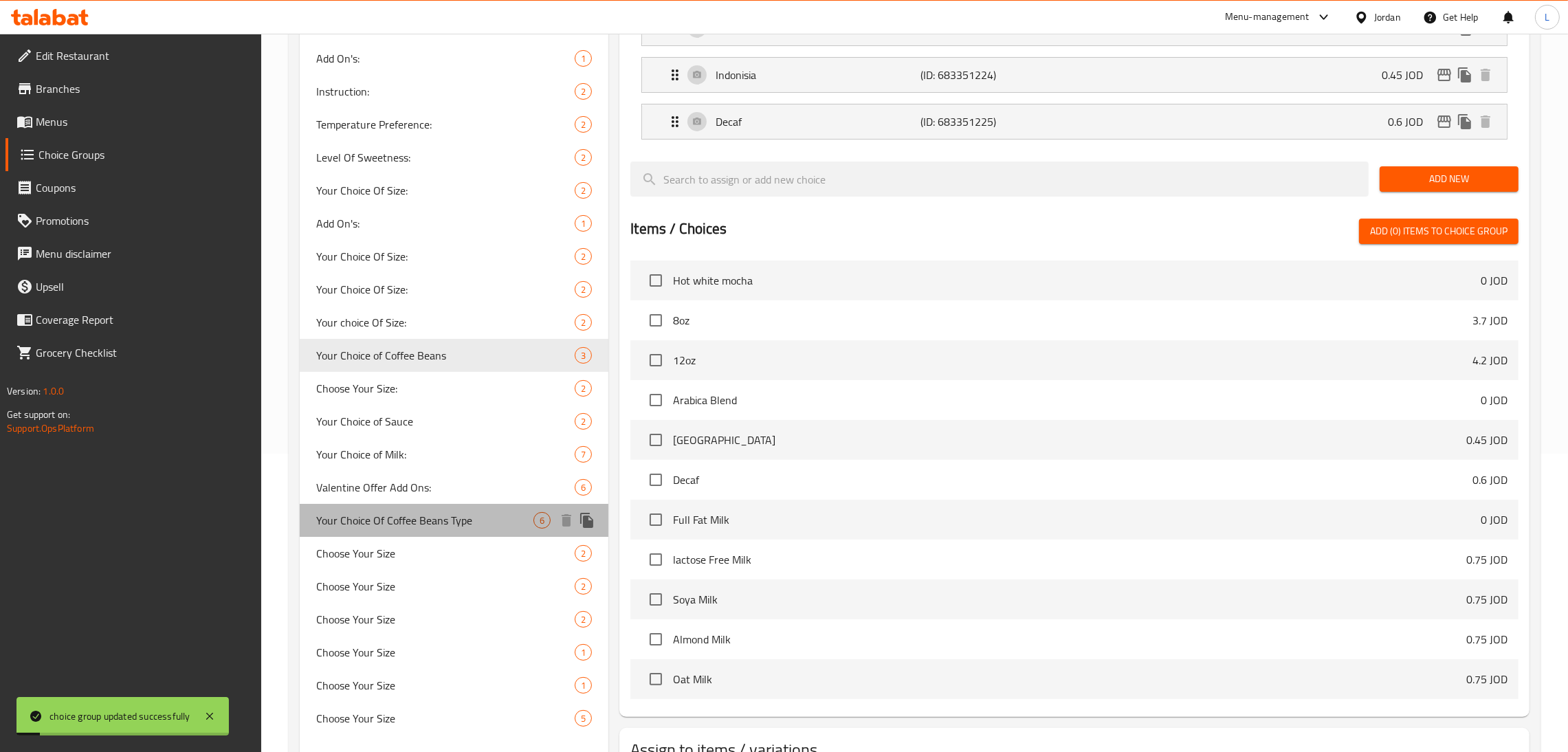
click at [464, 512] on span "Your Choice Of Coffee Beans Type" at bounding box center [424, 520] width 217 height 17
type input "Your Choice Of Coffee Beans Type"
type input "اختيارك من نوع حبةب القهوة"
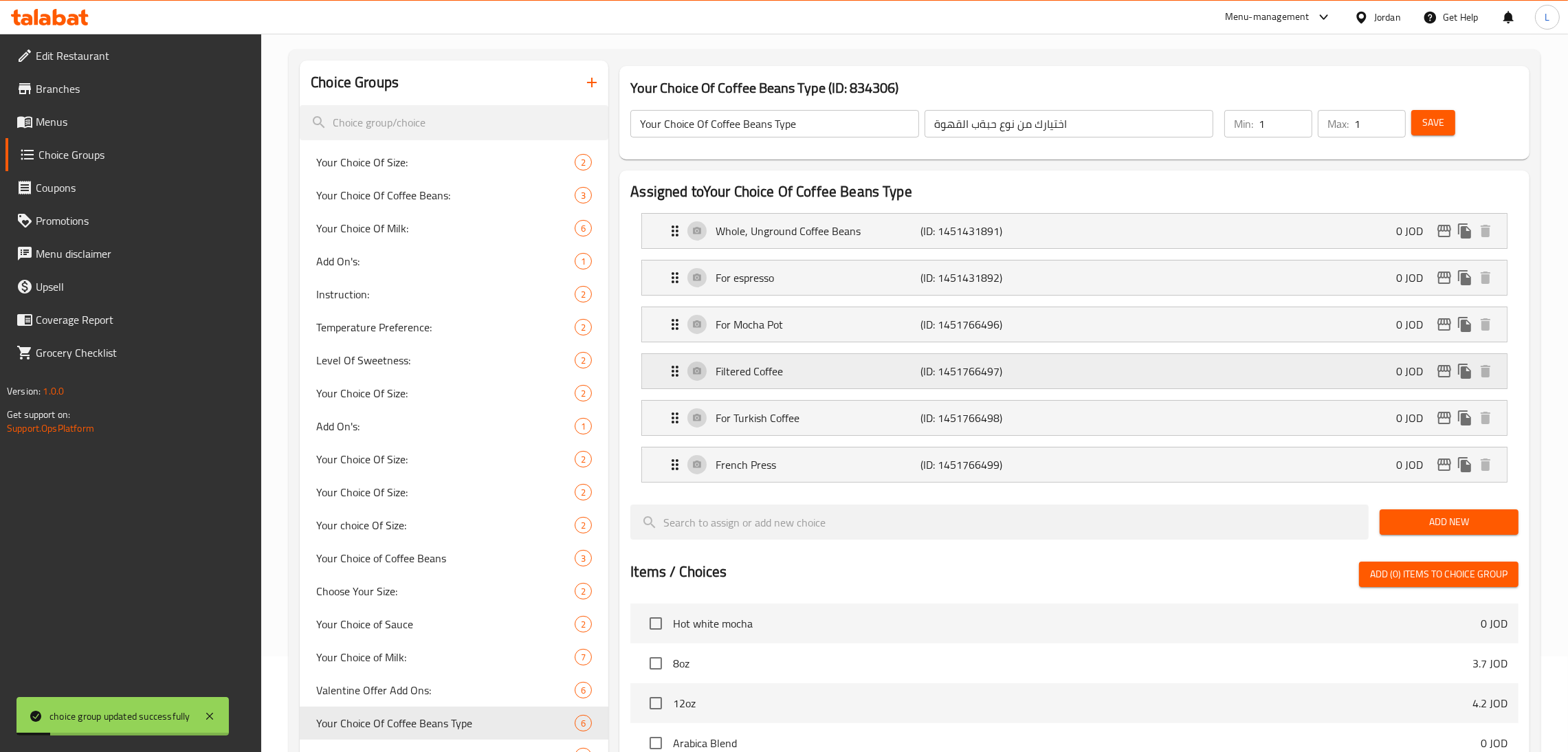
scroll to position [0, 0]
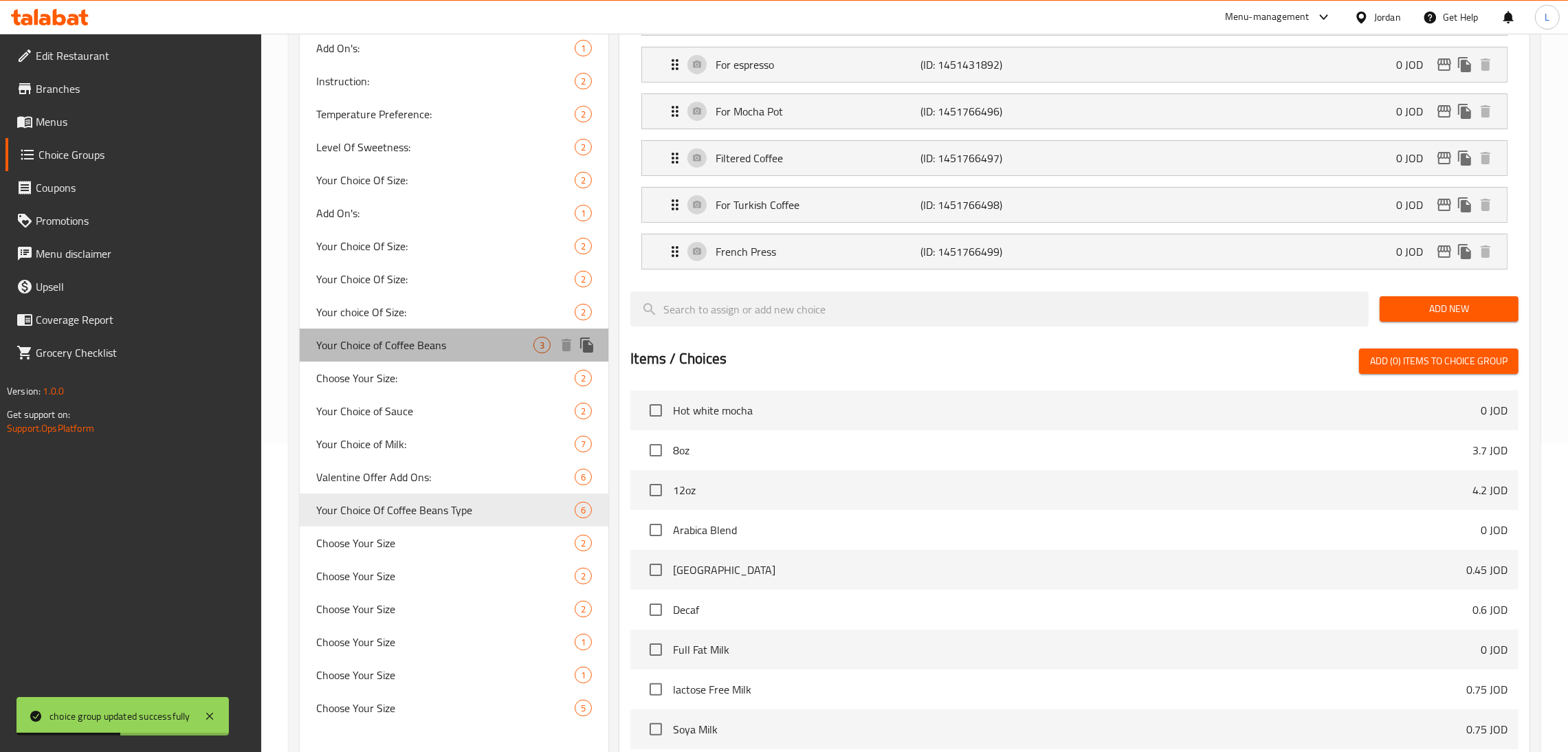
click at [432, 332] on div "Your Choice of Coffee Beans 3" at bounding box center [454, 344] width 309 height 33
type input "Your Choice of Coffee Beans"
type input "اختيارك من حبوب القهوة"
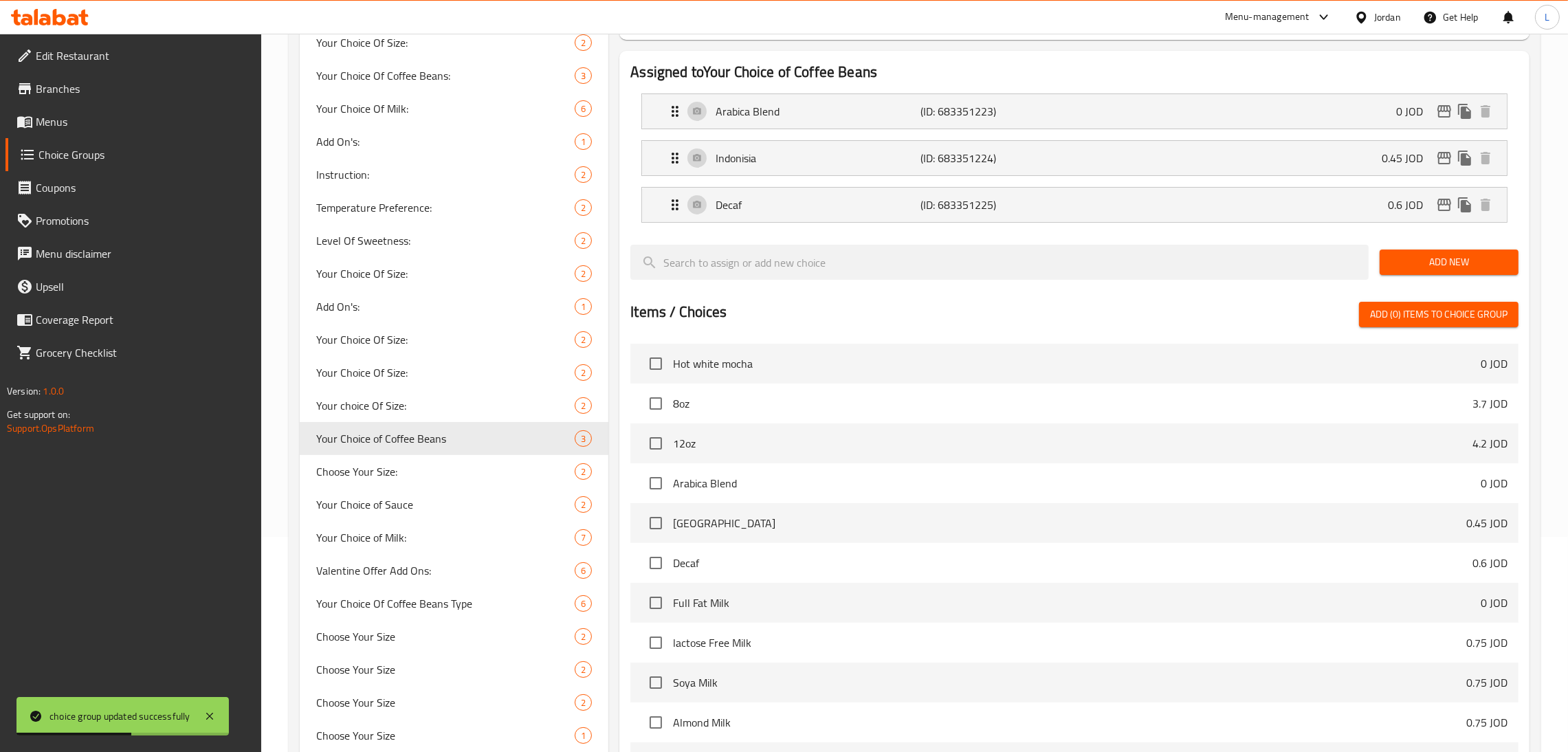
scroll to position [103, 0]
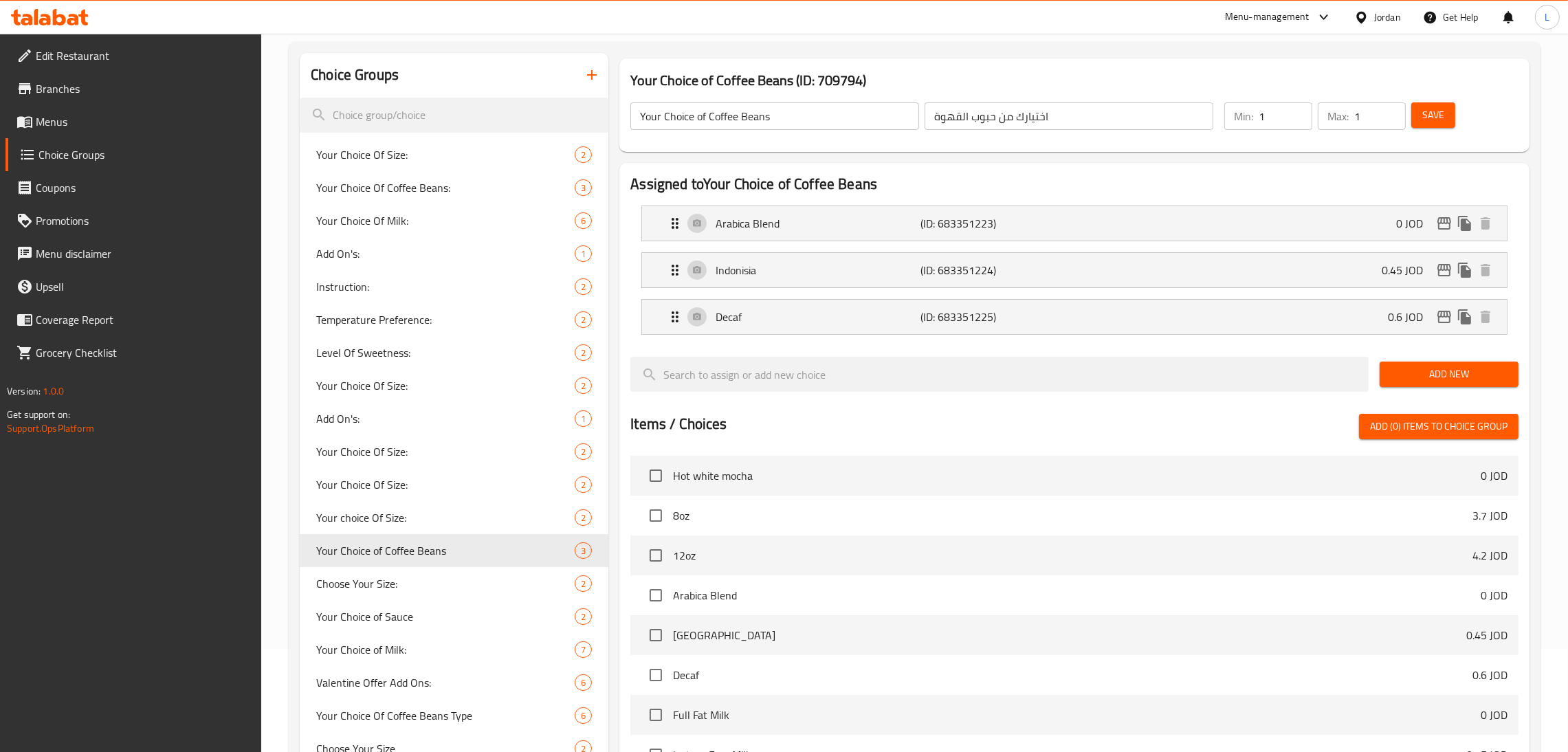
click at [48, 16] on icon at bounding box center [45, 19] width 11 height 11
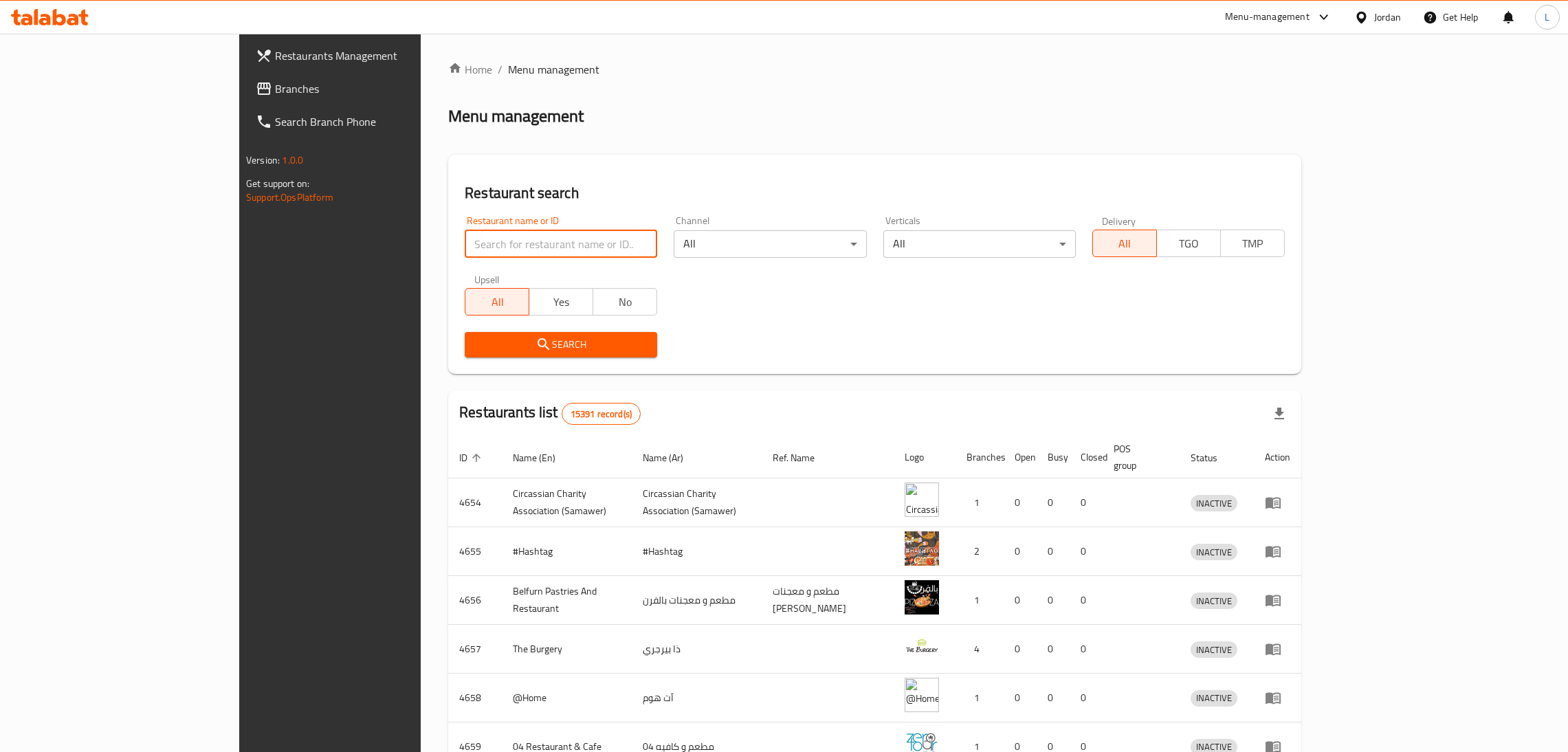
click at [465, 236] on input "search" at bounding box center [561, 244] width 193 height 27
type input "hamada"
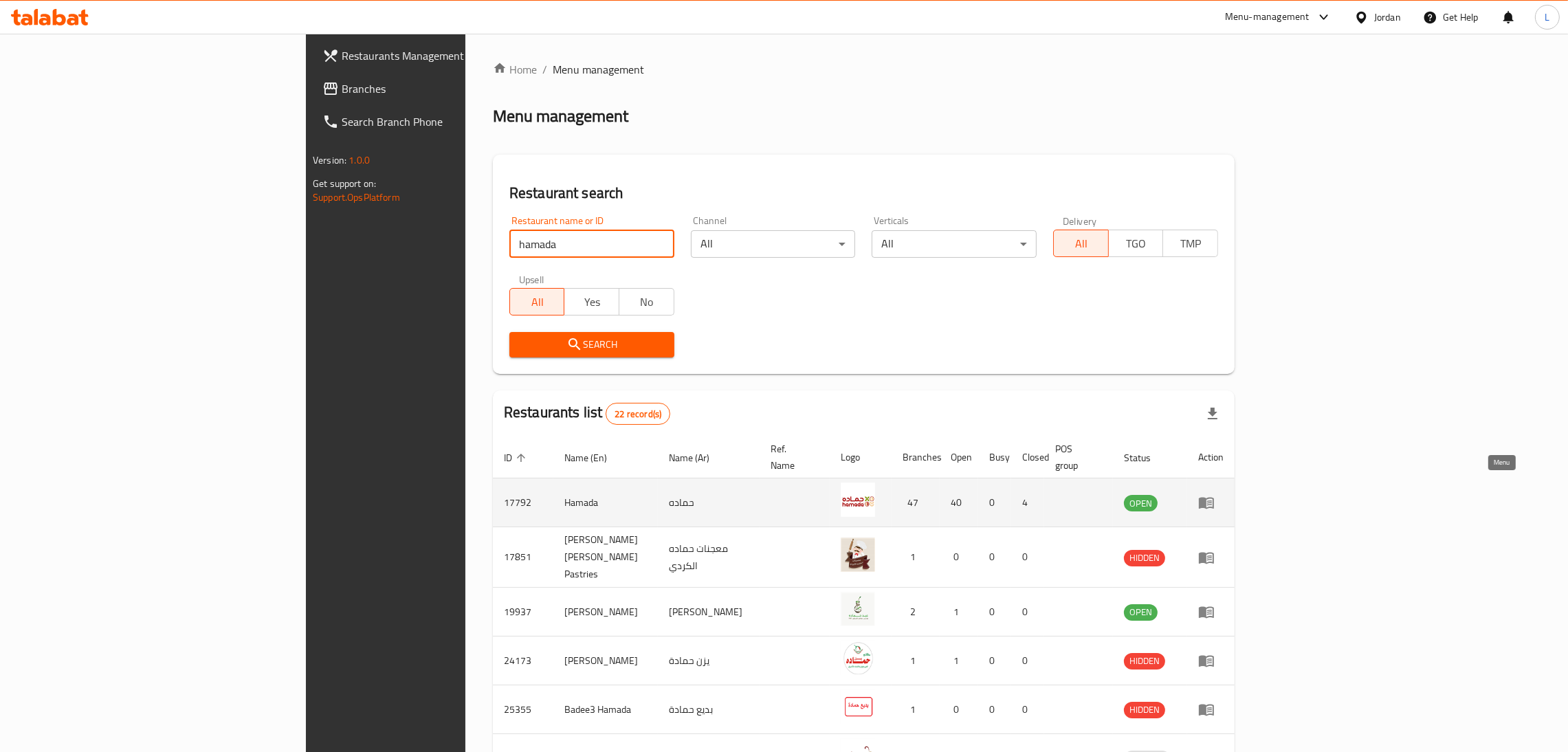
click at [1214, 494] on icon "enhanced table" at bounding box center [1206, 502] width 17 height 17
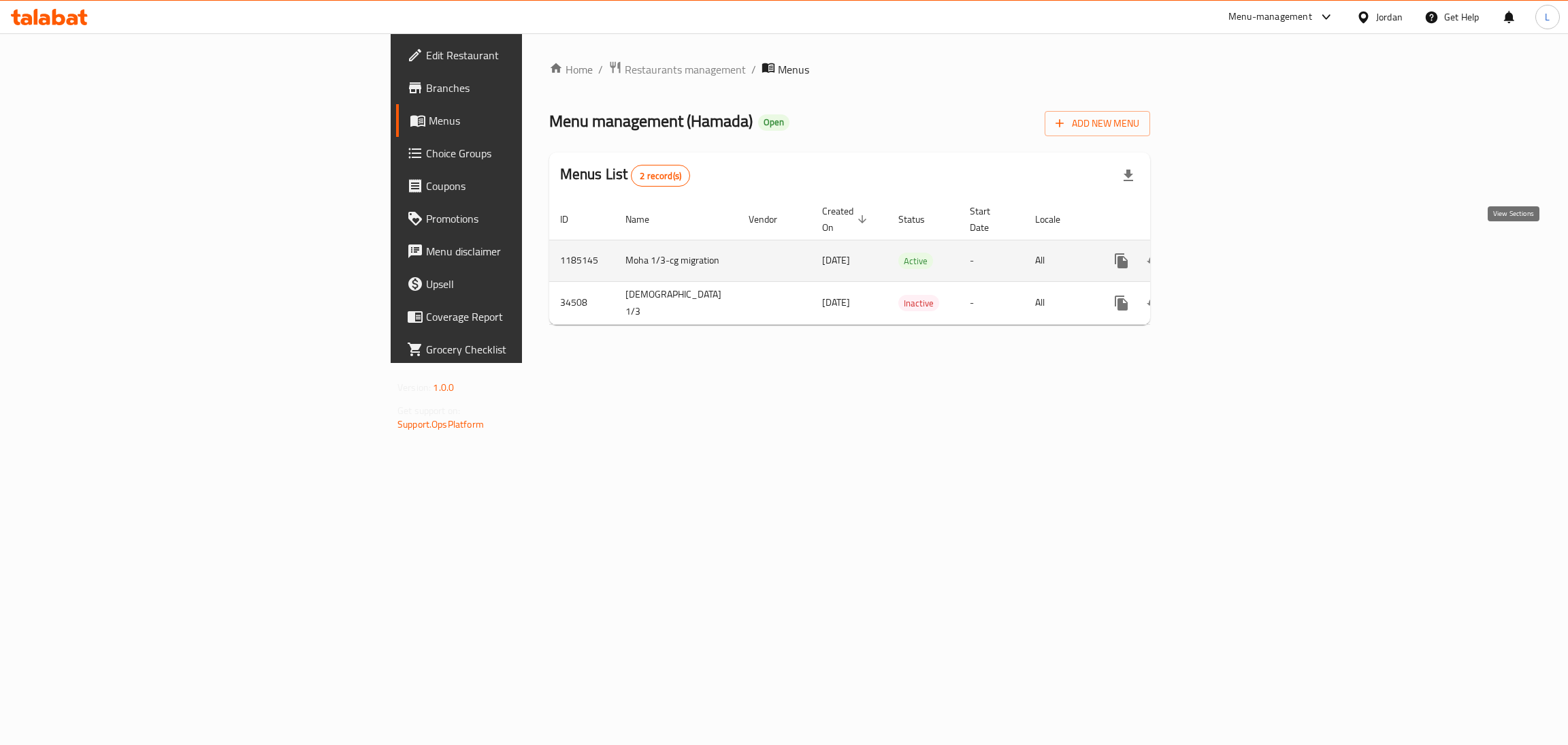
click at [1236, 255] on link "enhanced table" at bounding box center [1219, 260] width 32 height 32
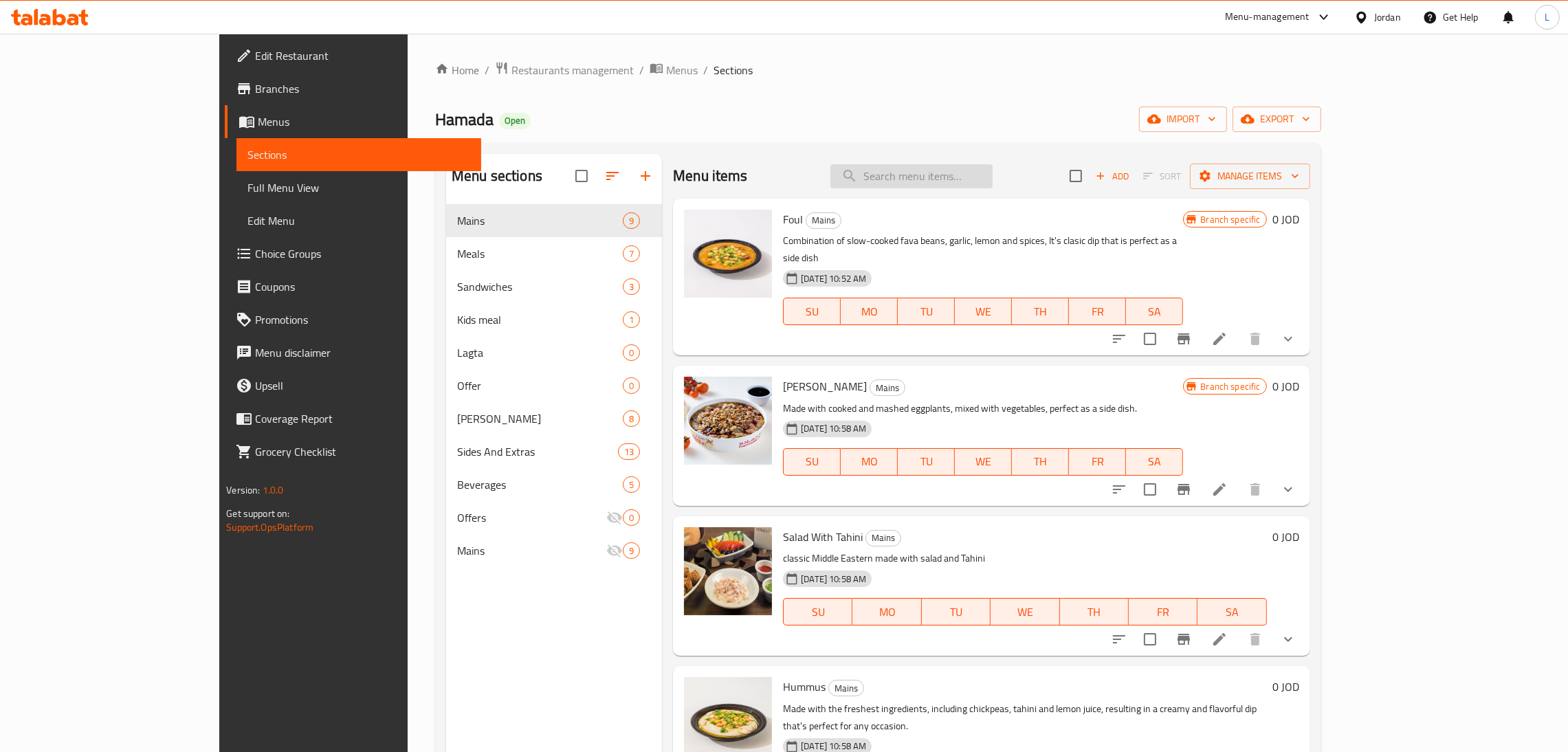
click at [937, 179] on input "search" at bounding box center [912, 176] width 162 height 24
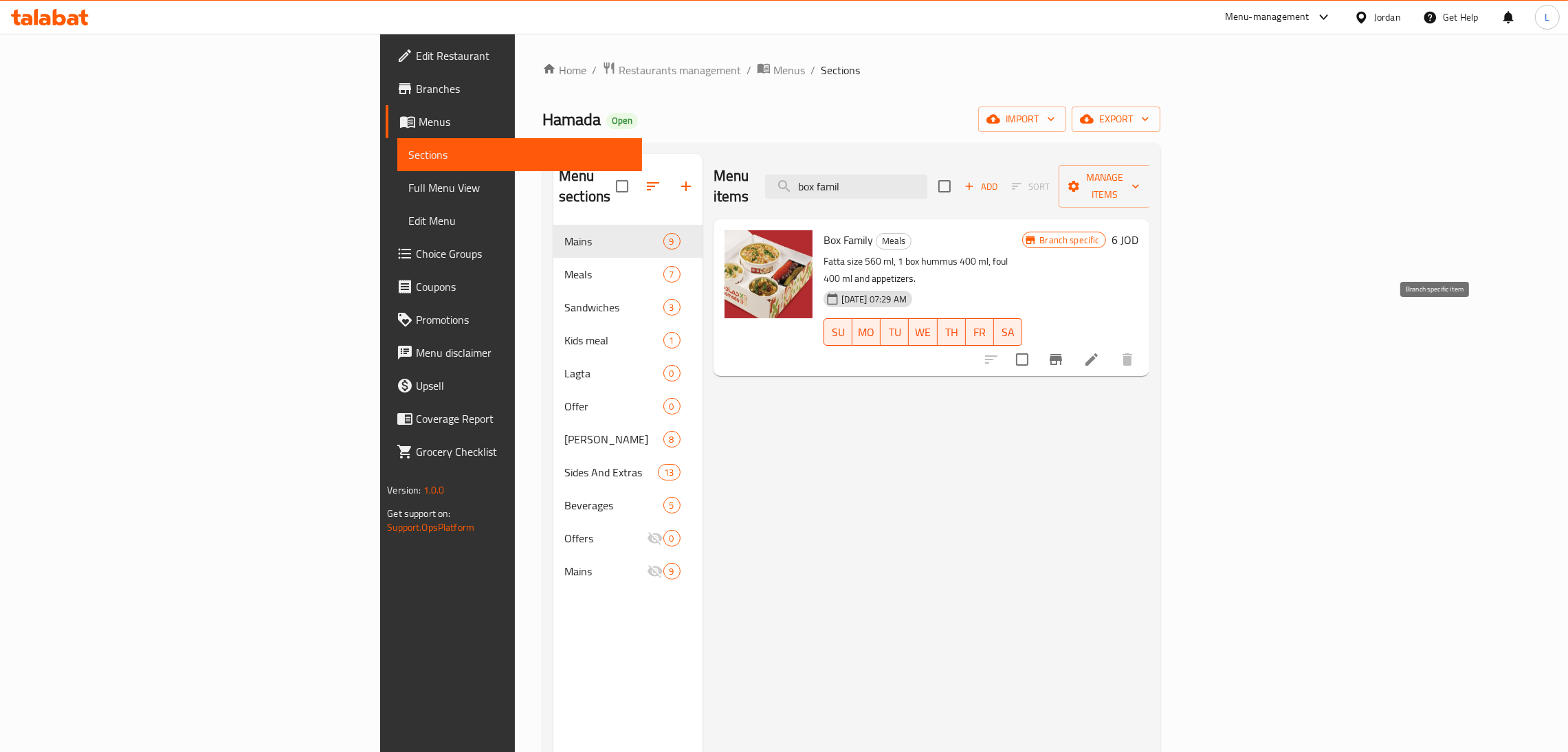
type input "box famil"
click at [1064, 351] on icon "Branch-specific-item" at bounding box center [1055, 359] width 17 height 17
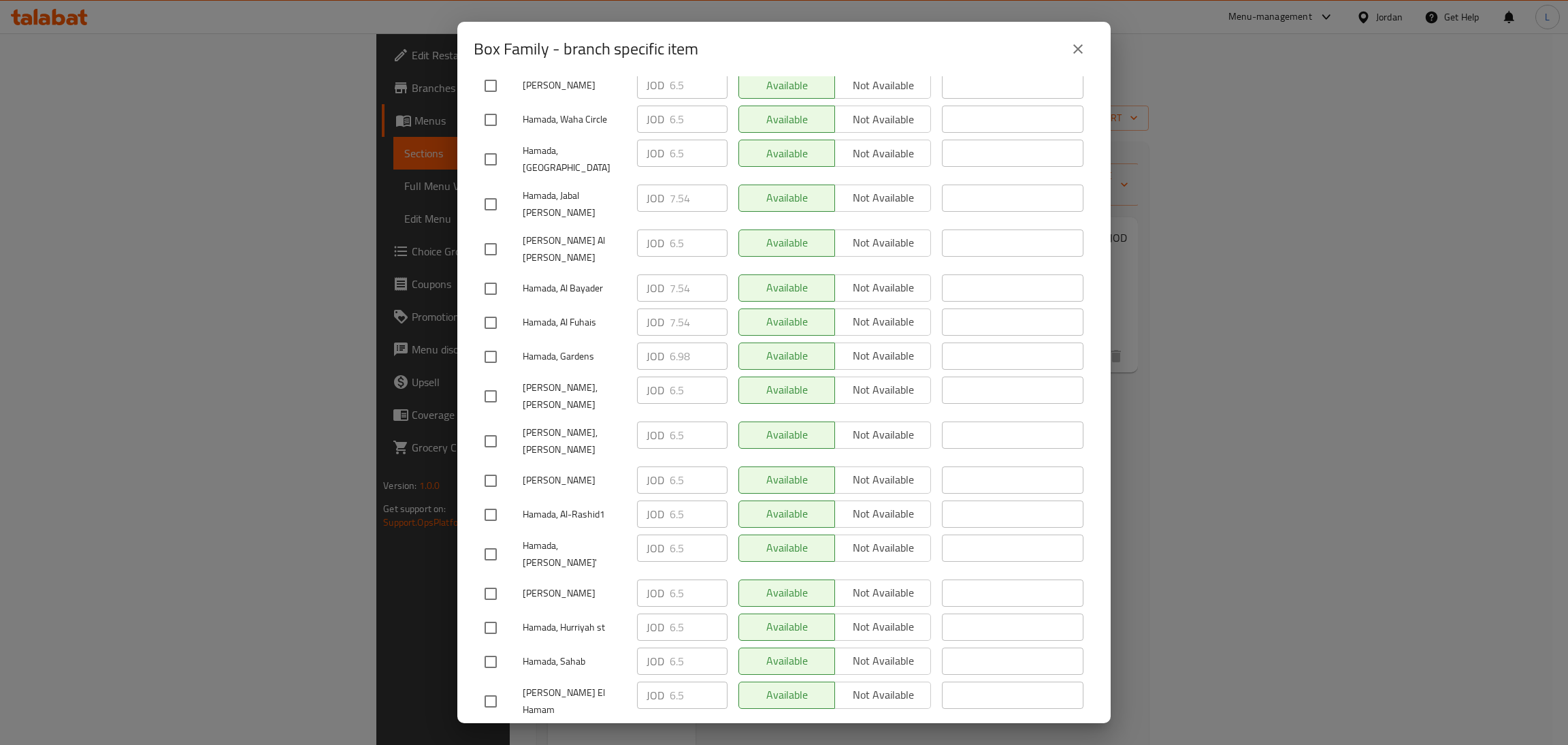
scroll to position [8, 0]
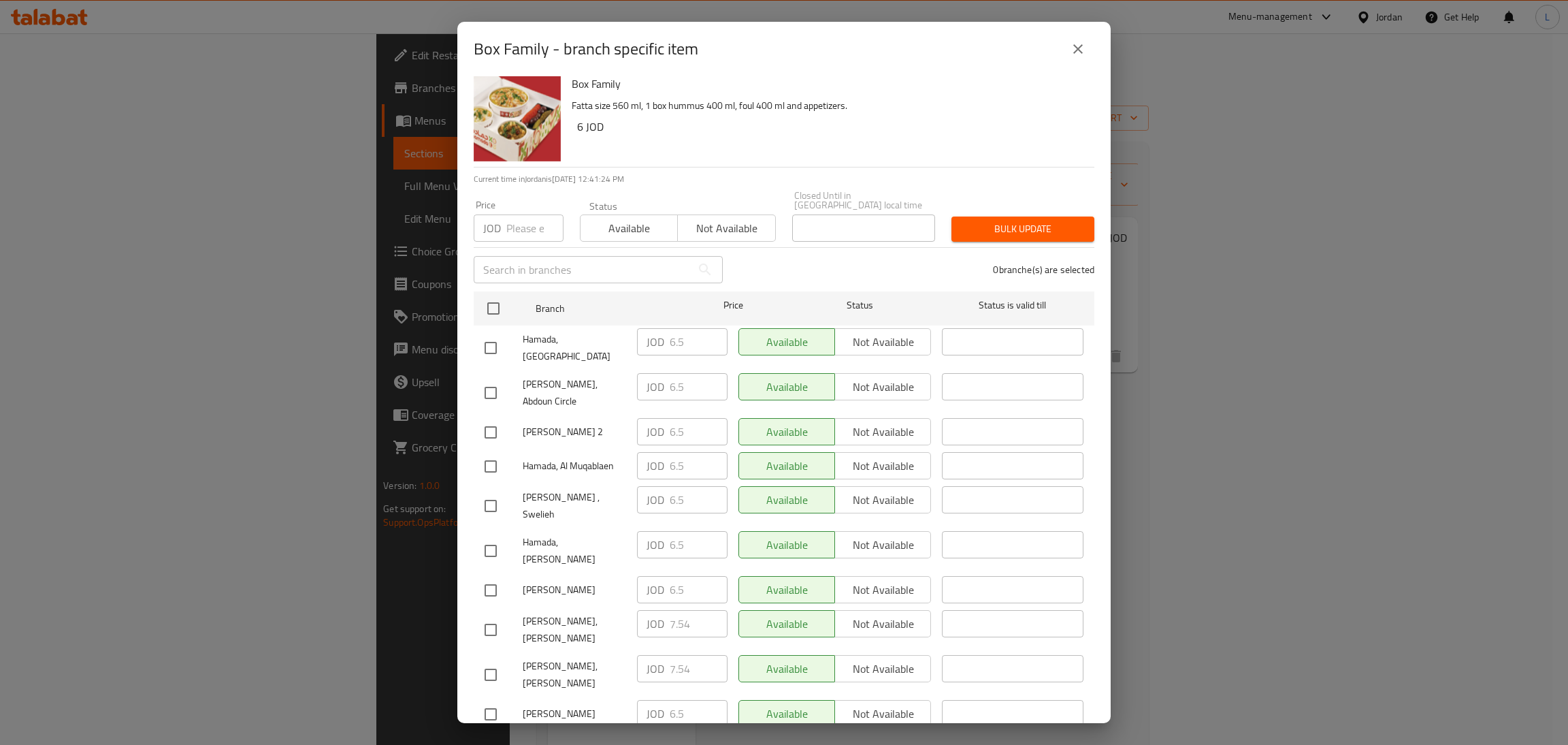
click at [490, 418] on input "checkbox" at bounding box center [490, 432] width 29 height 29
checkbox input "true"
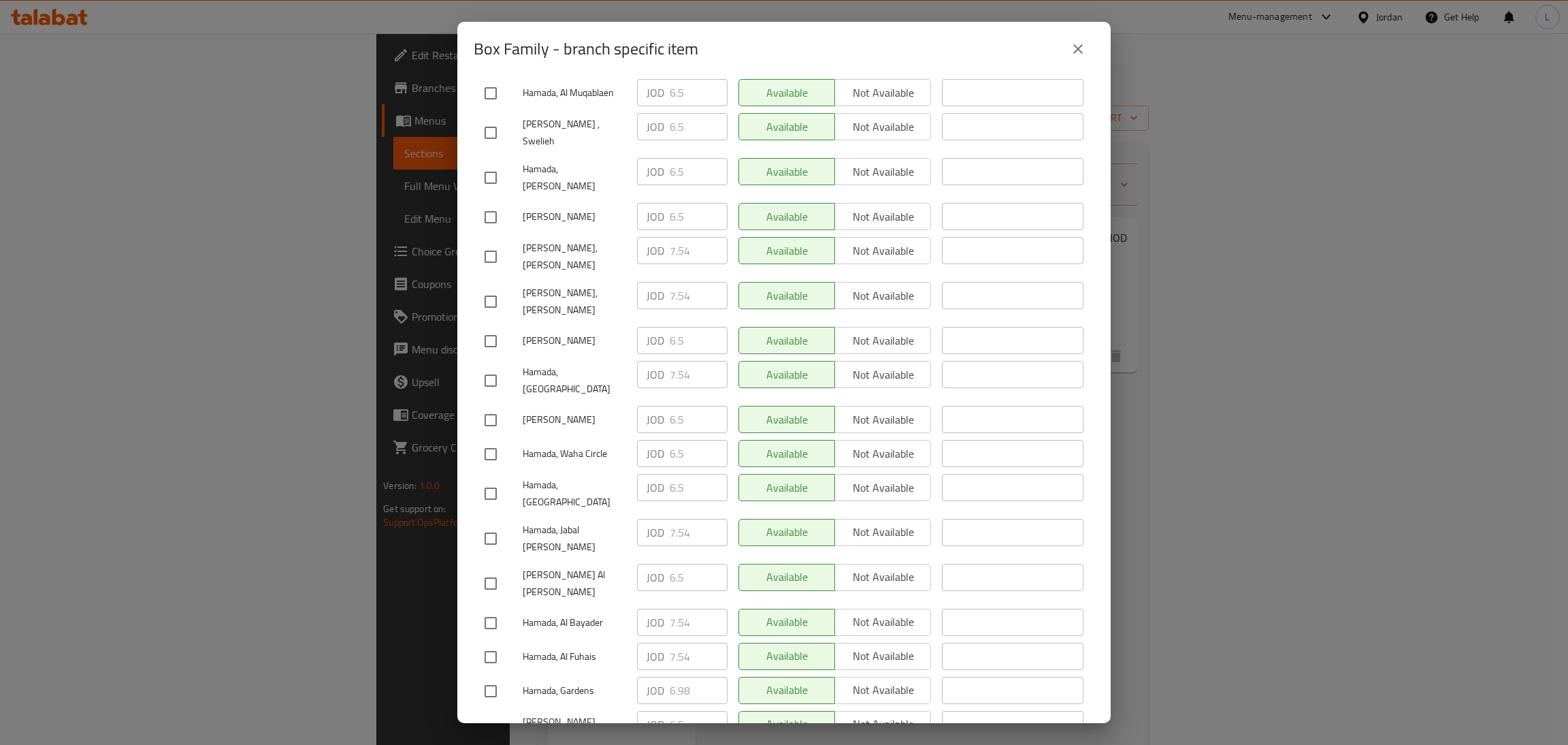
scroll to position [213, 0]
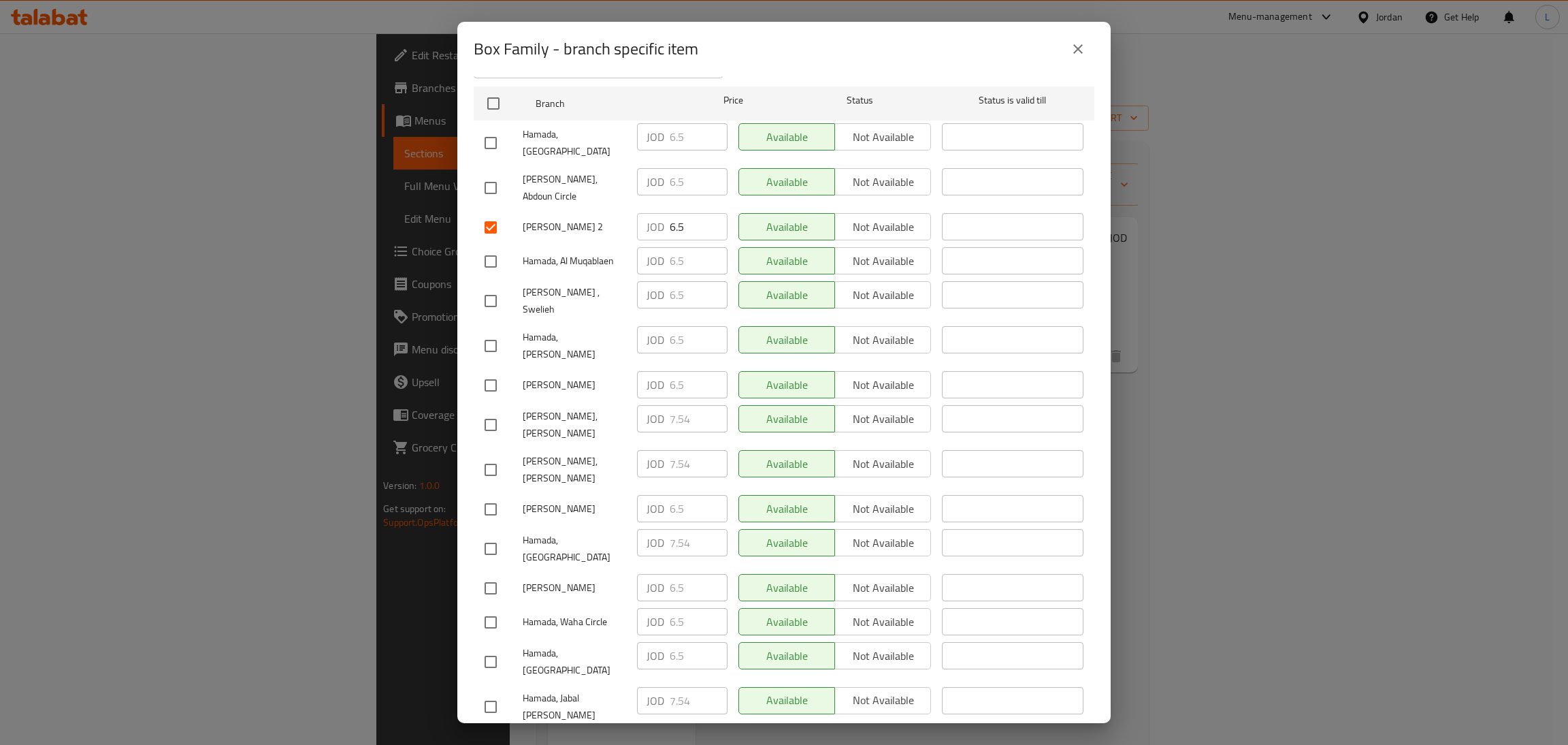
click at [670, 213] on input "6.5" at bounding box center [699, 226] width 57 height 27
type input "7.54"
click at [670, 213] on input "7.54" at bounding box center [699, 226] width 57 height 27
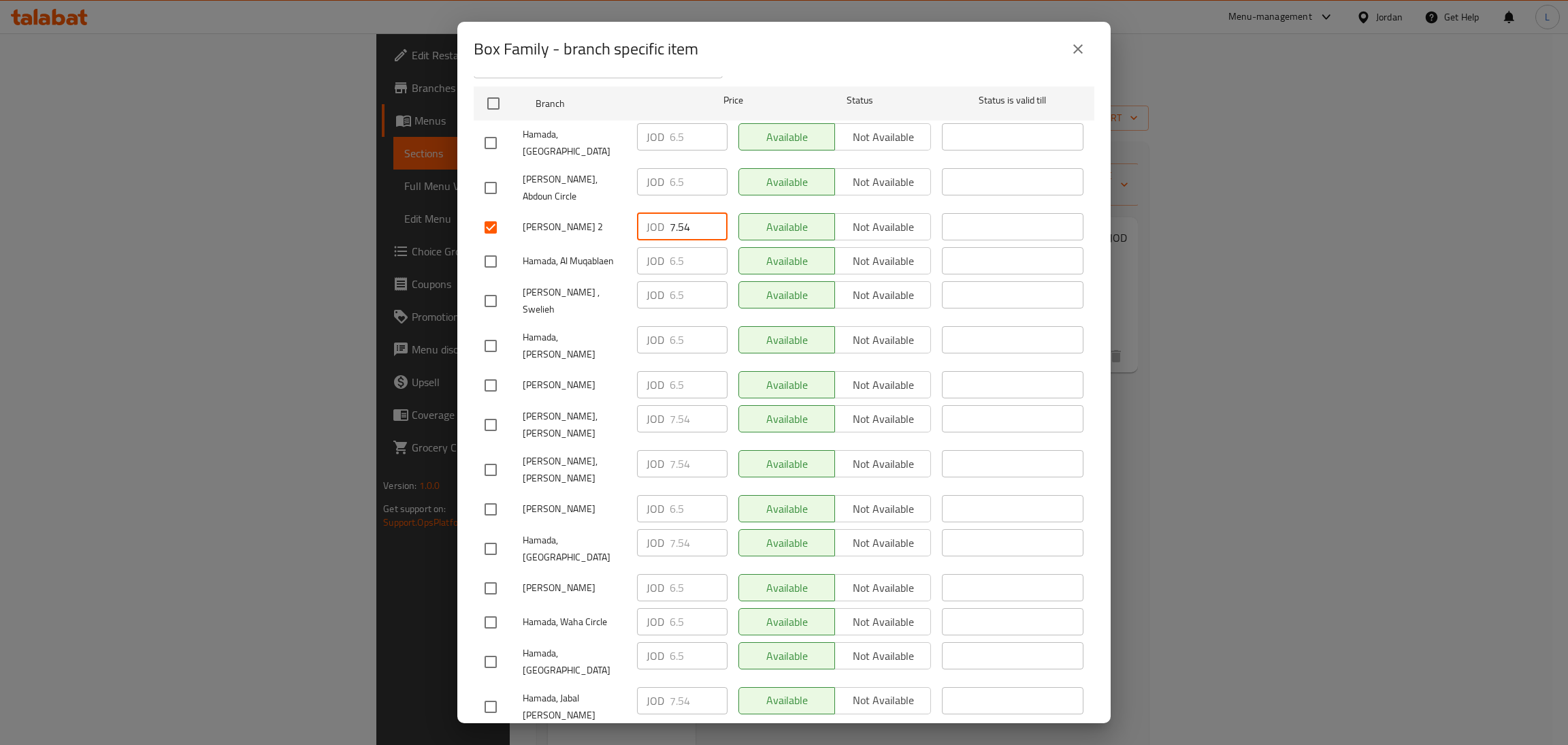
paste input "number"
paste input "7.54"
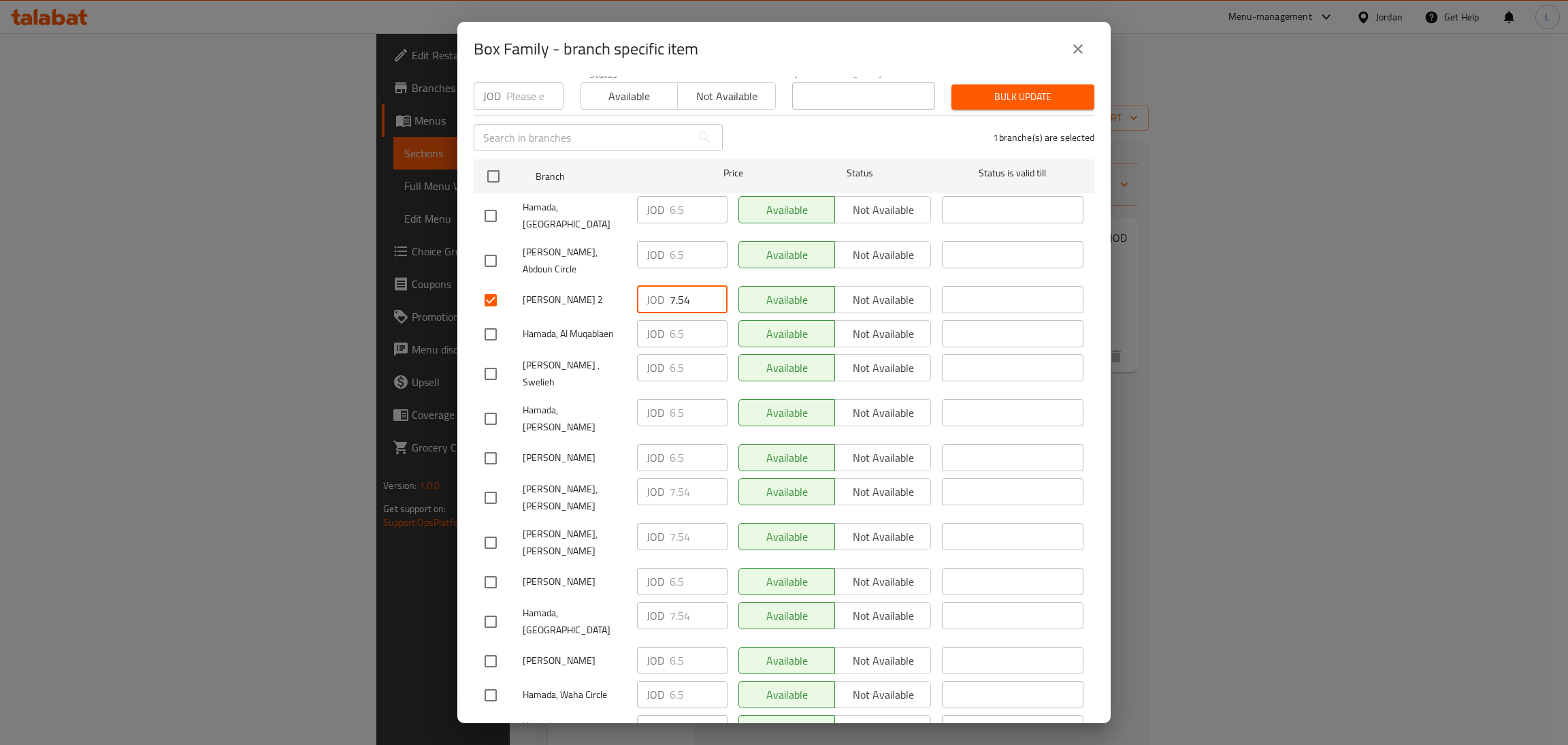
scroll to position [0, 0]
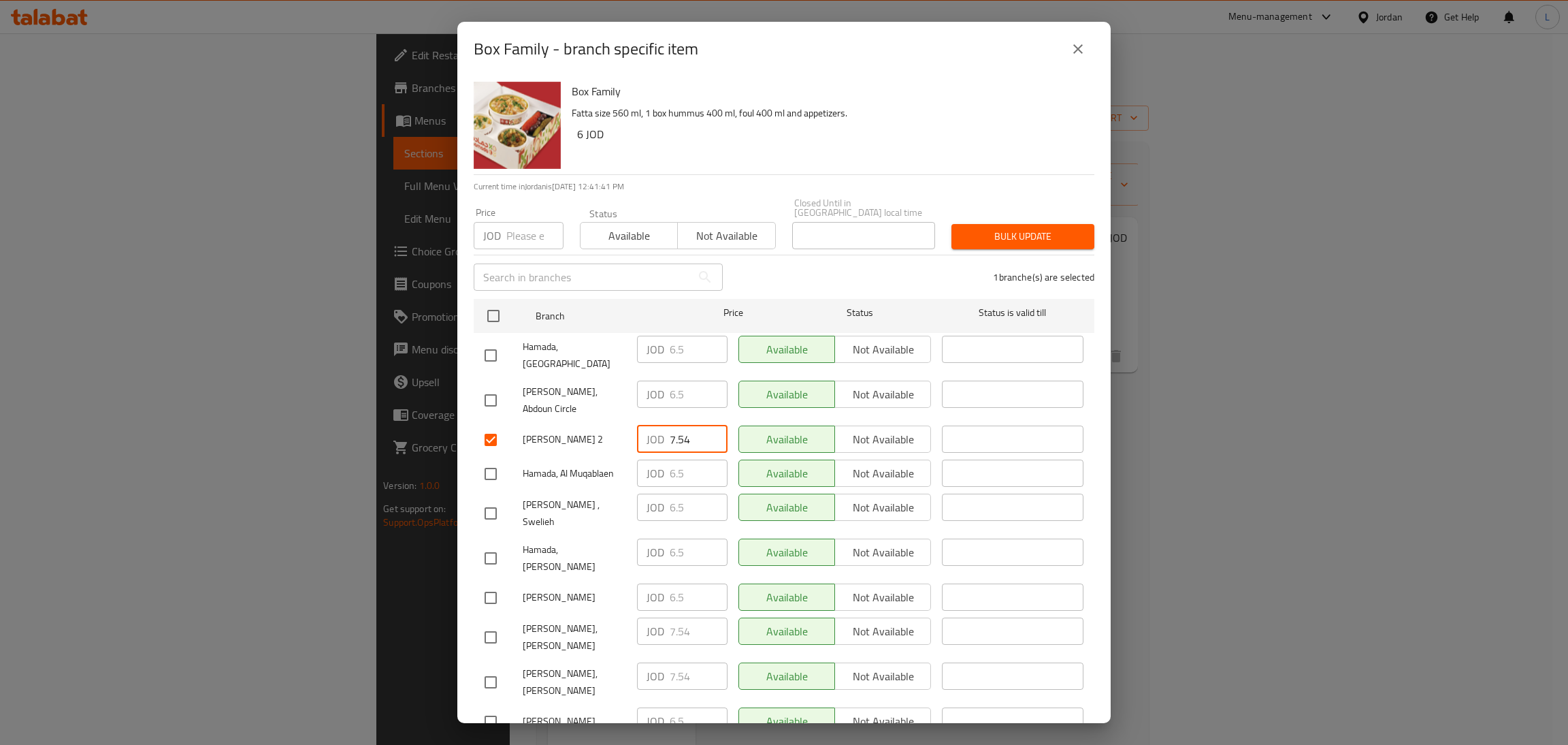
type input "7.54"
click at [998, 231] on span "Bulk update" at bounding box center [1023, 237] width 121 height 17
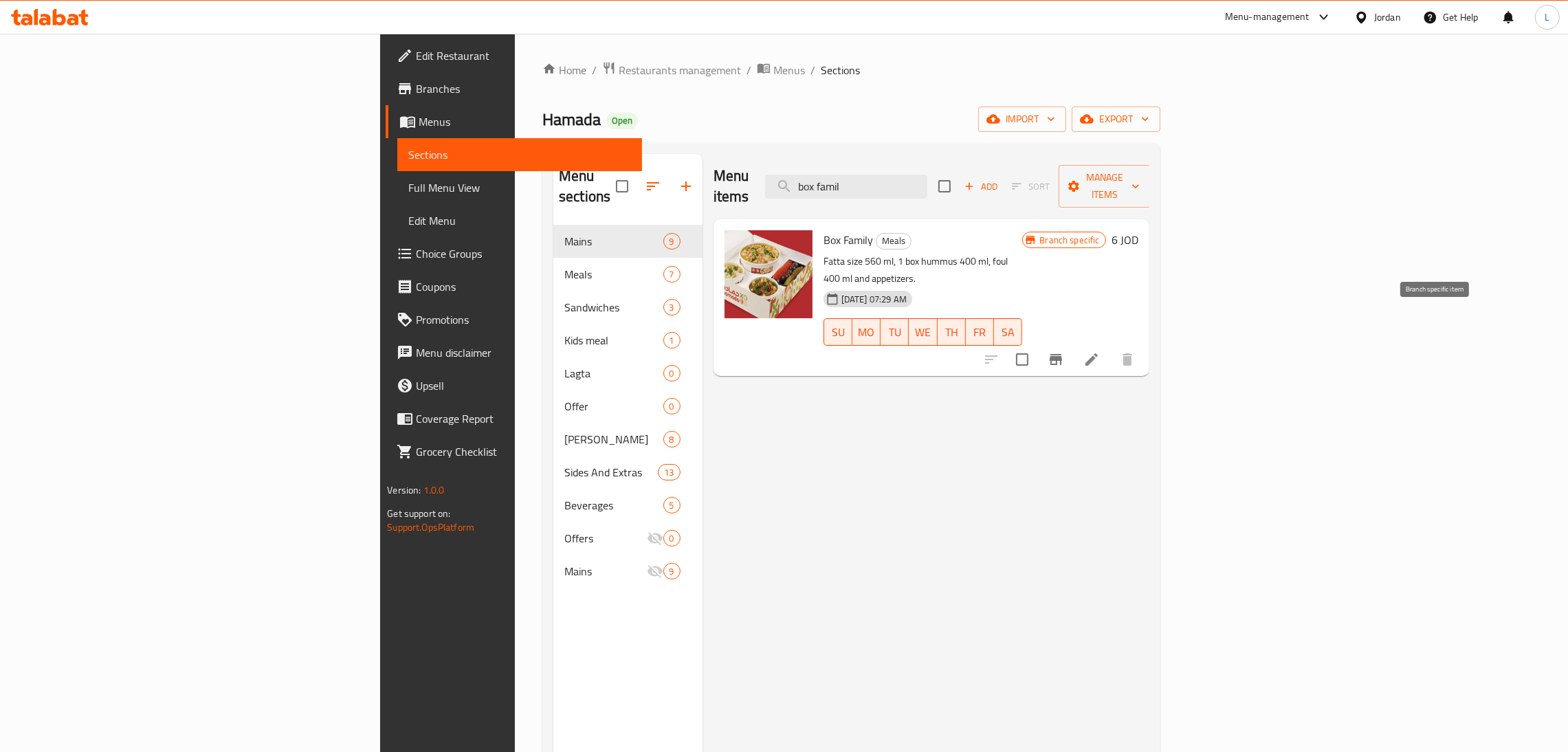
click at [1073, 343] on button "Branch-specific-item" at bounding box center [1055, 359] width 33 height 33
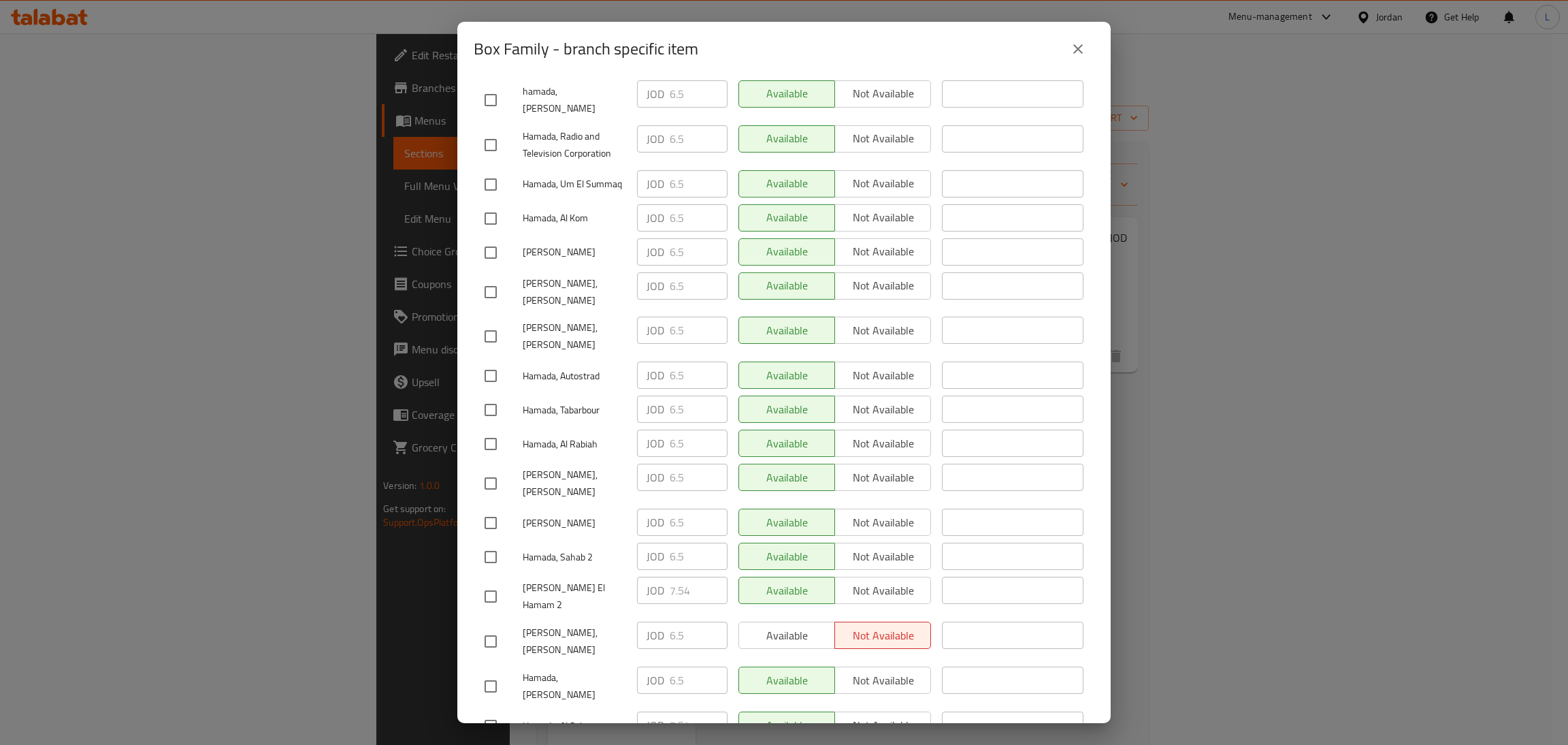
scroll to position [1354, 0]
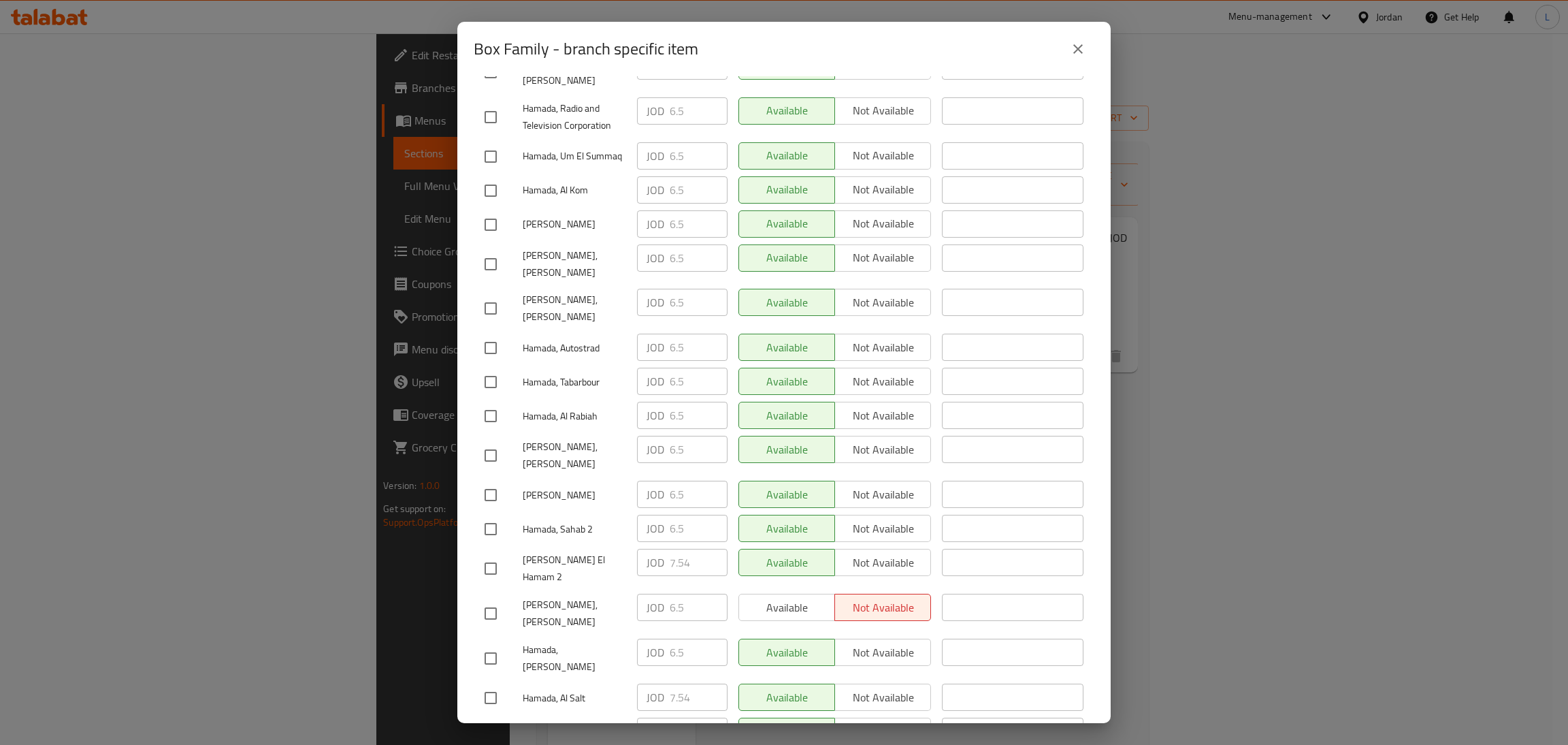
drag, startPoint x: 487, startPoint y: 671, endPoint x: 605, endPoint y: 679, distance: 118.3
checkbox input "true"
type input "7.54"
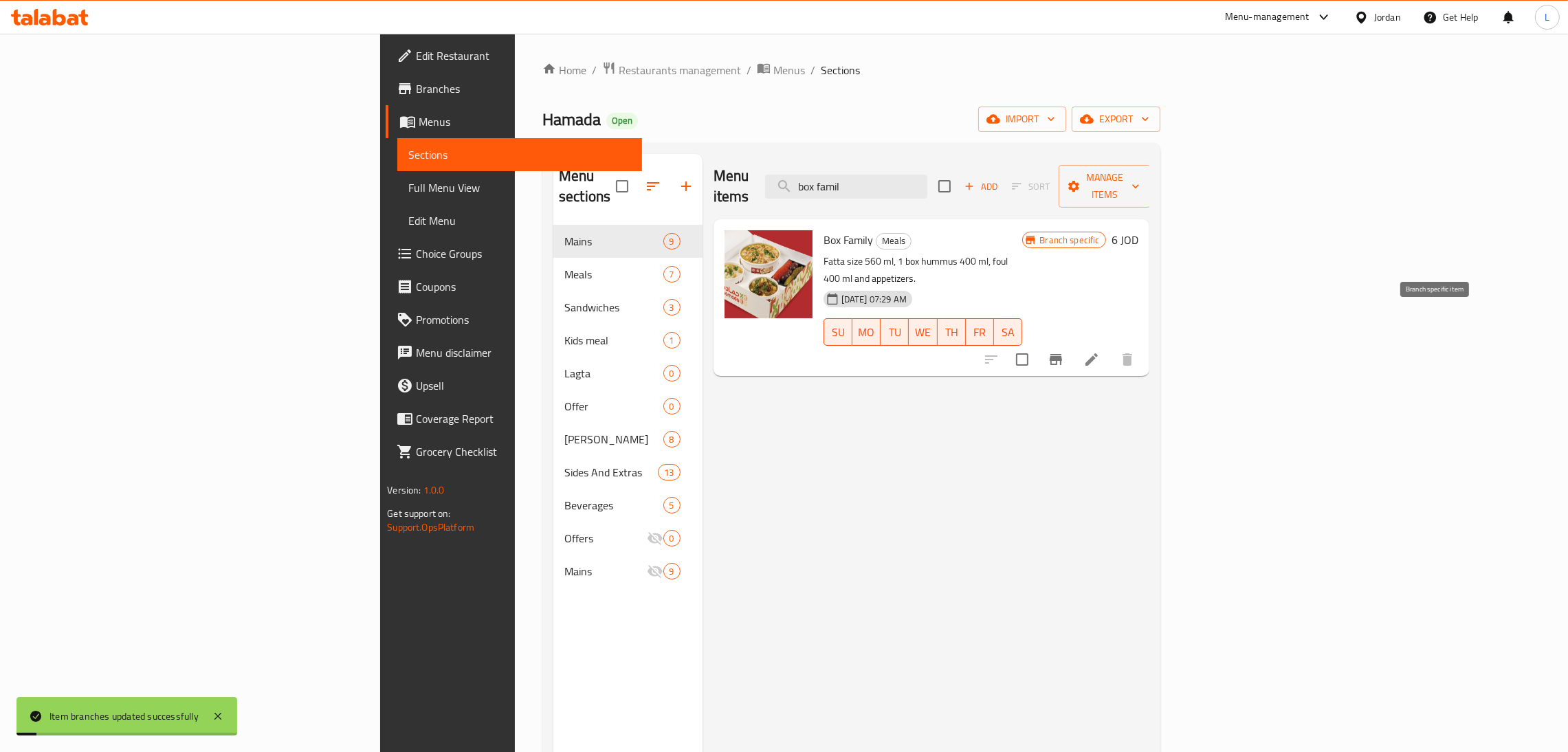
click at [1062, 354] on icon "Branch-specific-item" at bounding box center [1056, 359] width 12 height 11
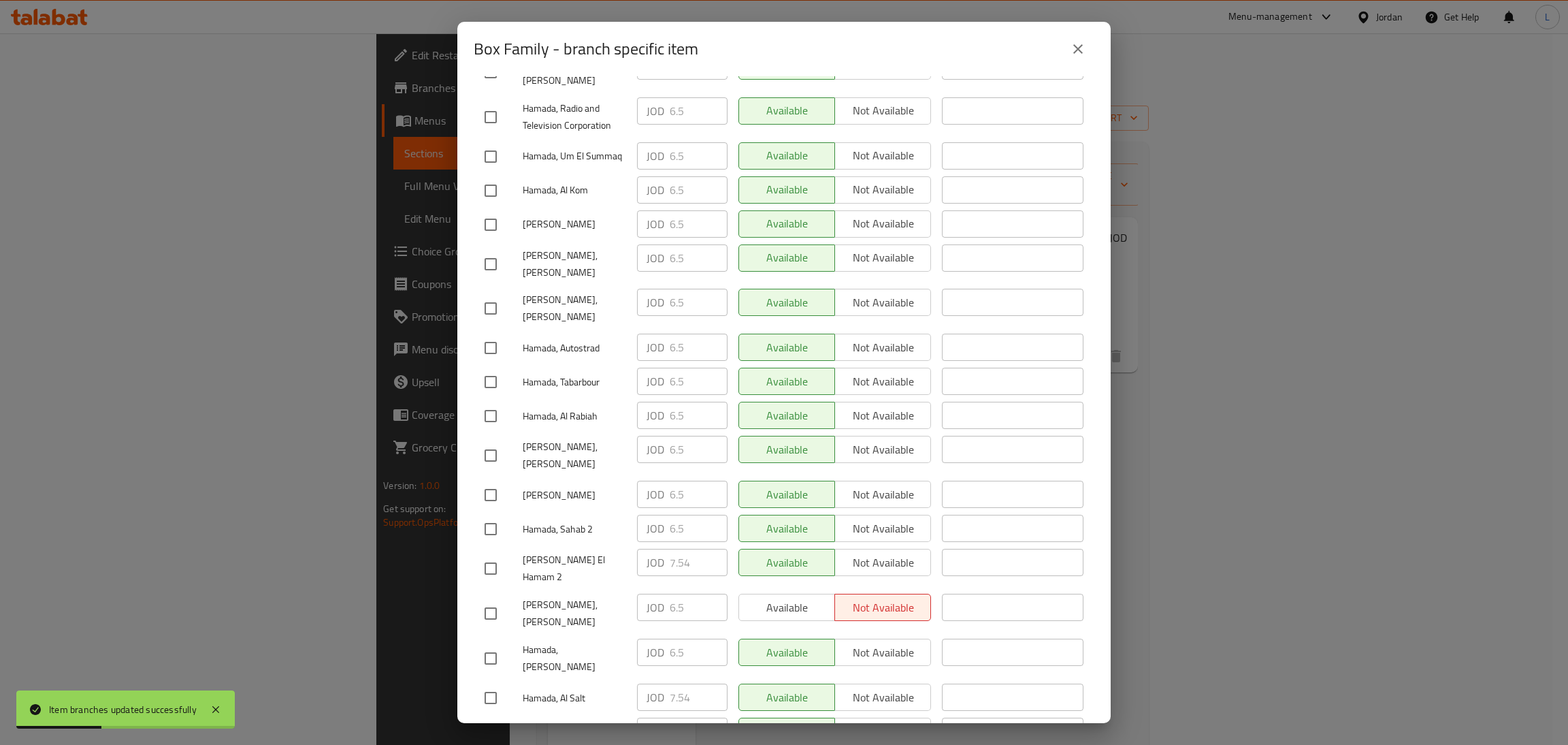
click at [1074, 51] on icon "close" at bounding box center [1078, 49] width 17 height 17
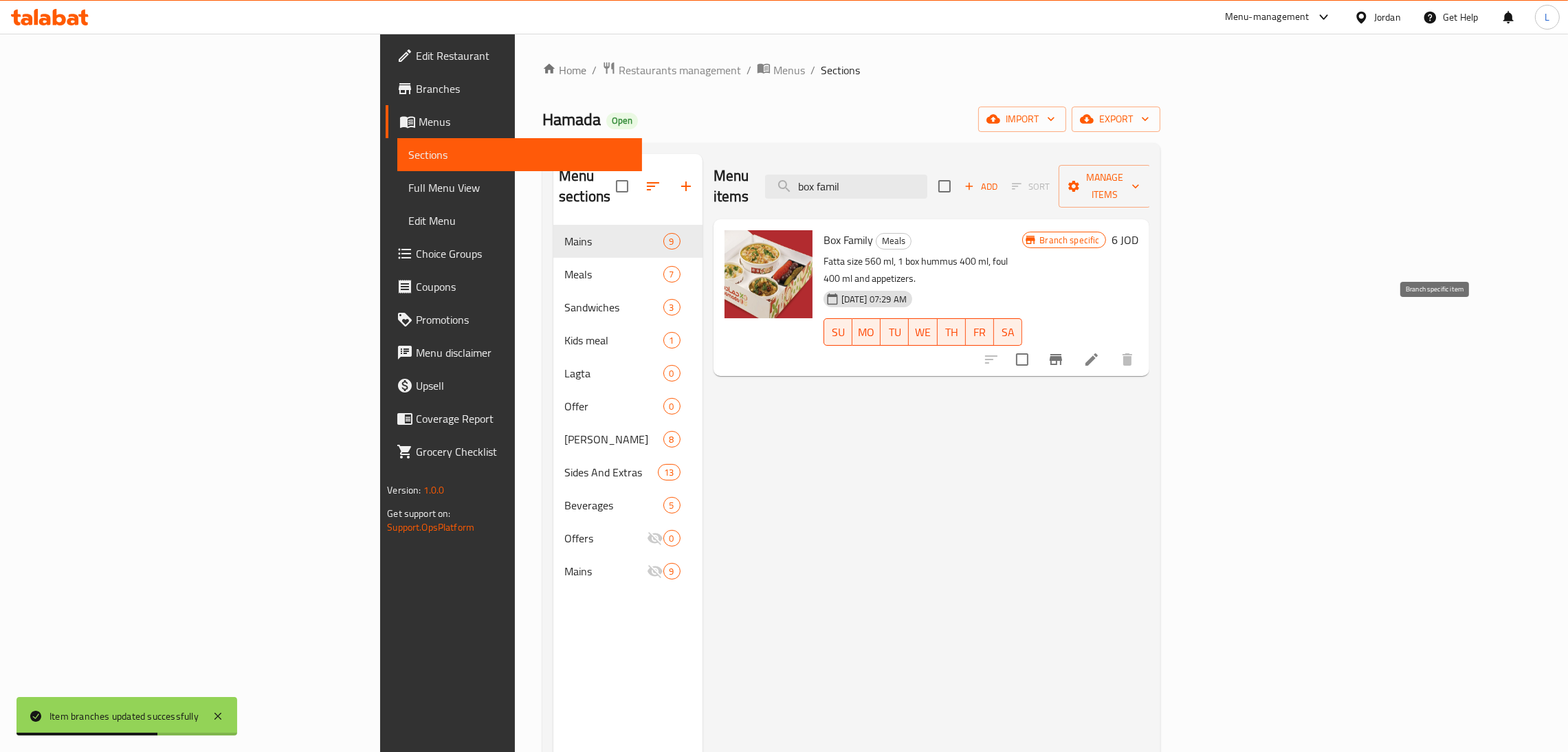
click at [1073, 343] on button "Branch-specific-item" at bounding box center [1055, 359] width 33 height 33
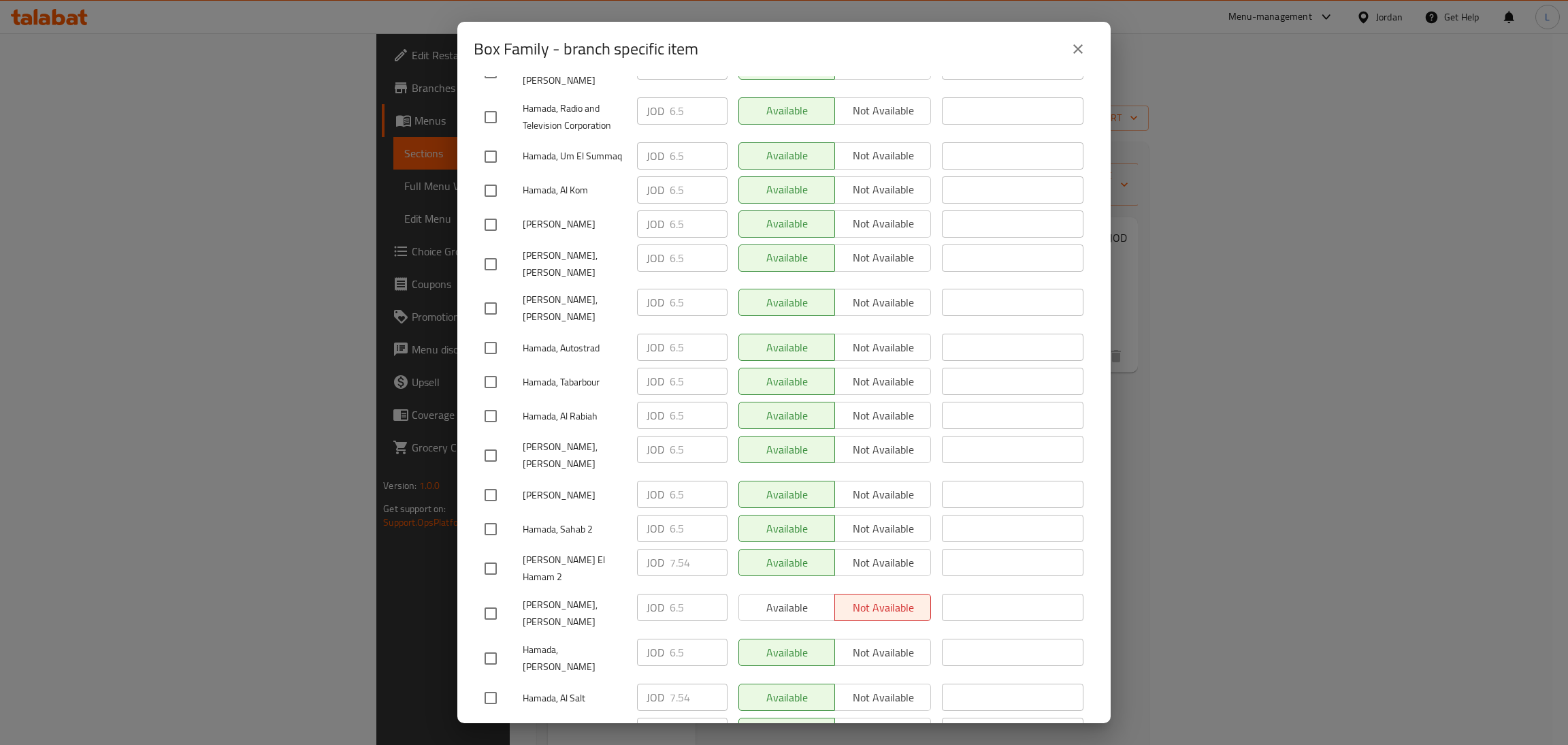
click at [1070, 47] on icon "close" at bounding box center [1078, 49] width 17 height 17
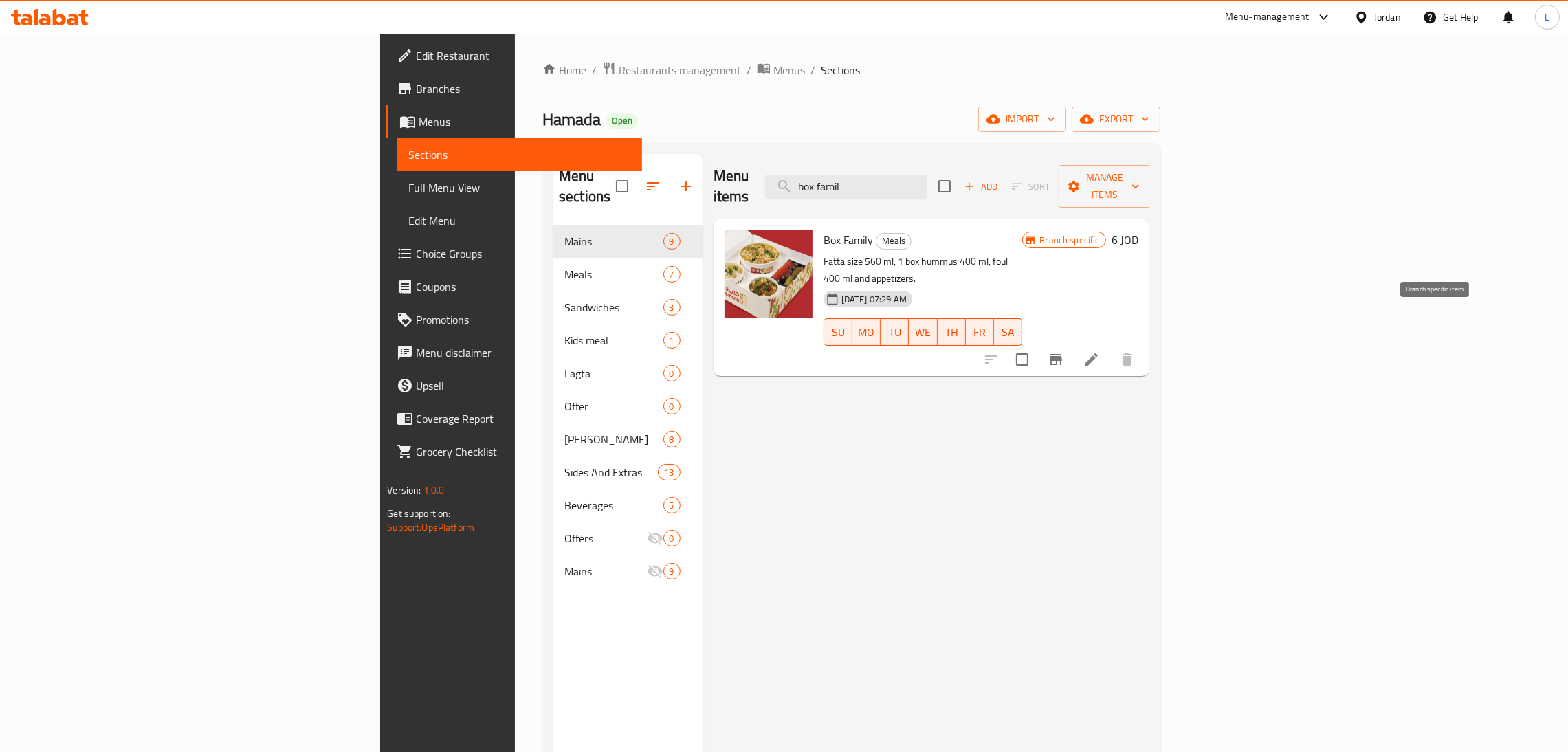
click at [1064, 351] on icon "Branch-specific-item" at bounding box center [1055, 359] width 17 height 17
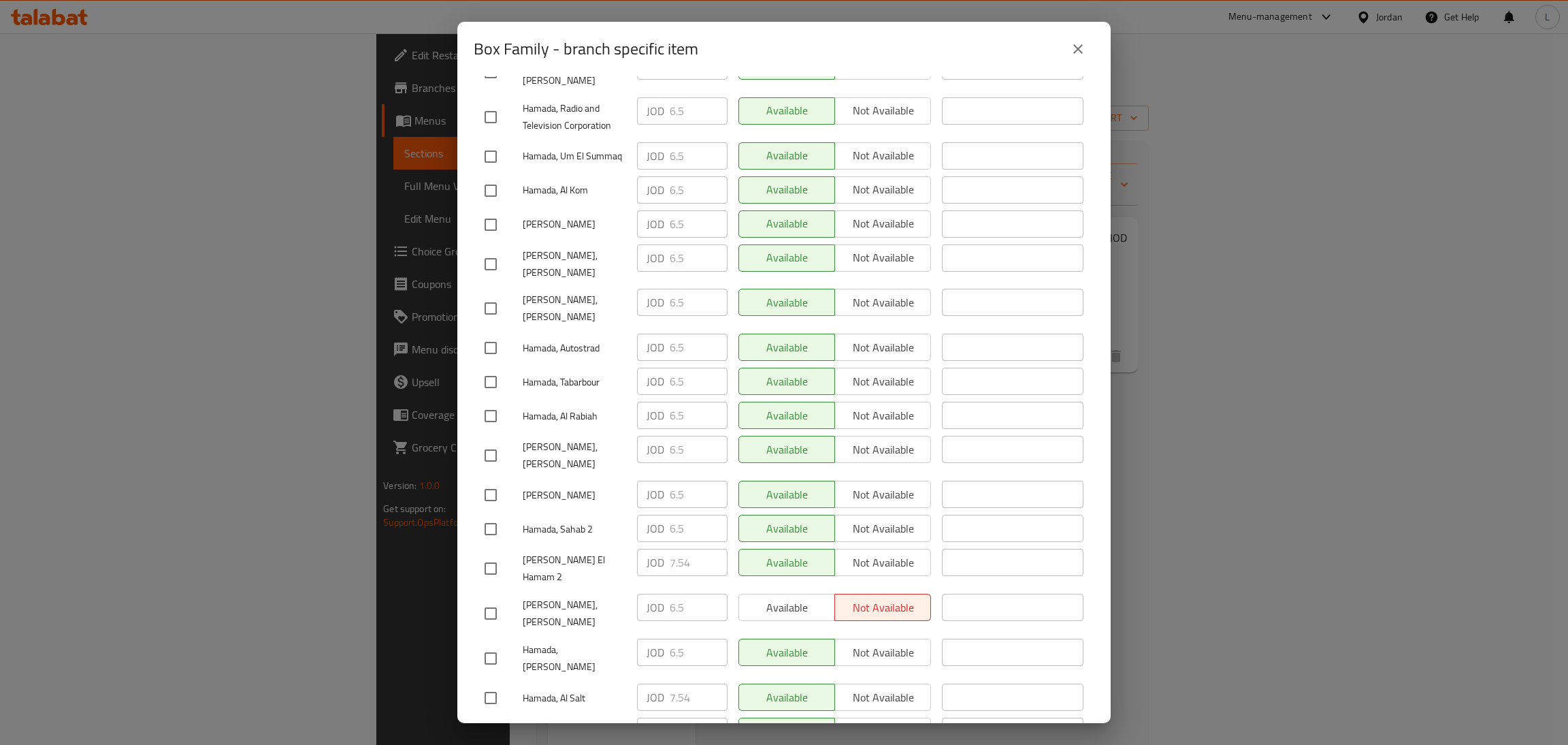
click at [1077, 54] on icon "close" at bounding box center [1078, 49] width 17 height 17
